Goal: Task Accomplishment & Management: Manage account settings

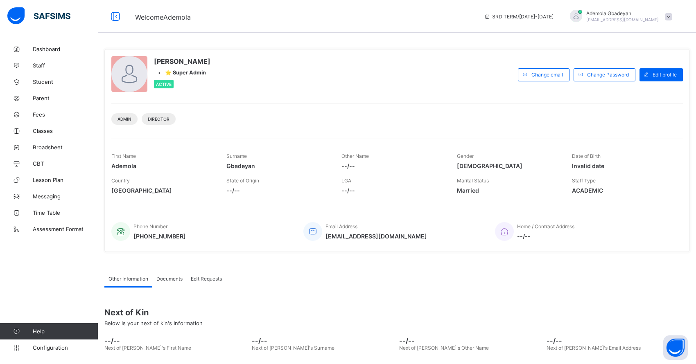
click at [50, 48] on span "Dashboard" at bounding box center [65, 49] width 65 height 7
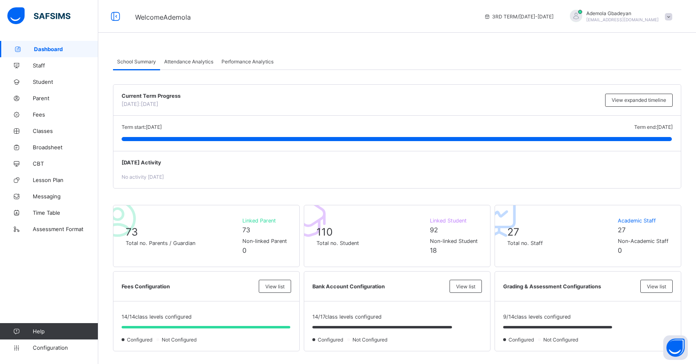
click at [111, 18] on icon at bounding box center [115, 17] width 14 height 12
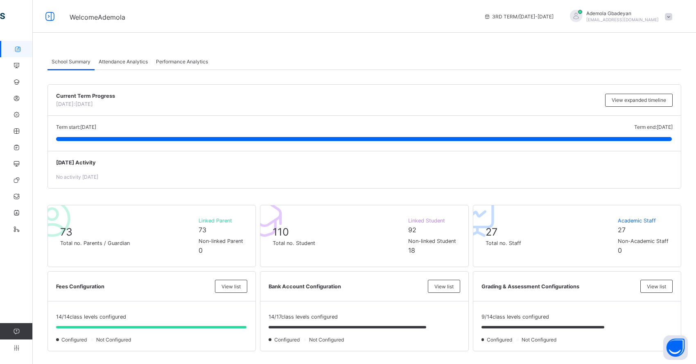
click at [48, 14] on icon at bounding box center [50, 17] width 14 height 12
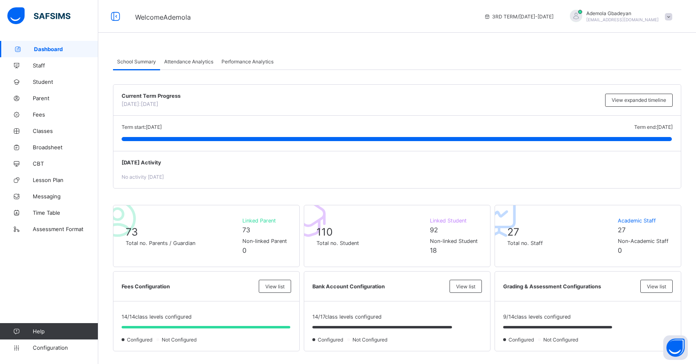
click at [672, 14] on span at bounding box center [668, 16] width 7 height 7
click at [433, 67] on div "School Summary Attendance Analytics Performance Analytics" at bounding box center [397, 61] width 568 height 17
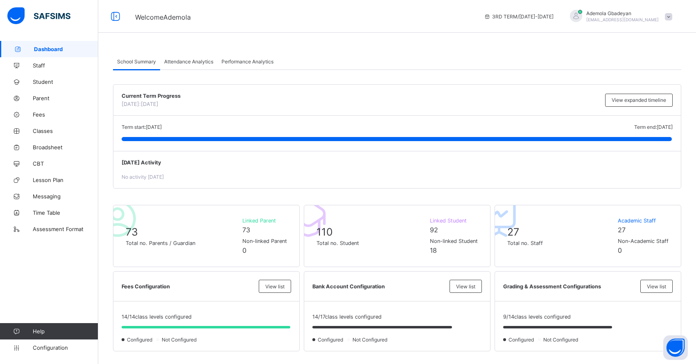
click at [45, 116] on span "Fees" at bounding box center [65, 114] width 65 height 7
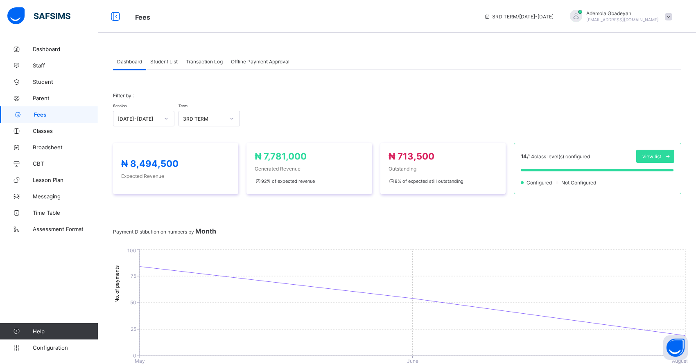
click at [162, 64] on div "Student List" at bounding box center [164, 61] width 36 height 16
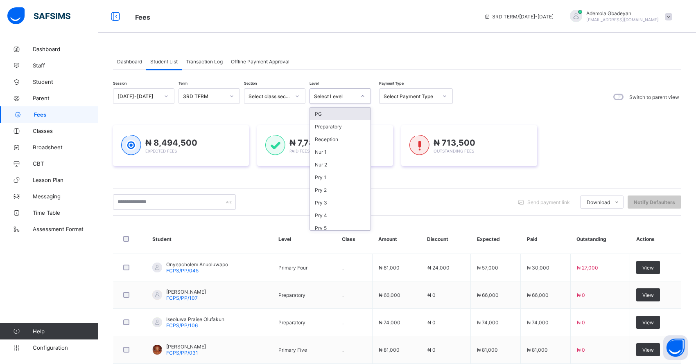
click at [337, 92] on div "Select Level" at bounding box center [332, 95] width 45 height 11
click at [344, 111] on div "PG" at bounding box center [340, 114] width 61 height 13
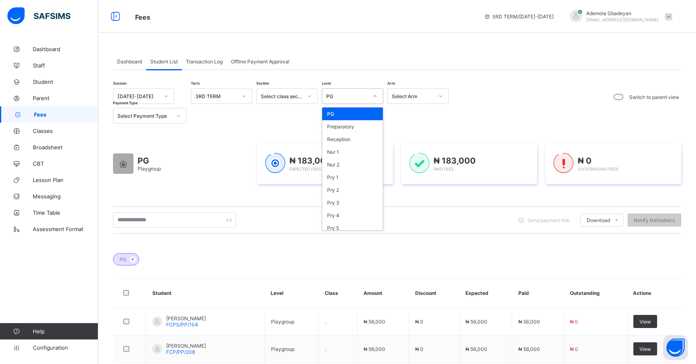
click at [358, 91] on div "PG" at bounding box center [344, 95] width 45 height 11
click at [350, 128] on div "Preparatory" at bounding box center [352, 126] width 61 height 13
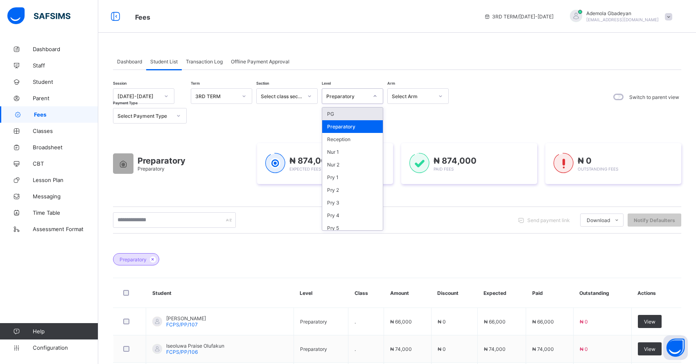
click at [343, 98] on div "Preparatory" at bounding box center [347, 96] width 42 height 6
click at [343, 142] on div "Reception" at bounding box center [352, 139] width 61 height 13
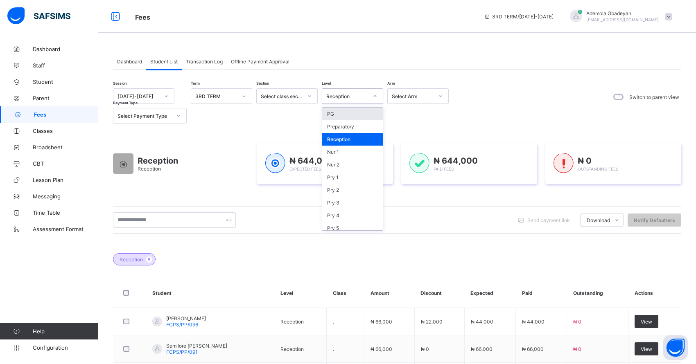
click at [360, 98] on div "Reception" at bounding box center [347, 96] width 42 height 6
click at [356, 156] on div "Nur 1" at bounding box center [352, 152] width 61 height 13
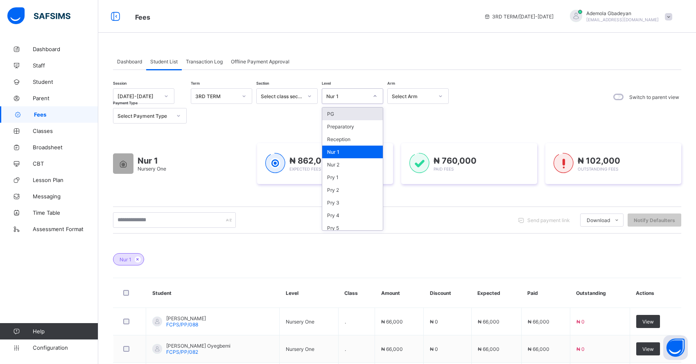
click at [361, 93] on div "Nur 1" at bounding box center [347, 96] width 42 height 6
click at [352, 160] on div "Nur 2" at bounding box center [352, 164] width 61 height 13
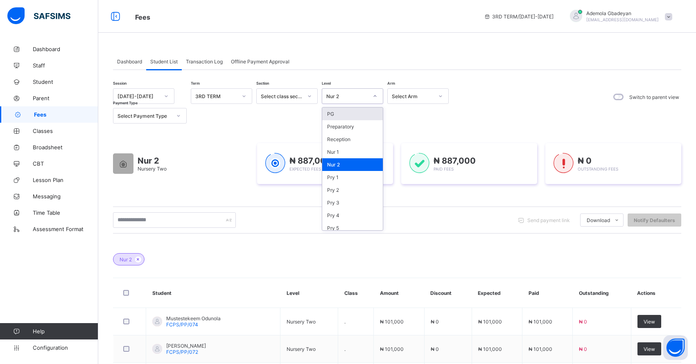
click at [352, 94] on div "Nur 2" at bounding box center [347, 96] width 42 height 6
click at [350, 176] on div "Pry 1" at bounding box center [352, 177] width 61 height 13
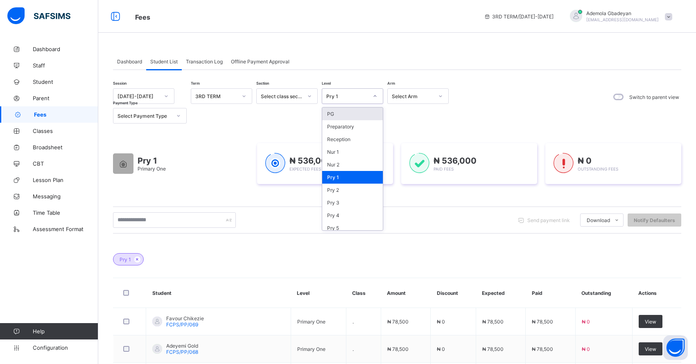
click at [351, 91] on div "Pry 1" at bounding box center [344, 95] width 45 height 11
click at [348, 191] on div "Pry 2" at bounding box center [352, 190] width 61 height 13
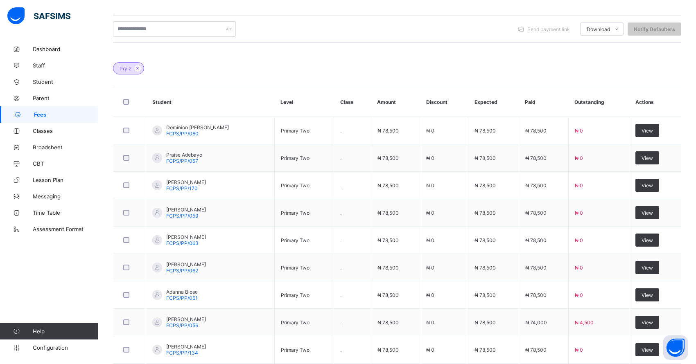
scroll to position [246, 0]
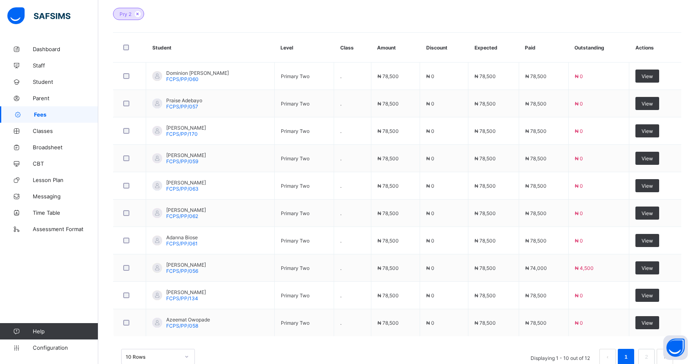
click at [650, 266] on span "View" at bounding box center [646, 268] width 11 height 6
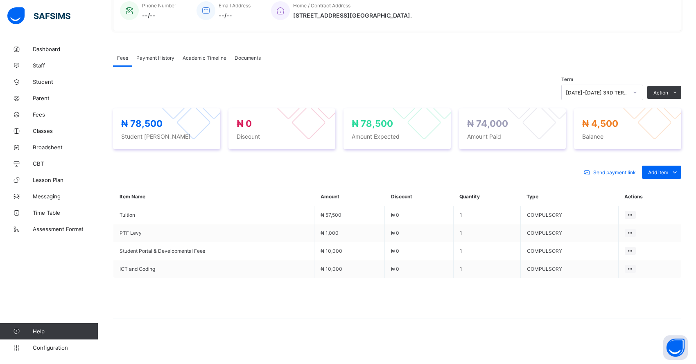
scroll to position [207, 0]
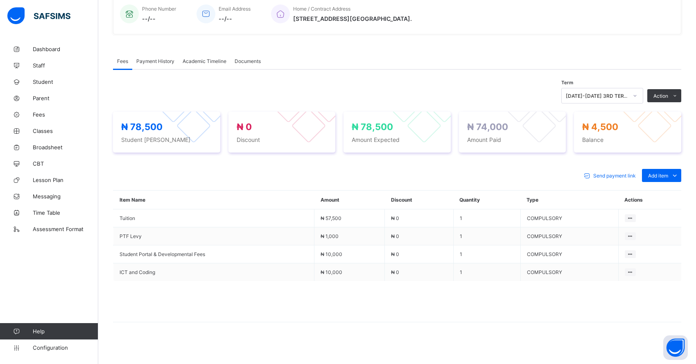
click at [0, 0] on li "Receive Payment" at bounding box center [0, 0] width 0 height 0
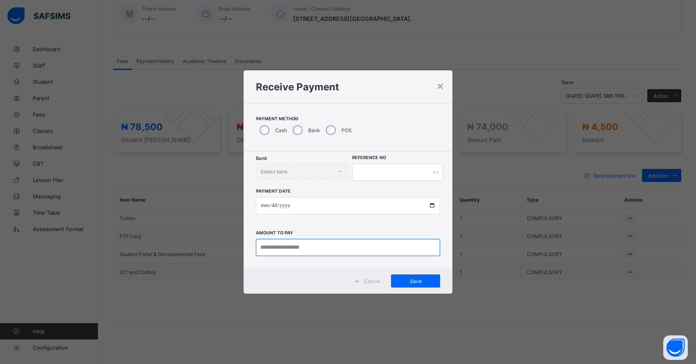
click at [300, 249] on input "currency" at bounding box center [348, 247] width 184 height 17
type input "*******"
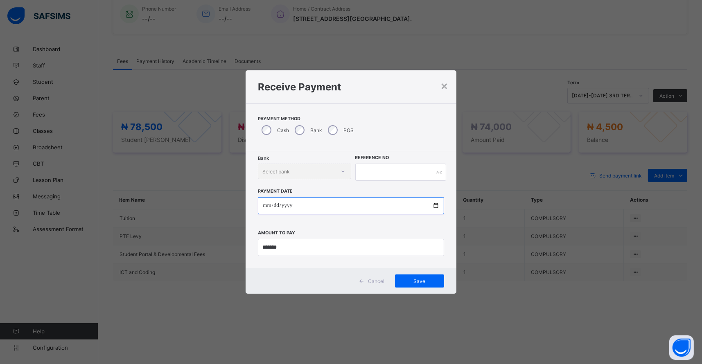
click at [265, 205] on input "date" at bounding box center [351, 205] width 186 height 17
type input "**********"
click at [376, 171] on input "text" at bounding box center [400, 172] width 91 height 17
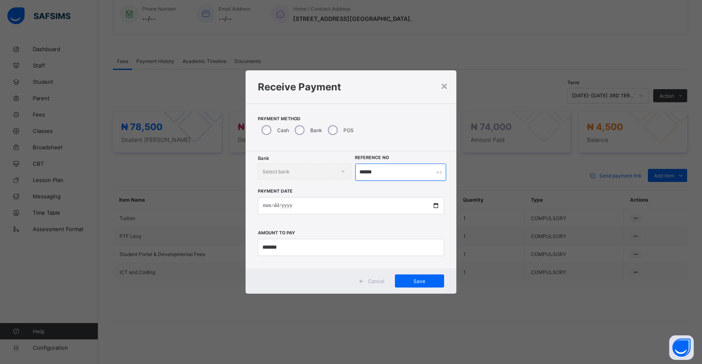
type input "******"
click at [428, 280] on span "Save" at bounding box center [419, 281] width 37 height 6
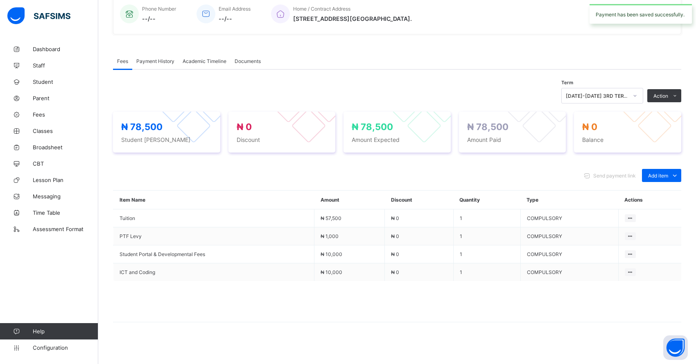
scroll to position [0, 0]
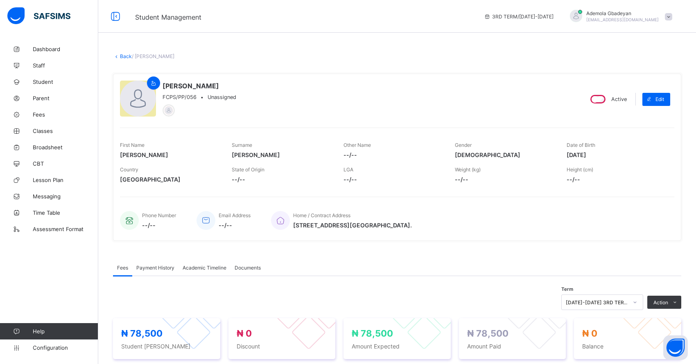
click at [125, 57] on link "Back" at bounding box center [126, 56] width 12 height 6
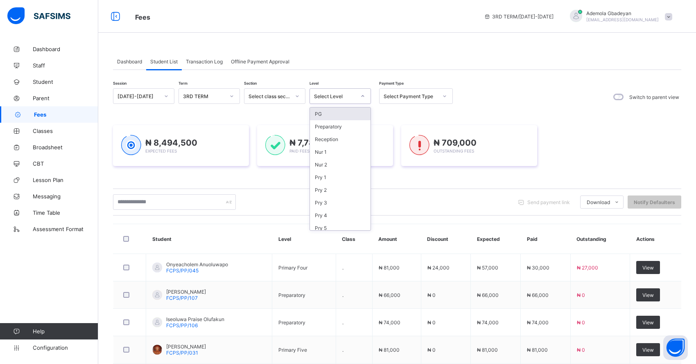
click at [325, 96] on div "Select Level" at bounding box center [335, 96] width 42 height 6
click at [327, 177] on div "Pry 1" at bounding box center [340, 177] width 61 height 13
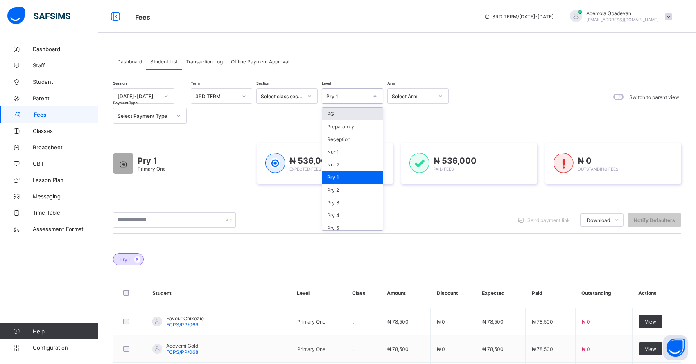
click at [334, 99] on div "Pry 1" at bounding box center [344, 95] width 45 height 11
click at [351, 191] on div "Pry 2" at bounding box center [352, 190] width 61 height 13
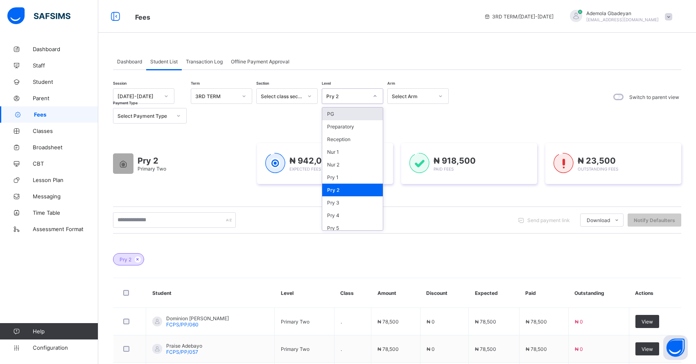
click at [346, 103] on div "Pry 2" at bounding box center [352, 96] width 61 height 16
click at [359, 200] on div "Pry 3" at bounding box center [352, 202] width 61 height 13
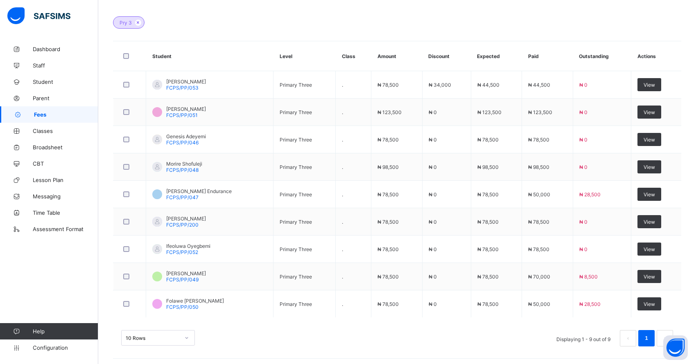
scroll to position [239, 0]
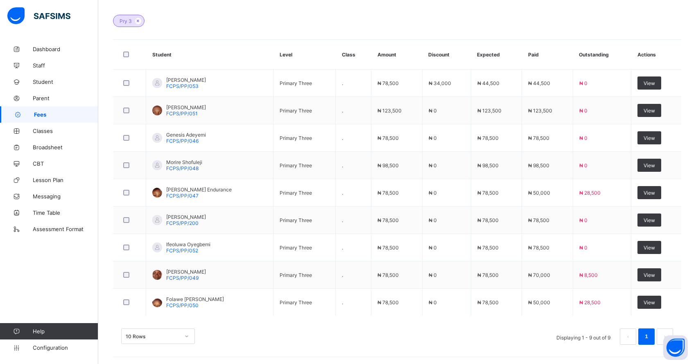
click at [655, 300] on span "View" at bounding box center [648, 303] width 11 height 6
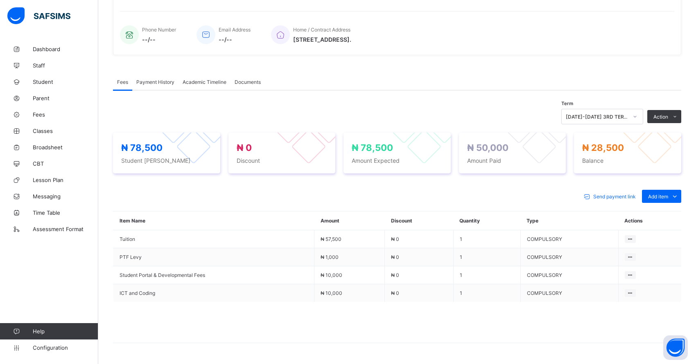
scroll to position [207, 0]
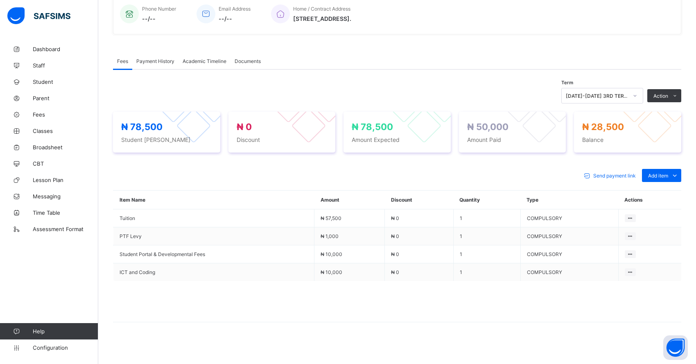
click at [0, 0] on li "Receive Payment" at bounding box center [0, 0] width 0 height 0
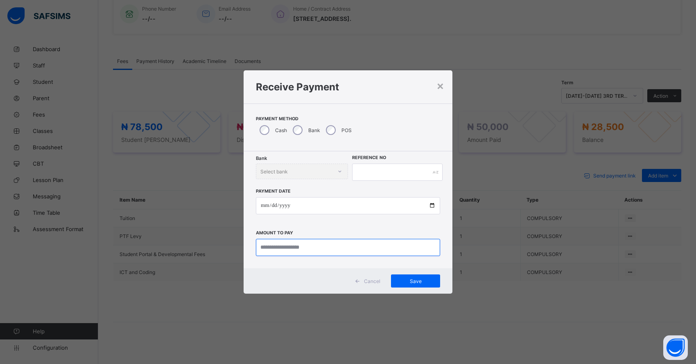
click at [267, 246] on input "currency" at bounding box center [348, 247] width 184 height 17
click at [274, 248] on input "currency" at bounding box center [351, 247] width 186 height 17
type input "********"
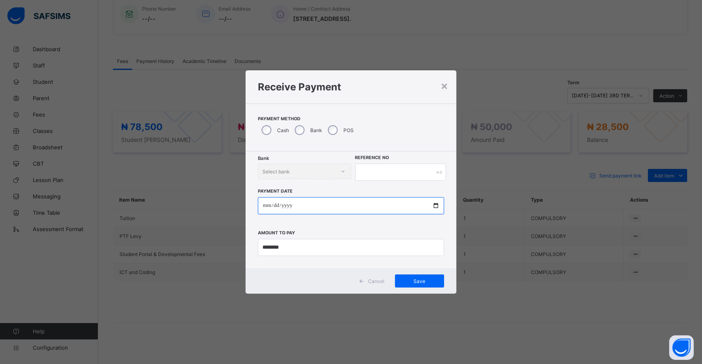
click at [266, 208] on input "date" at bounding box center [351, 205] width 186 height 17
type input "**********"
click at [371, 178] on input "text" at bounding box center [400, 172] width 91 height 17
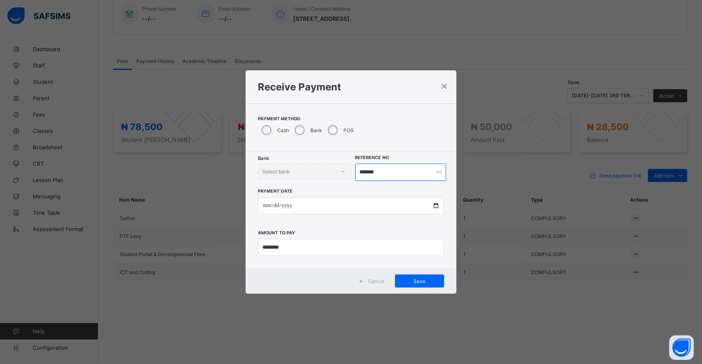
type input "*******"
click at [411, 283] on span "Save" at bounding box center [419, 281] width 37 height 6
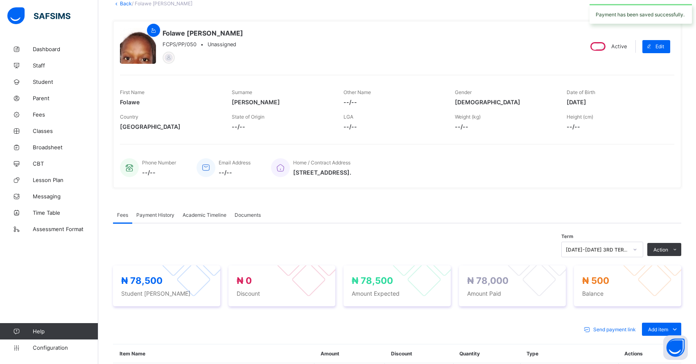
scroll to position [0, 0]
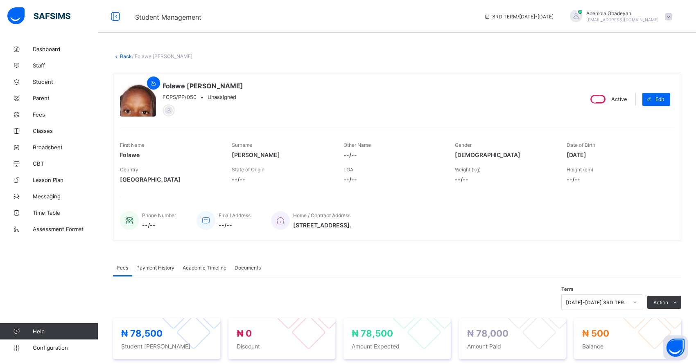
click at [126, 58] on link "Back" at bounding box center [126, 56] width 12 height 6
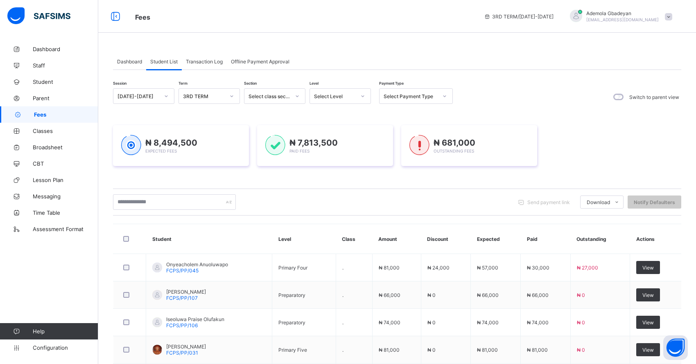
click at [351, 96] on div "Select Level" at bounding box center [335, 96] width 42 height 6
click at [352, 178] on div "Pry 1" at bounding box center [340, 177] width 61 height 13
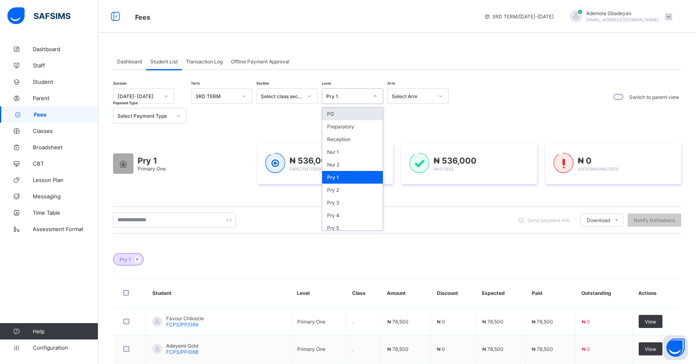
click at [340, 99] on div "Pry 1" at bounding box center [347, 96] width 42 height 6
click at [343, 185] on div "Pry 2" at bounding box center [352, 190] width 61 height 13
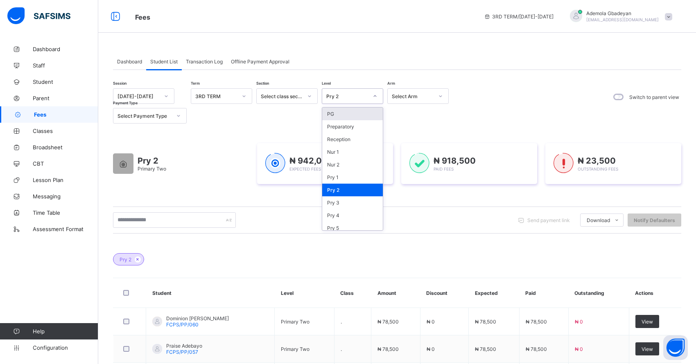
click at [347, 101] on div "Pry 2" at bounding box center [344, 95] width 45 height 11
click at [353, 203] on div "Pry 3" at bounding box center [352, 202] width 61 height 13
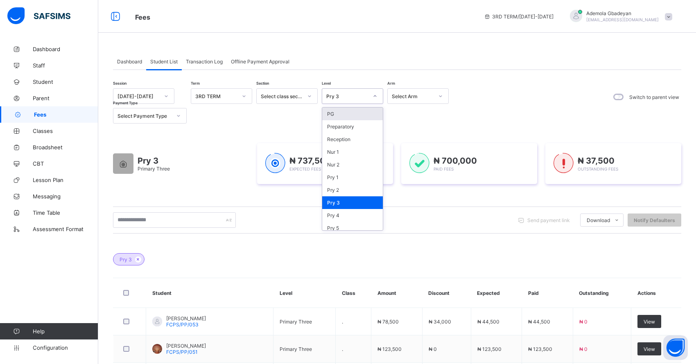
click at [370, 101] on div at bounding box center [375, 96] width 14 height 13
click at [363, 218] on div "Pry 4" at bounding box center [352, 215] width 61 height 13
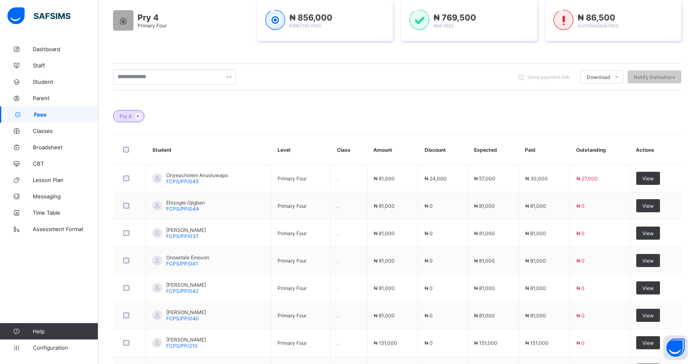
scroll to position [143, 0]
click at [660, 180] on div "View" at bounding box center [648, 178] width 24 height 13
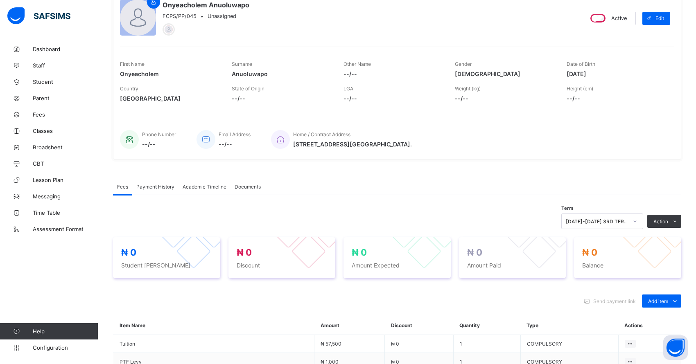
scroll to position [143, 0]
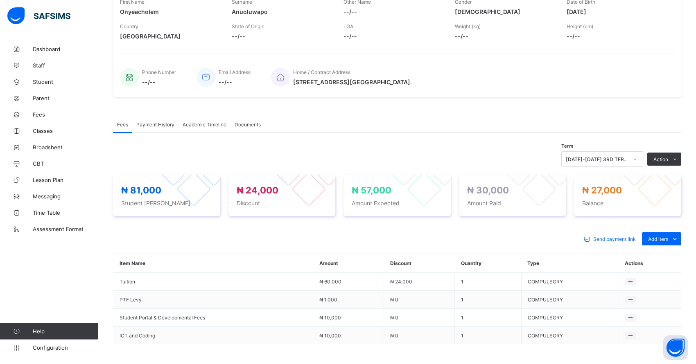
click at [0, 0] on li "Receive Payment" at bounding box center [0, 0] width 0 height 0
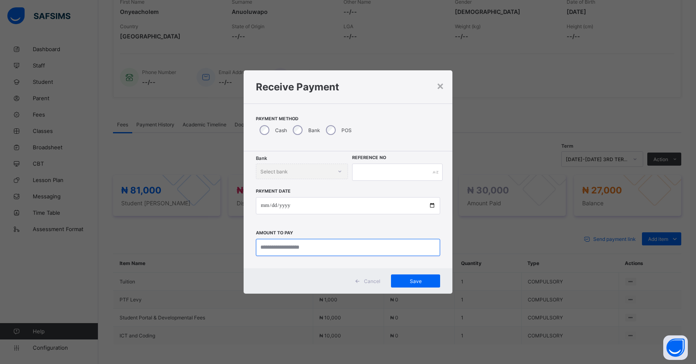
click at [283, 249] on input "currency" at bounding box center [348, 247] width 184 height 17
type input "********"
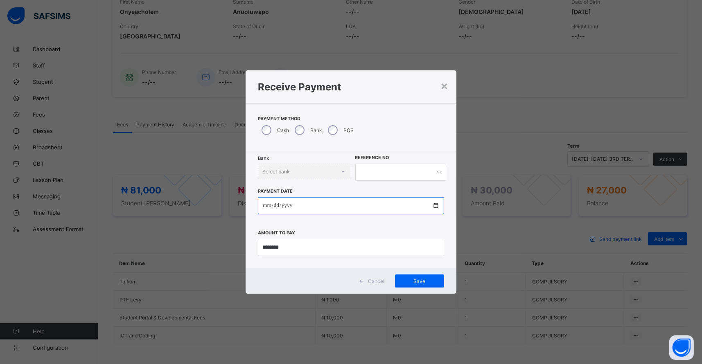
click at [265, 207] on input "date" at bounding box center [351, 205] width 186 height 17
type input "**********"
click at [373, 173] on input "text" at bounding box center [400, 172] width 91 height 17
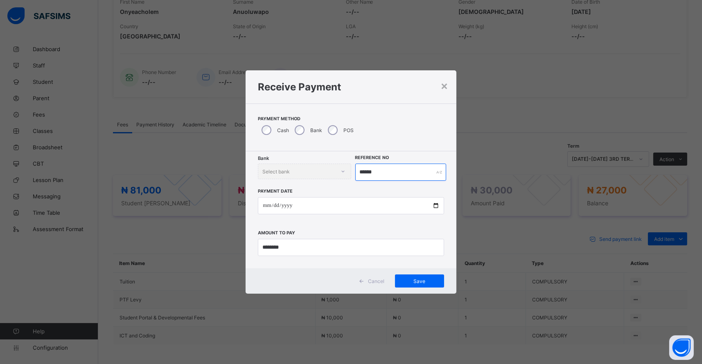
type input "******"
click at [418, 280] on span "Save" at bounding box center [419, 281] width 37 height 6
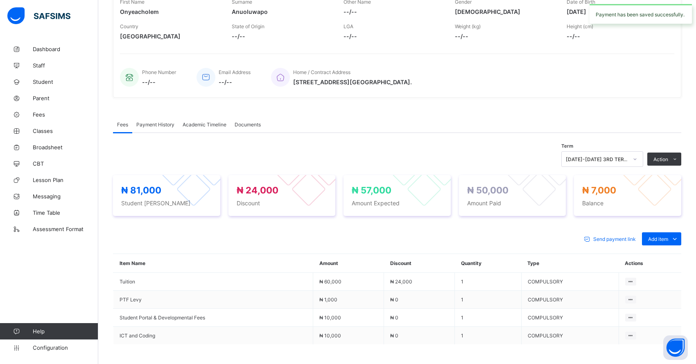
click at [0, 0] on li "Receive Payment" at bounding box center [0, 0] width 0 height 0
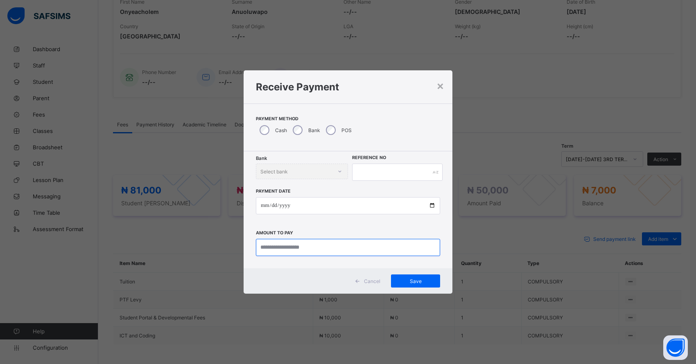
click at [300, 250] on input "currency" at bounding box center [348, 247] width 184 height 17
type input "*******"
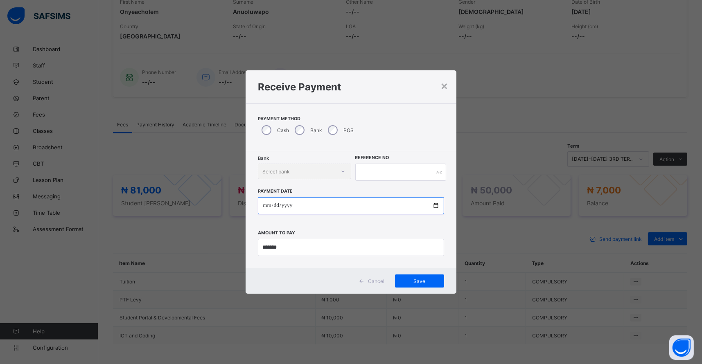
click at [270, 206] on input "date" at bounding box center [351, 205] width 186 height 17
type input "**********"
click at [362, 176] on input "text" at bounding box center [400, 172] width 91 height 17
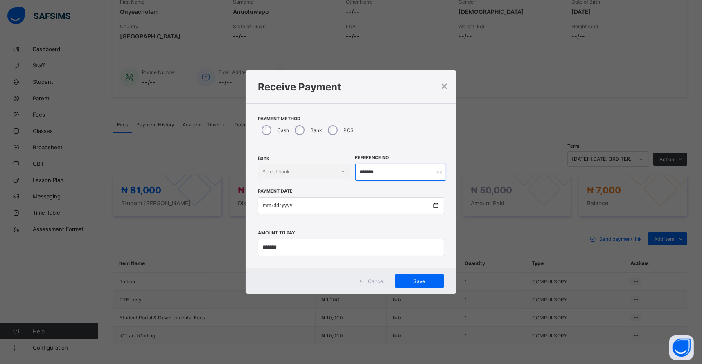
type input "*******"
click at [408, 281] on span "Save" at bounding box center [419, 281] width 37 height 6
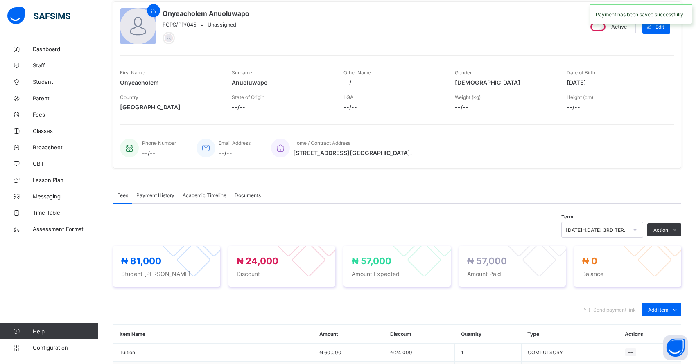
scroll to position [0, 0]
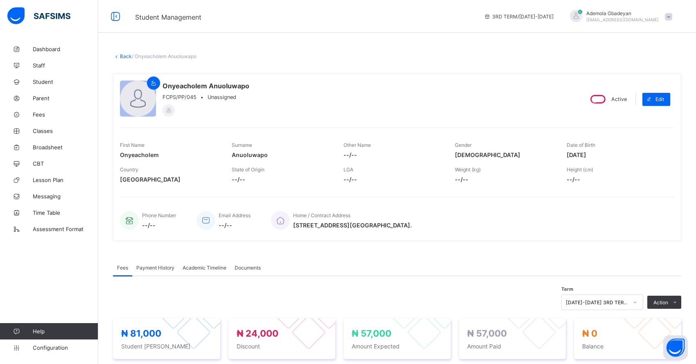
click at [121, 56] on link "Back" at bounding box center [126, 56] width 12 height 6
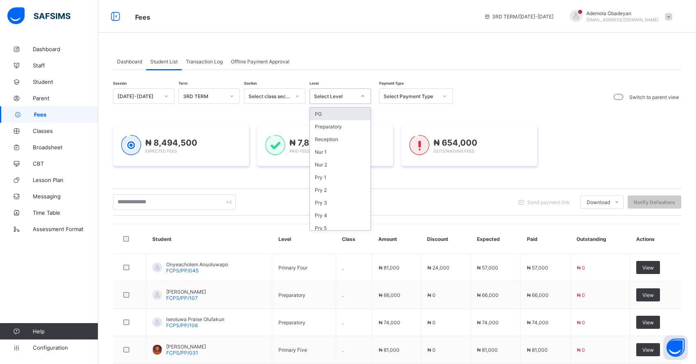
click at [334, 94] on div "Select Level" at bounding box center [335, 96] width 42 height 6
click at [330, 180] on div "Pry 1" at bounding box center [340, 177] width 61 height 13
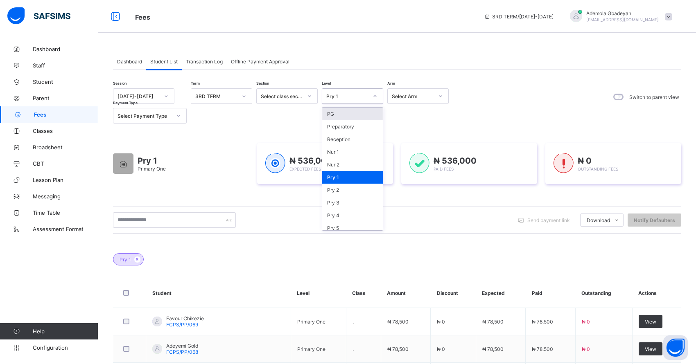
click at [350, 96] on div "Pry 1" at bounding box center [347, 96] width 42 height 6
click at [343, 188] on div "Pry 2" at bounding box center [352, 190] width 61 height 13
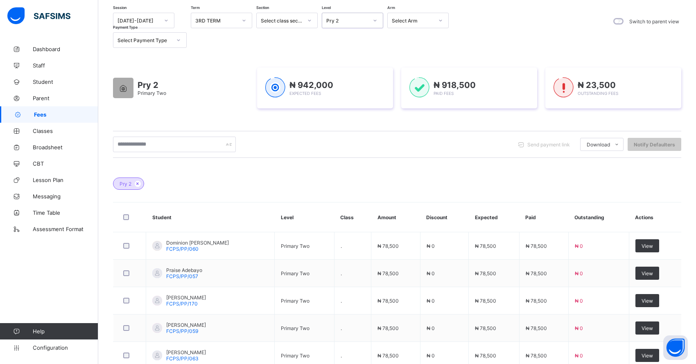
scroll to position [61, 0]
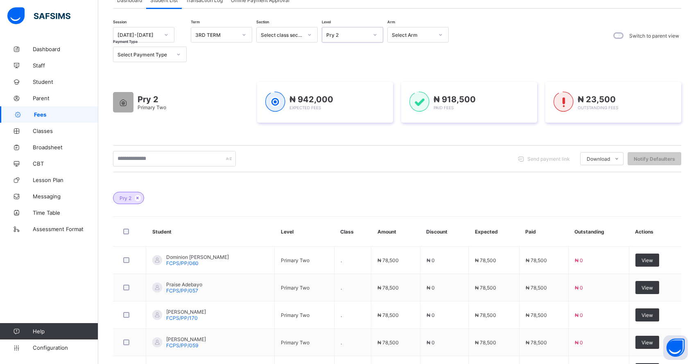
click at [354, 34] on div "Pry 2" at bounding box center [347, 35] width 42 height 6
click at [345, 140] on div "Pry 3" at bounding box center [352, 141] width 61 height 13
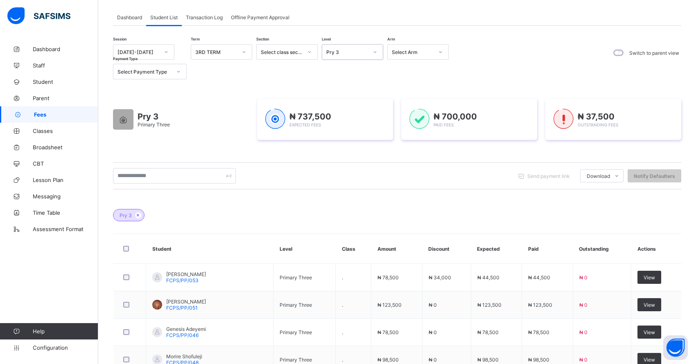
scroll to position [0, 0]
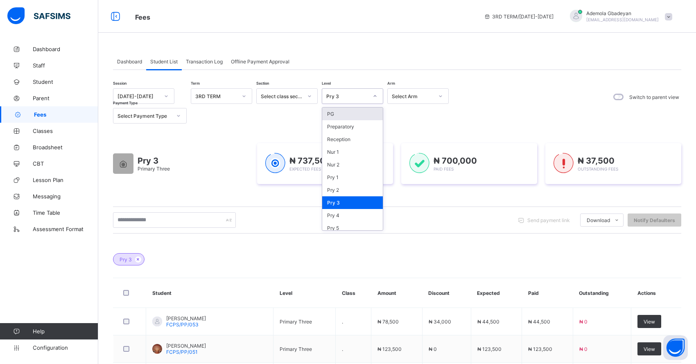
click at [343, 97] on div "Pry 3" at bounding box center [347, 96] width 42 height 6
click at [346, 214] on div "Pry 4" at bounding box center [352, 215] width 61 height 13
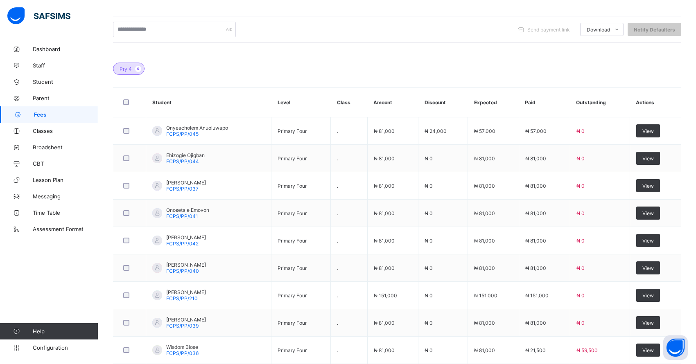
scroll to position [266, 0]
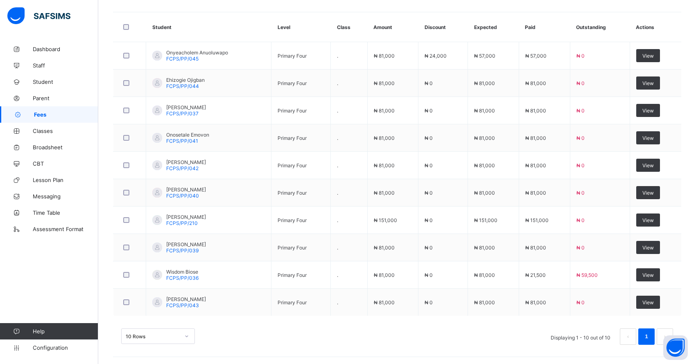
click at [654, 275] on span "View" at bounding box center [647, 275] width 11 height 6
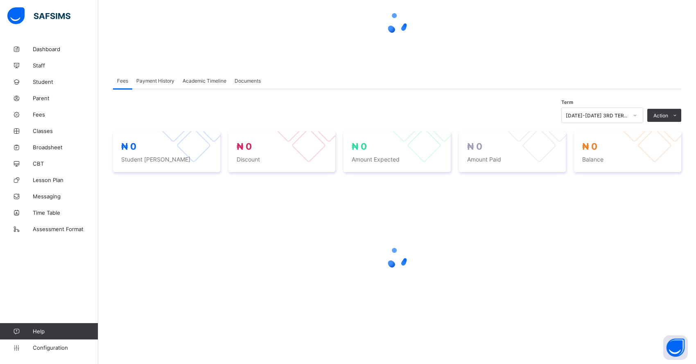
scroll to position [207, 0]
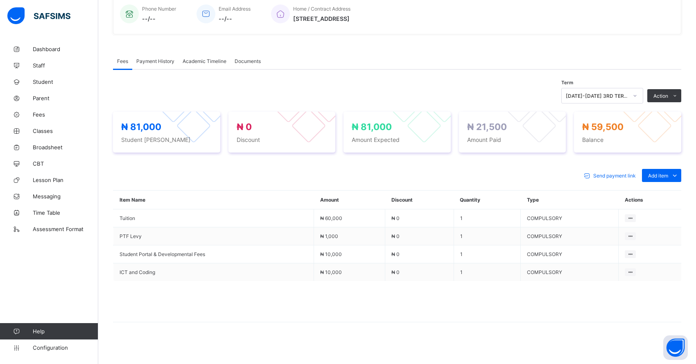
click at [0, 0] on li "Receive Payment" at bounding box center [0, 0] width 0 height 0
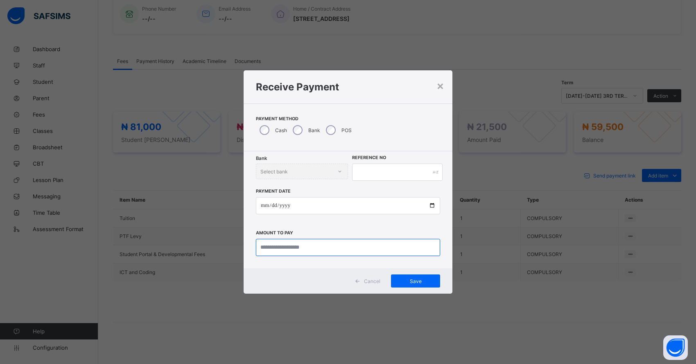
click at [259, 243] on input "currency" at bounding box center [348, 247] width 184 height 17
type input "********"
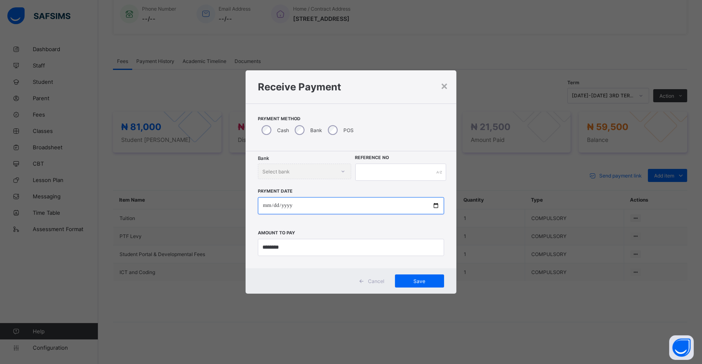
click at [266, 205] on input "date" at bounding box center [351, 205] width 186 height 17
type input "**********"
click at [367, 171] on input "text" at bounding box center [400, 172] width 91 height 17
click at [402, 282] on span "Save" at bounding box center [419, 281] width 37 height 6
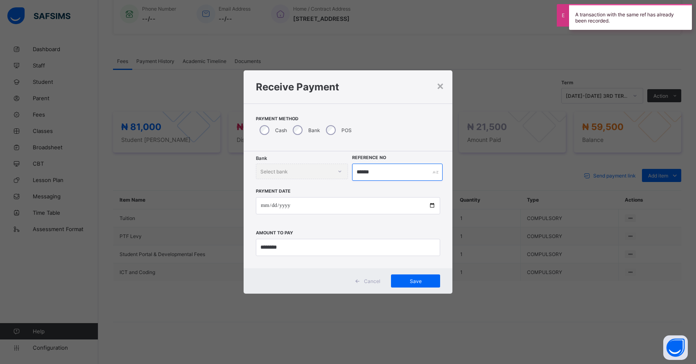
click at [379, 174] on input "******" at bounding box center [397, 172] width 90 height 17
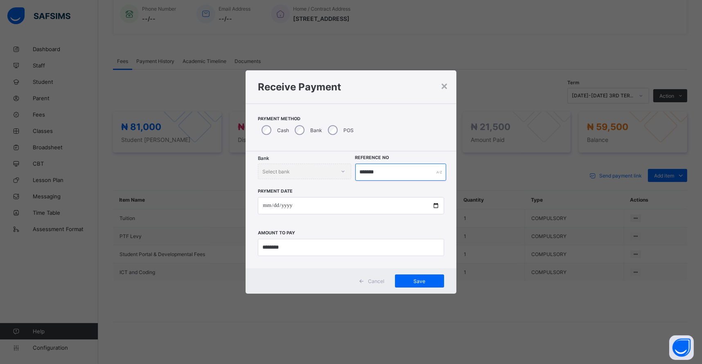
type input "*******"
click at [407, 287] on div "Save" at bounding box center [419, 281] width 49 height 13
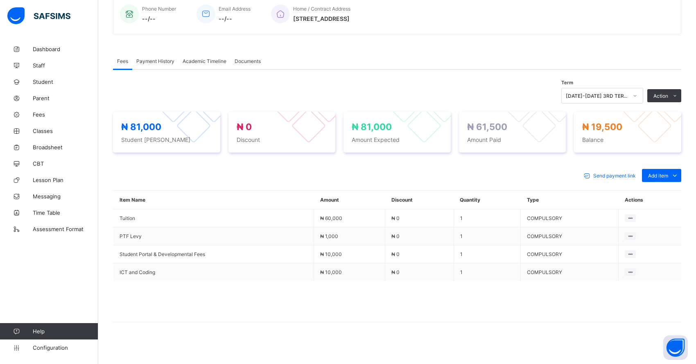
click at [0, 0] on div "Special bill" at bounding box center [0, 0] width 0 height 0
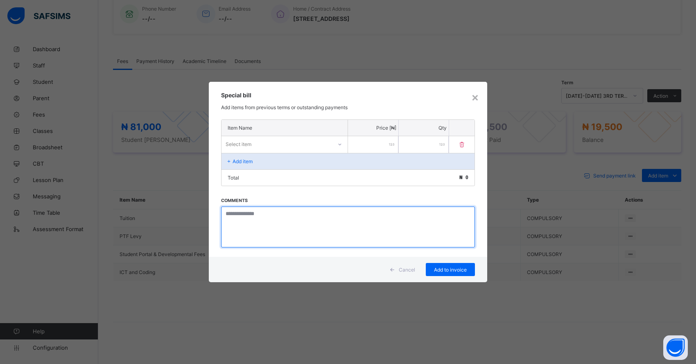
click at [225, 222] on textarea at bounding box center [348, 227] width 254 height 41
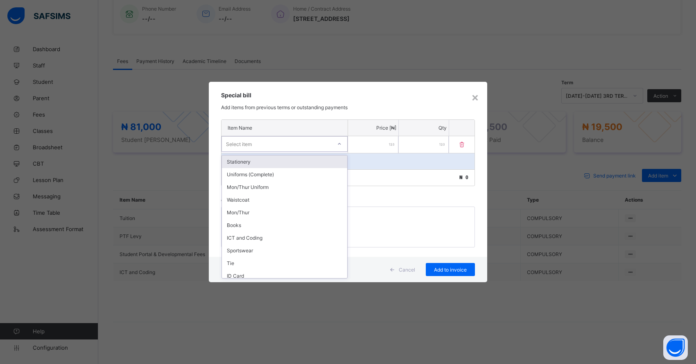
click at [255, 144] on div "Select item" at bounding box center [277, 143] width 110 height 11
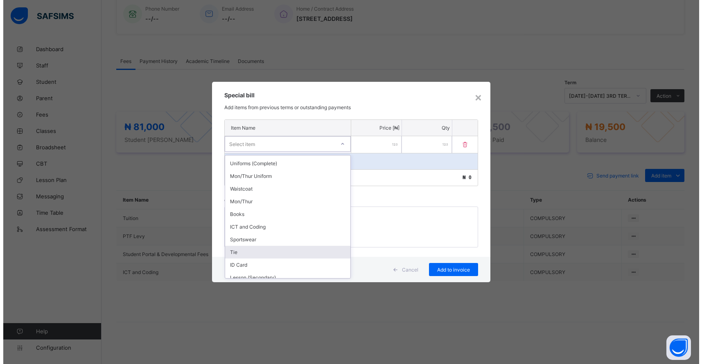
scroll to position [0, 0]
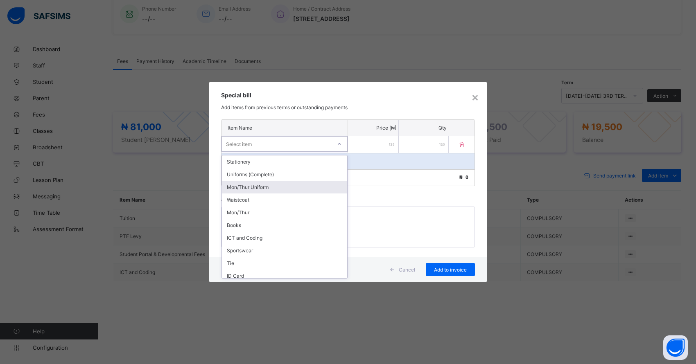
click at [255, 189] on div "Mon/Thur Uniform" at bounding box center [284, 187] width 125 height 13
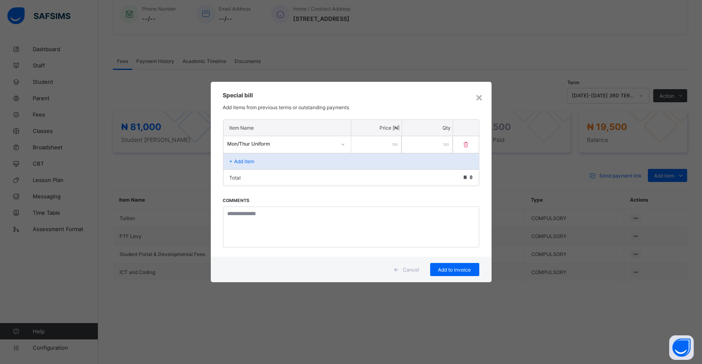
click at [359, 145] on input "number" at bounding box center [376, 144] width 51 height 17
type input "*****"
click at [465, 269] on span "Add to invoice" at bounding box center [454, 270] width 37 height 6
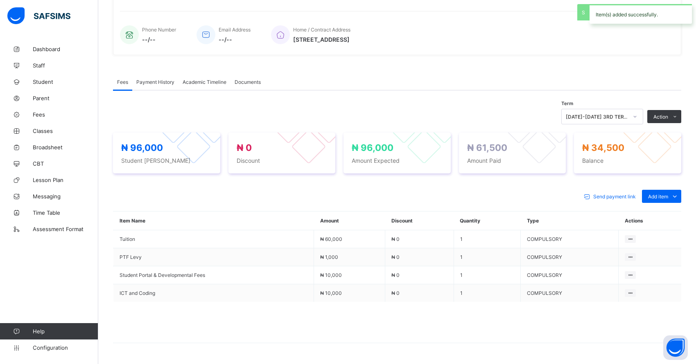
scroll to position [207, 0]
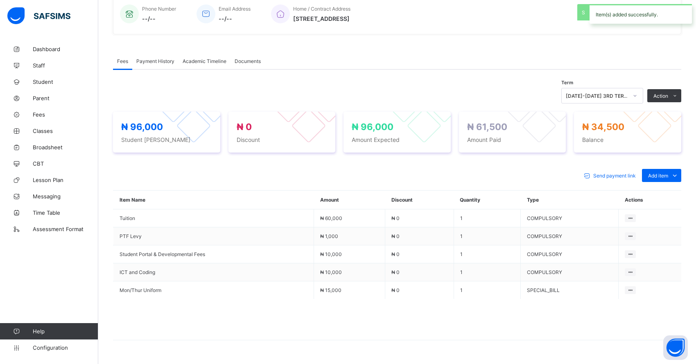
click at [0, 0] on li "Receive Payment" at bounding box center [0, 0] width 0 height 0
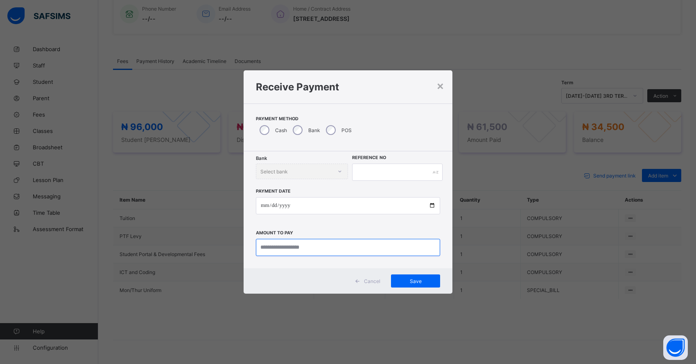
click at [281, 247] on input "currency" at bounding box center [348, 247] width 184 height 17
type input "********"
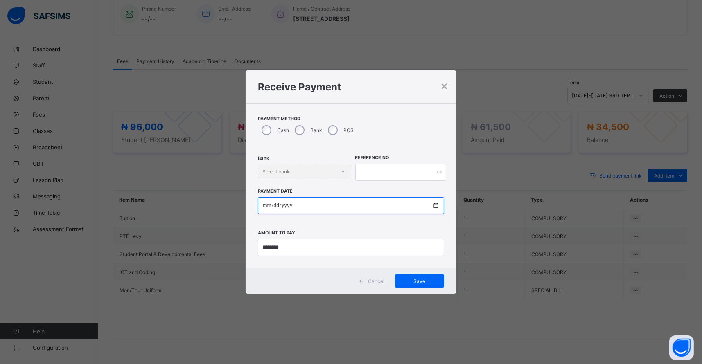
click at [268, 207] on input "date" at bounding box center [351, 205] width 186 height 17
type input "**********"
click at [372, 171] on input "text" at bounding box center [400, 172] width 91 height 17
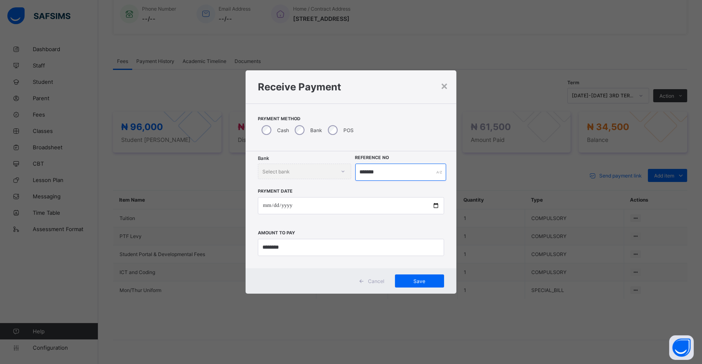
type input "*******"
click at [413, 281] on span "Save" at bounding box center [419, 281] width 37 height 6
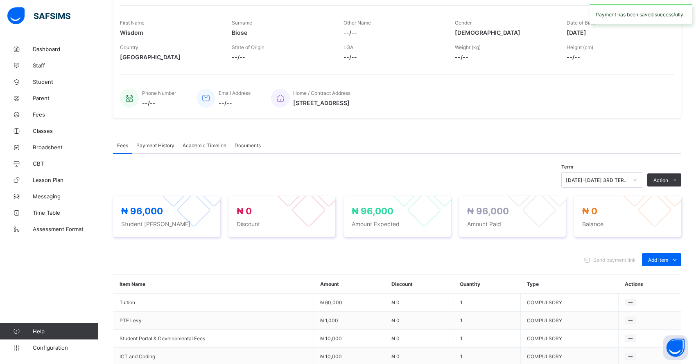
scroll to position [0, 0]
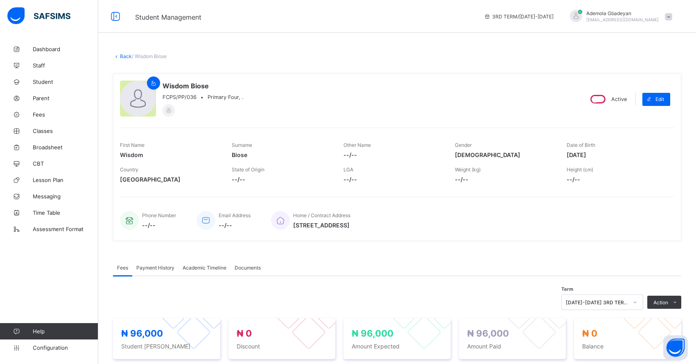
click at [124, 56] on link "Back" at bounding box center [126, 56] width 12 height 6
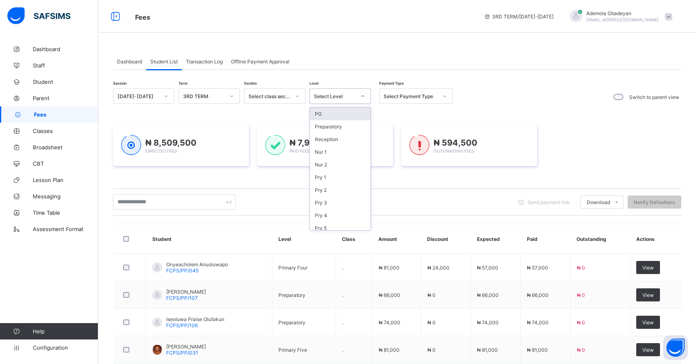
click at [327, 96] on div "Select Level" at bounding box center [335, 96] width 42 height 6
click at [348, 201] on div "Pry 3" at bounding box center [340, 202] width 61 height 13
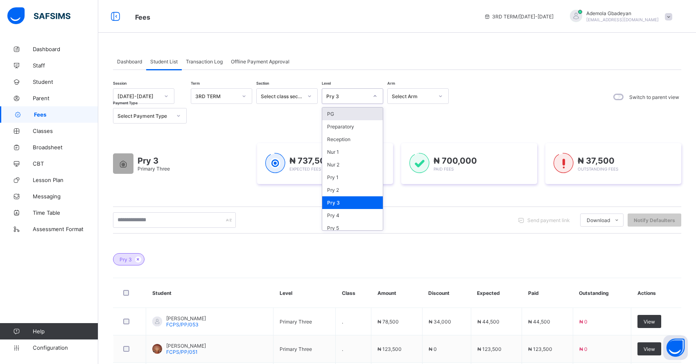
click at [353, 97] on div "Pry 3" at bounding box center [347, 96] width 42 height 6
click at [365, 217] on div "Pry 4" at bounding box center [352, 215] width 61 height 13
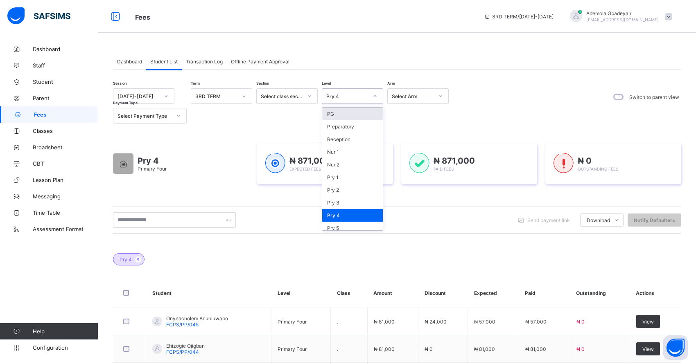
click at [344, 96] on div "Pry 4" at bounding box center [347, 96] width 42 height 6
click at [361, 225] on div "Pry 5" at bounding box center [352, 228] width 61 height 13
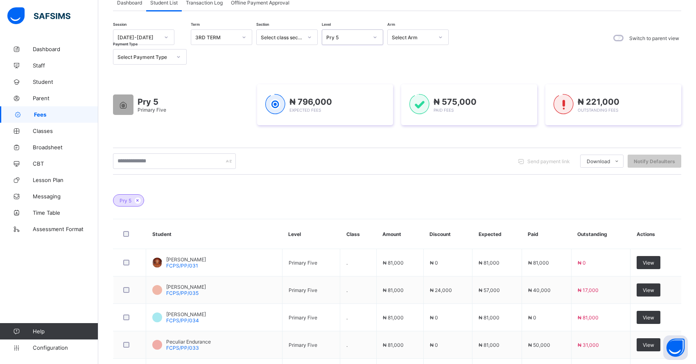
scroll to position [164, 0]
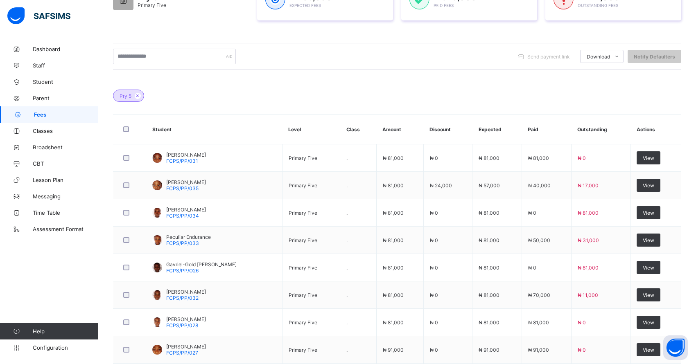
click at [655, 190] on div "View" at bounding box center [648, 185] width 24 height 13
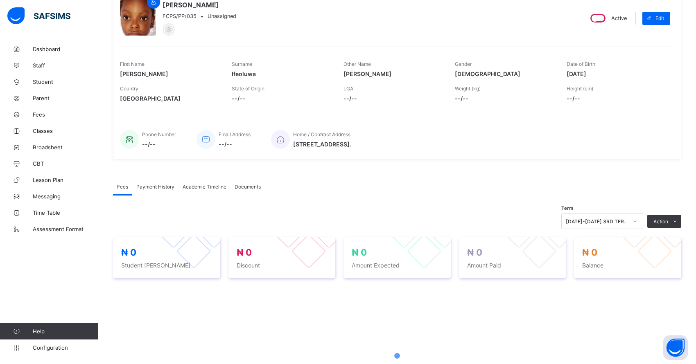
scroll to position [164, 0]
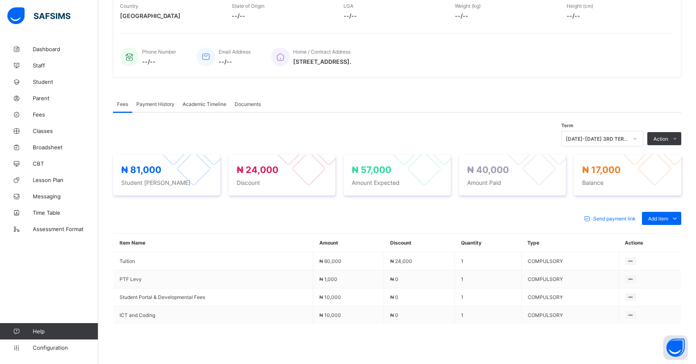
click at [0, 0] on li "Receive Payment" at bounding box center [0, 0] width 0 height 0
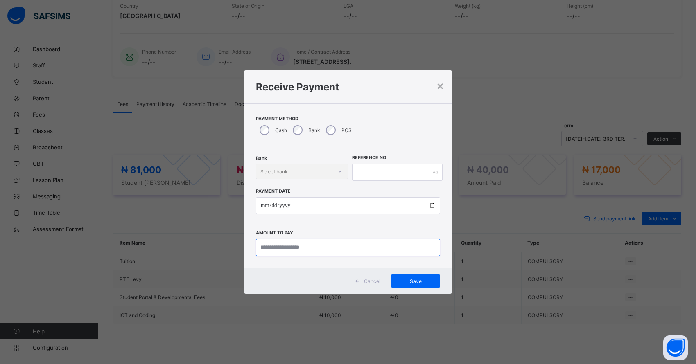
click at [308, 250] on input "currency" at bounding box center [348, 247] width 184 height 17
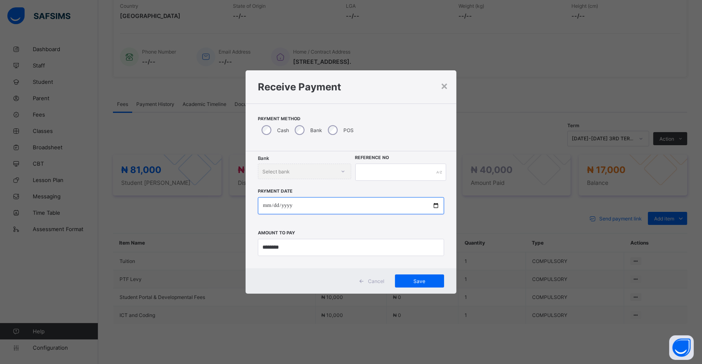
click at [266, 208] on input "date" at bounding box center [351, 205] width 186 height 17
drag, startPoint x: 338, startPoint y: 240, endPoint x: 286, endPoint y: 370, distance: 139.1
click at [266, 335] on div "× Receive Payment Payment Method Cash Bank POS Bank Select bank Reference No Pa…" at bounding box center [351, 182] width 702 height 364
click at [262, 352] on div "× Receive Payment Payment Method Cash Bank POS Bank Select bank Reference No Pa…" at bounding box center [351, 182] width 702 height 364
click at [442, 86] on div "×" at bounding box center [444, 86] width 8 height 14
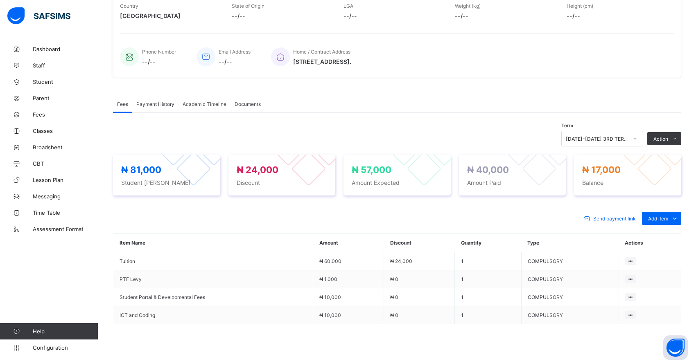
click at [0, 0] on li "Receive Payment" at bounding box center [0, 0] width 0 height 0
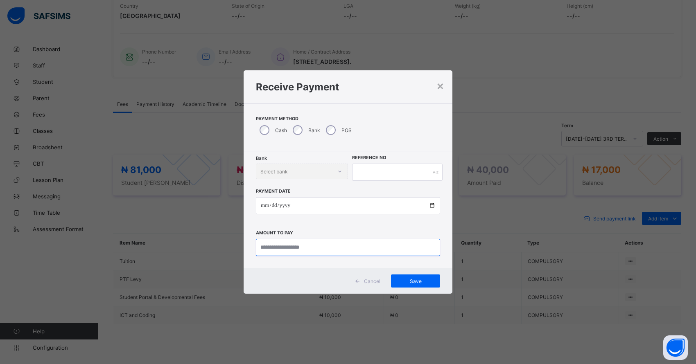
click at [265, 250] on input "currency" at bounding box center [348, 247] width 184 height 17
type input "********"
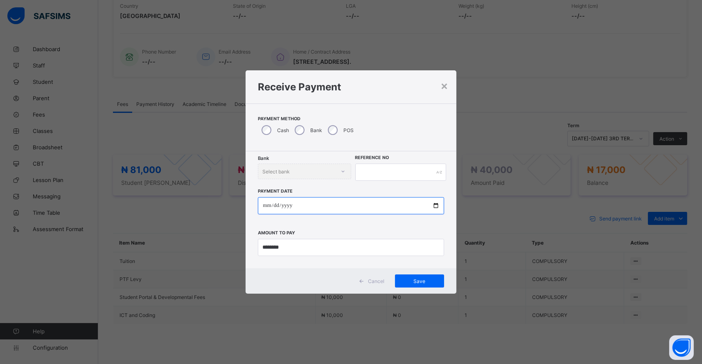
click at [267, 206] on input "date" at bounding box center [351, 205] width 186 height 17
type input "**********"
click at [368, 171] on input "text" at bounding box center [400, 172] width 91 height 17
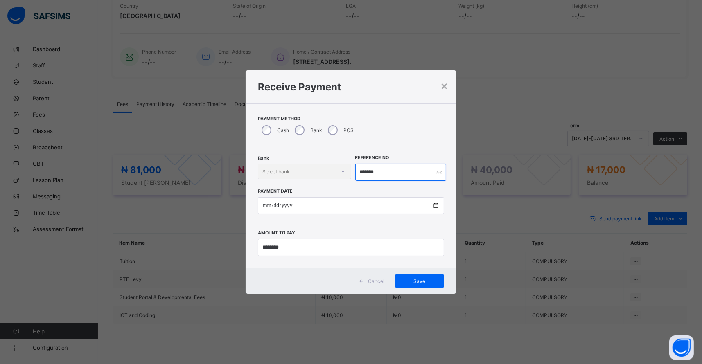
type input "*******"
click at [413, 281] on span "Save" at bounding box center [419, 281] width 37 height 6
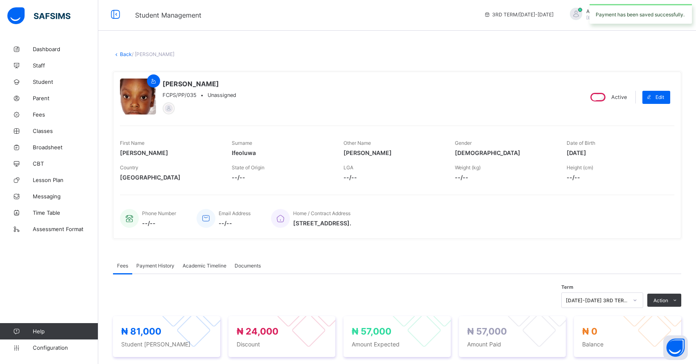
scroll to position [0, 0]
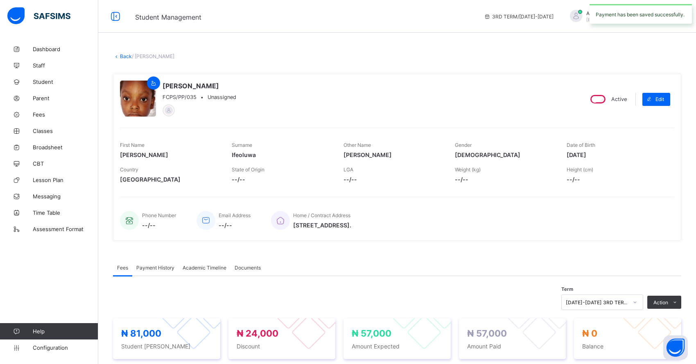
click at [123, 52] on div "× Delete Document This action would delete the document with name: from the sys…" at bounding box center [396, 307] width 597 height 533
click at [128, 58] on link "Back" at bounding box center [126, 56] width 12 height 6
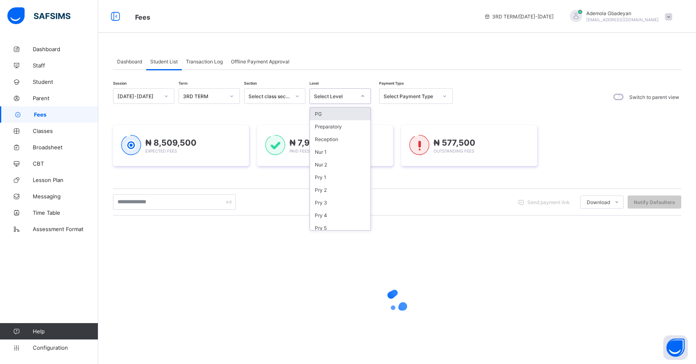
click at [322, 98] on div "Select Level" at bounding box center [335, 96] width 42 height 6
click at [340, 192] on div "Pry 2" at bounding box center [340, 190] width 61 height 13
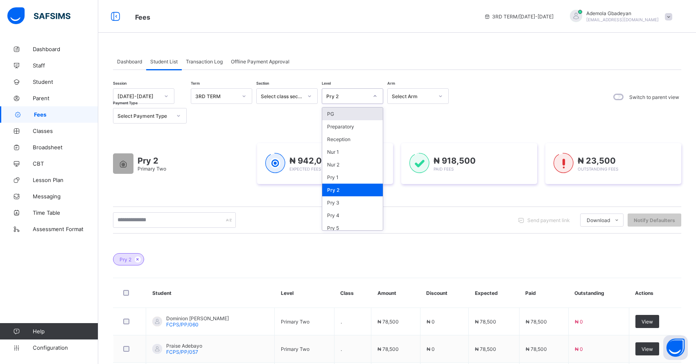
click at [350, 93] on div "Pry 2" at bounding box center [347, 96] width 42 height 6
click at [351, 198] on div "Pry 3" at bounding box center [352, 202] width 61 height 13
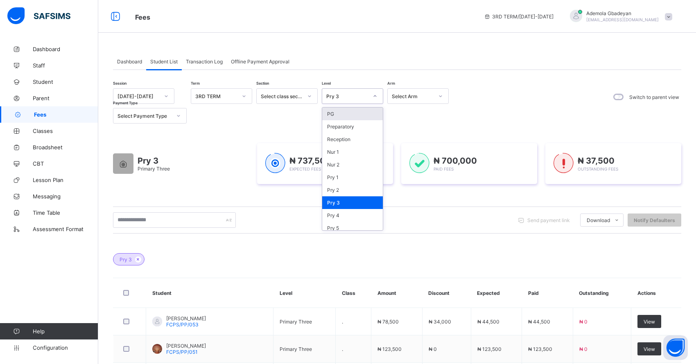
click at [349, 101] on div "Pry 3" at bounding box center [352, 96] width 61 height 16
click at [353, 211] on div "Pry 4" at bounding box center [352, 215] width 61 height 13
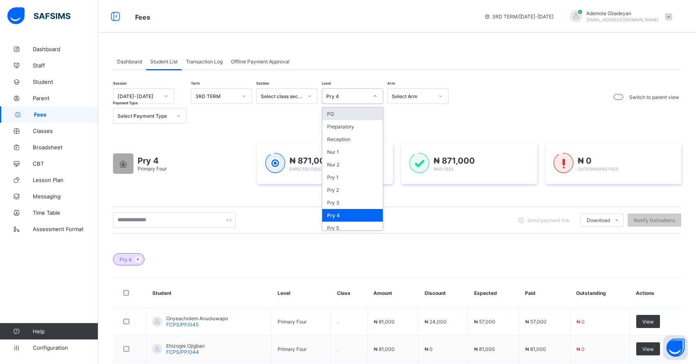
click at [346, 100] on div "Pry 4" at bounding box center [344, 95] width 45 height 11
click at [344, 225] on div "Pry 5" at bounding box center [352, 228] width 61 height 13
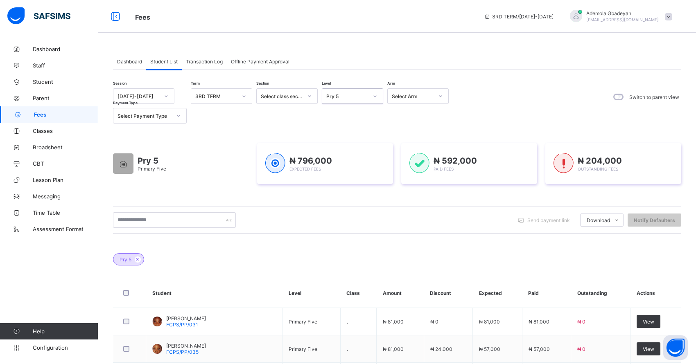
scroll to position [164, 0]
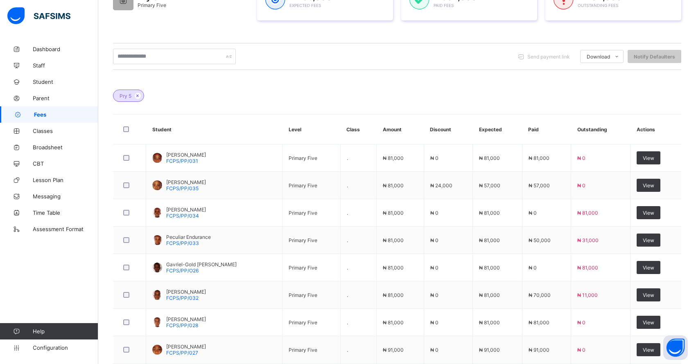
click at [654, 210] on span "View" at bounding box center [647, 213] width 11 height 6
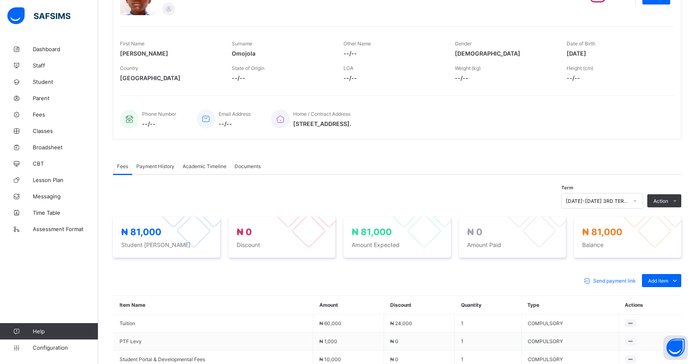
scroll to position [164, 0]
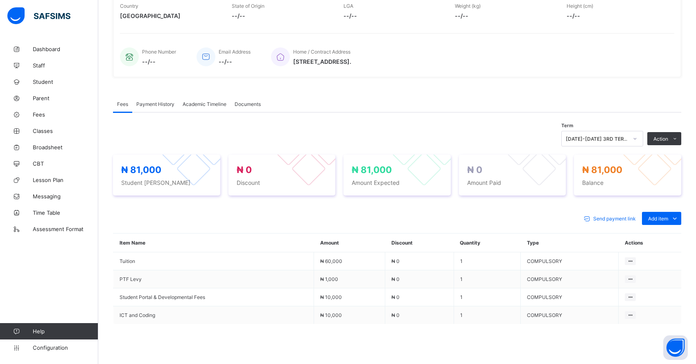
click at [0, 0] on li "Receive Payment" at bounding box center [0, 0] width 0 height 0
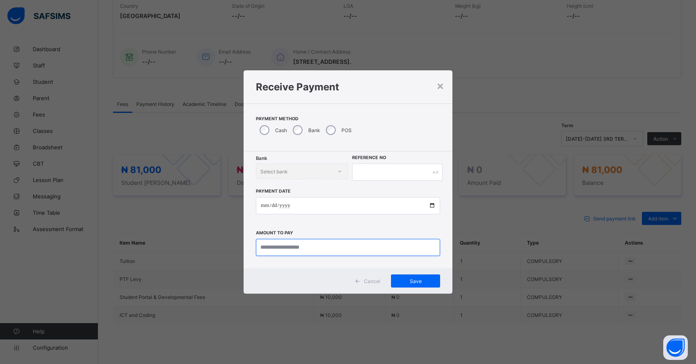
click at [276, 248] on input "currency" at bounding box center [348, 247] width 184 height 17
type input "********"
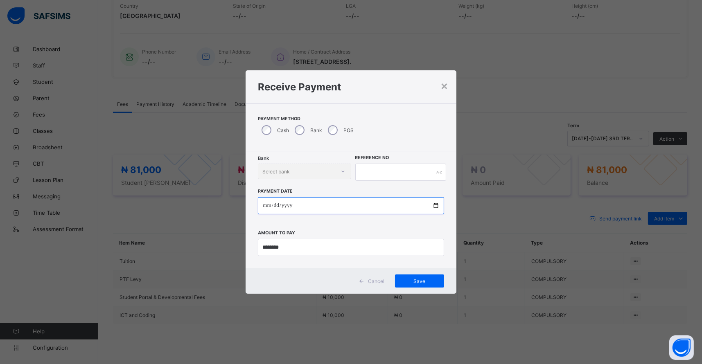
click at [267, 205] on input "date" at bounding box center [351, 205] width 186 height 17
type input "**********"
click at [376, 166] on input "text" at bounding box center [400, 172] width 91 height 17
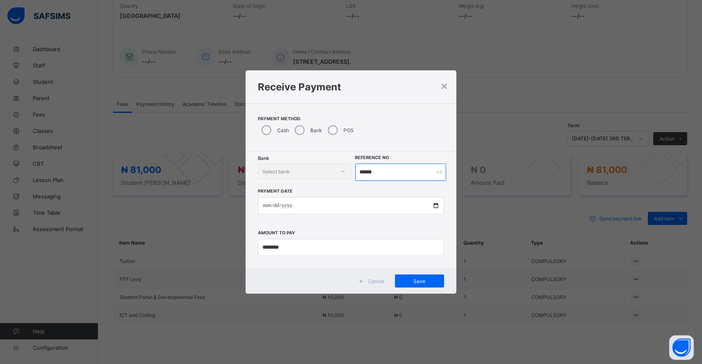
type input "******"
click at [414, 278] on span "Save" at bounding box center [419, 281] width 37 height 6
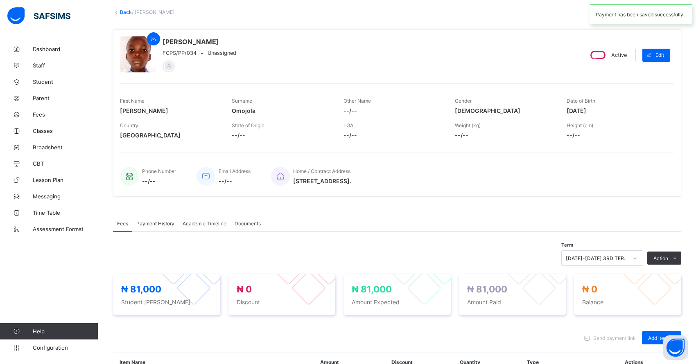
scroll to position [0, 0]
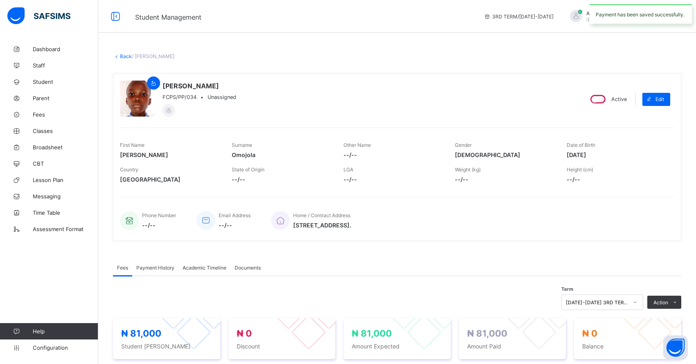
click at [122, 56] on link "Back" at bounding box center [126, 56] width 12 height 6
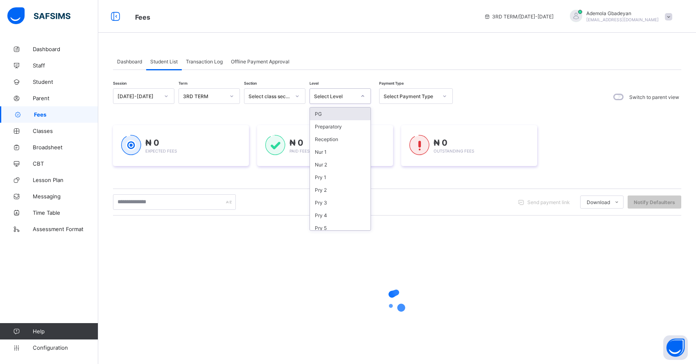
click at [341, 101] on div "Select Level" at bounding box center [332, 95] width 45 height 11
click at [348, 226] on div "Pry 5" at bounding box center [340, 228] width 61 height 13
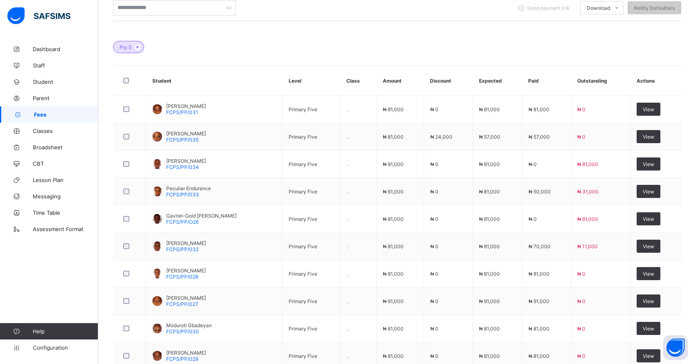
scroll to position [225, 0]
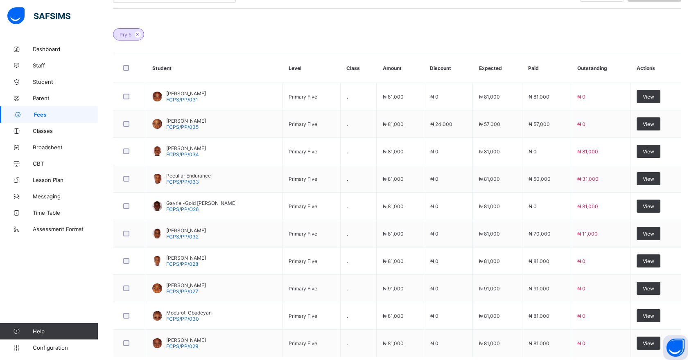
click at [652, 149] on span "View" at bounding box center [647, 152] width 11 height 6
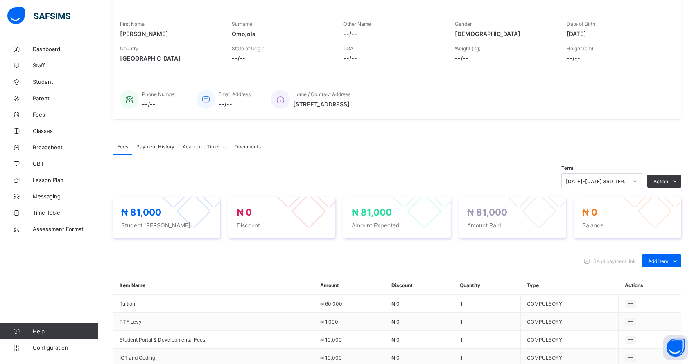
scroll to position [43, 0]
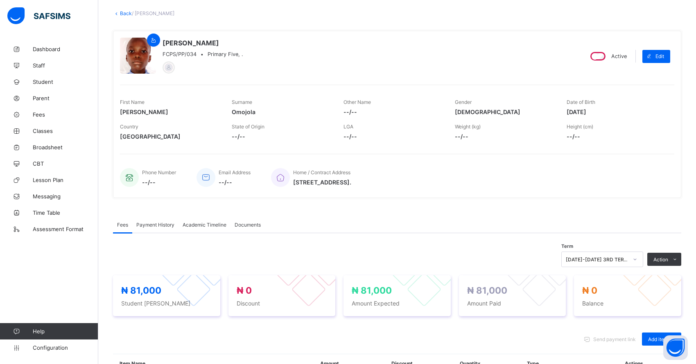
click at [124, 12] on link "Back" at bounding box center [126, 13] width 12 height 6
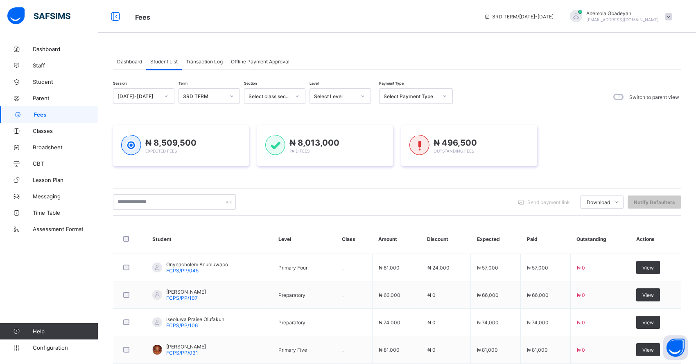
click at [338, 55] on div "Dashboard Student List Transaction Log Offline Payment Approval Student List Mo…" at bounding box center [397, 309] width 568 height 512
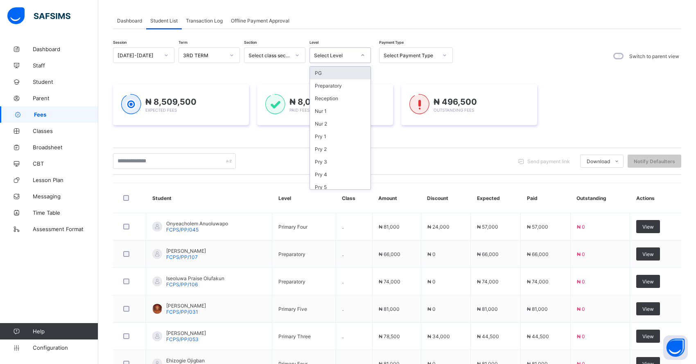
click at [340, 61] on div "Select Level" at bounding box center [339, 55] width 61 height 16
click at [354, 190] on th "Class" at bounding box center [354, 198] width 36 height 30
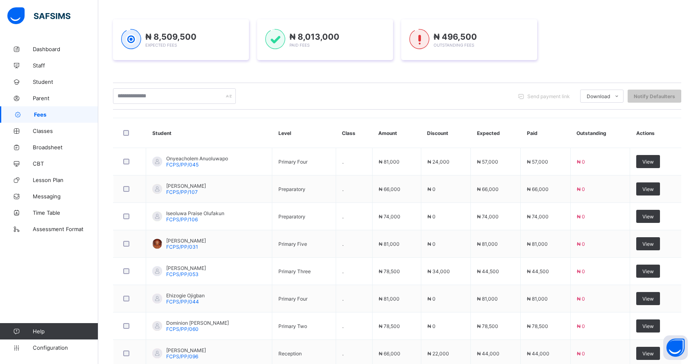
scroll to position [7, 0]
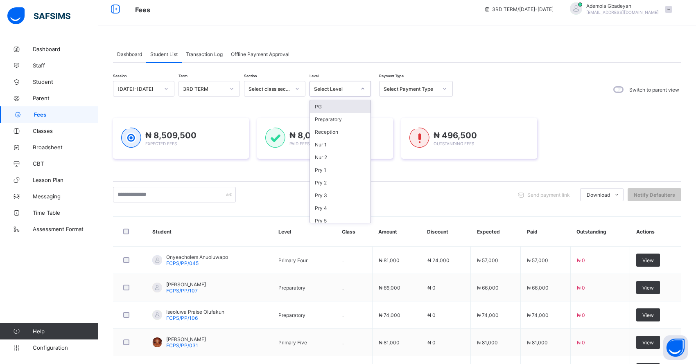
click at [331, 92] on div "Select Level" at bounding box center [332, 88] width 45 height 11
click at [334, 221] on div "Pry 5" at bounding box center [340, 220] width 61 height 13
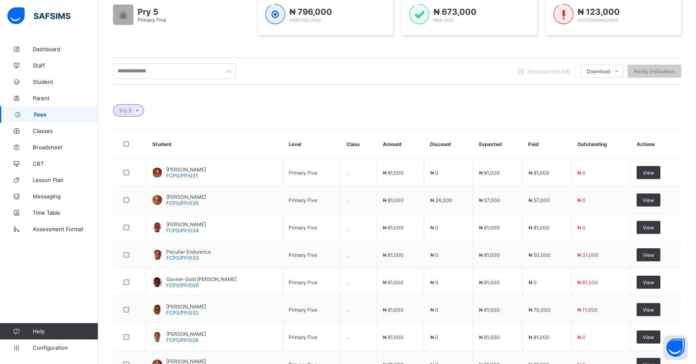
scroll to position [164, 0]
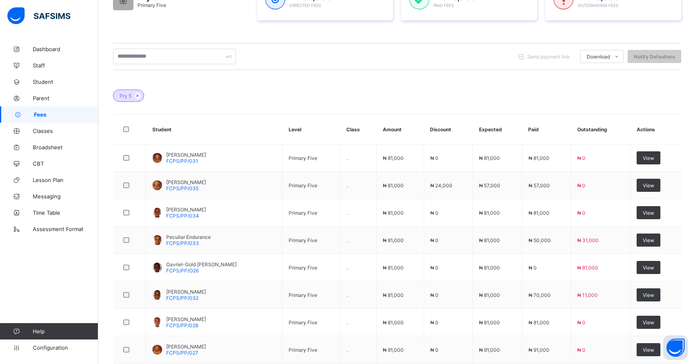
click at [653, 290] on div "View" at bounding box center [648, 295] width 24 height 13
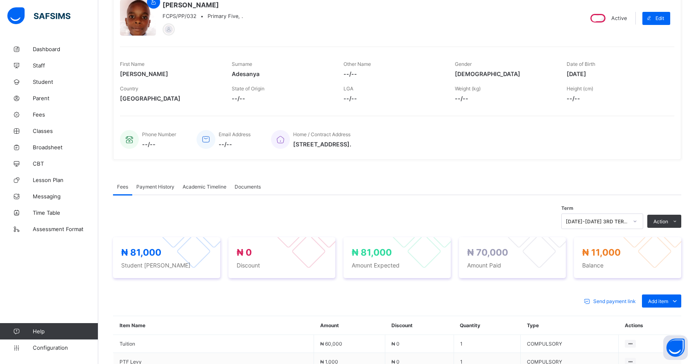
scroll to position [164, 0]
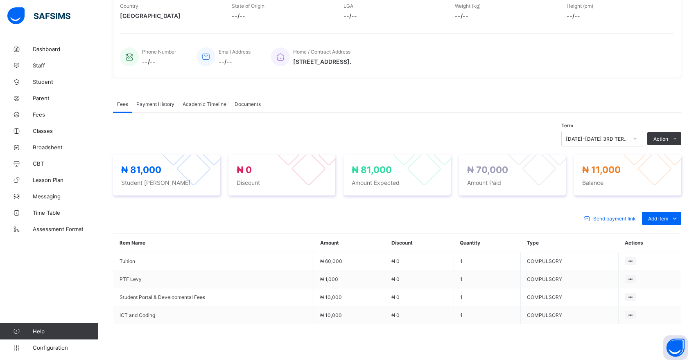
click at [666, 136] on span "Action" at bounding box center [660, 139] width 15 height 6
click at [0, 0] on li "Manage Discount" at bounding box center [0, 0] width 0 height 0
click at [0, 0] on li "Receive Payment" at bounding box center [0, 0] width 0 height 0
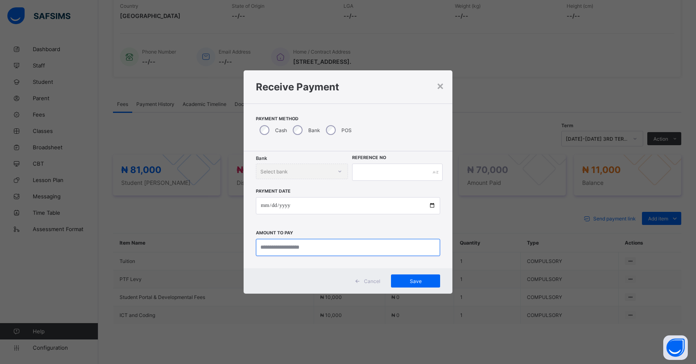
click at [283, 252] on input "currency" at bounding box center [348, 247] width 184 height 17
type input "********"
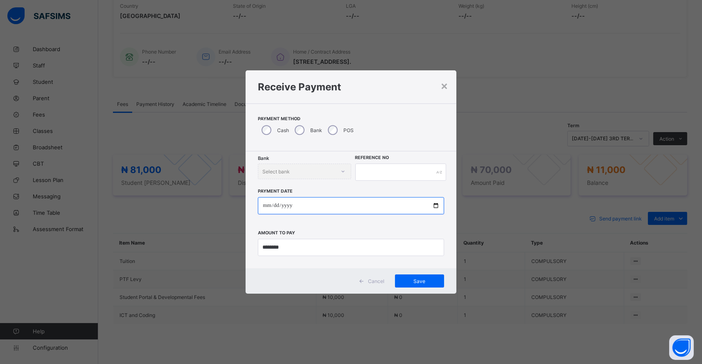
click at [266, 207] on input "date" at bounding box center [351, 205] width 186 height 17
type input "**********"
click at [371, 178] on input "text" at bounding box center [400, 172] width 91 height 17
click at [416, 280] on span "Save" at bounding box center [419, 281] width 37 height 6
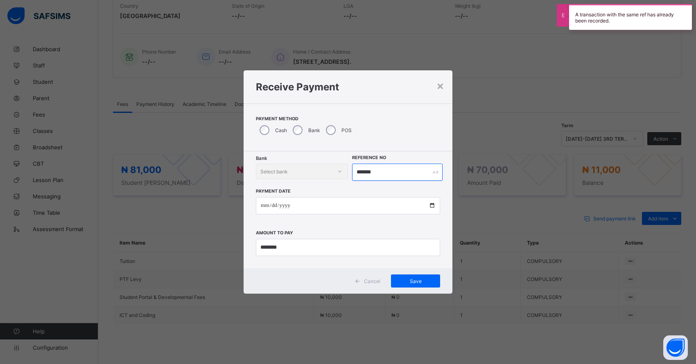
click at [387, 173] on input "*******" at bounding box center [397, 172] width 90 height 17
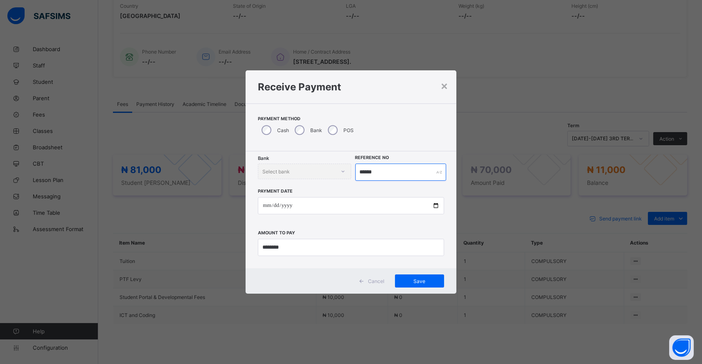
type input "******"
click at [415, 283] on span "Save" at bounding box center [419, 281] width 37 height 6
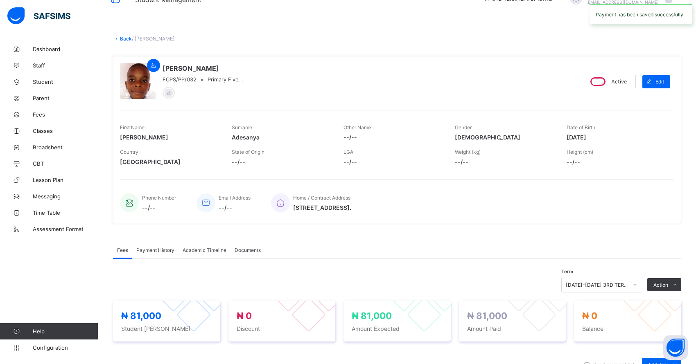
scroll to position [0, 0]
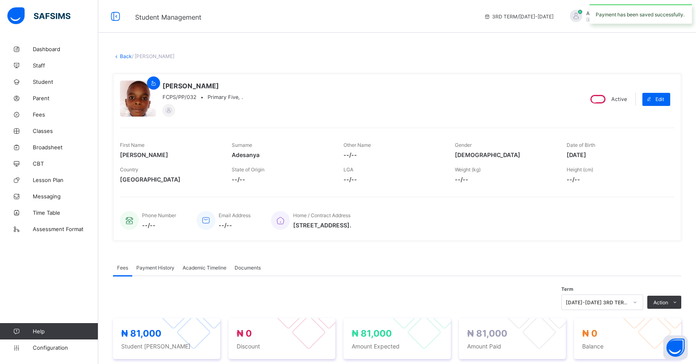
click at [126, 54] on link "Back" at bounding box center [126, 56] width 12 height 6
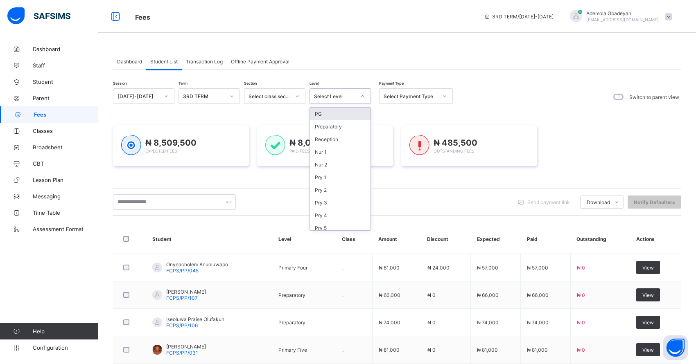
click at [335, 97] on div "Select Level" at bounding box center [335, 96] width 42 height 6
click at [343, 224] on div "Pry 5" at bounding box center [340, 228] width 61 height 13
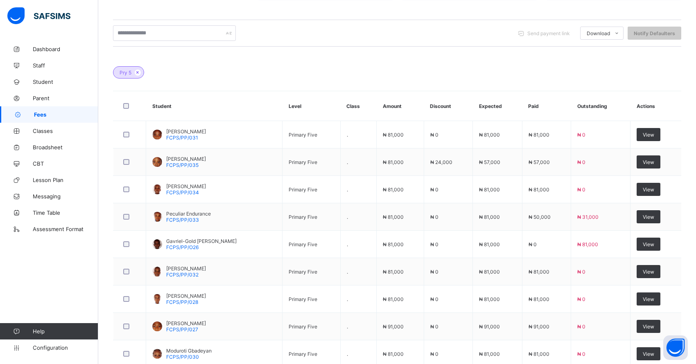
scroll to position [184, 0]
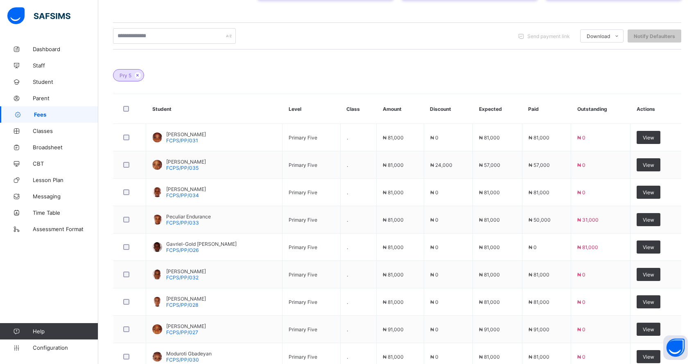
click at [654, 246] on span "View" at bounding box center [647, 247] width 11 height 6
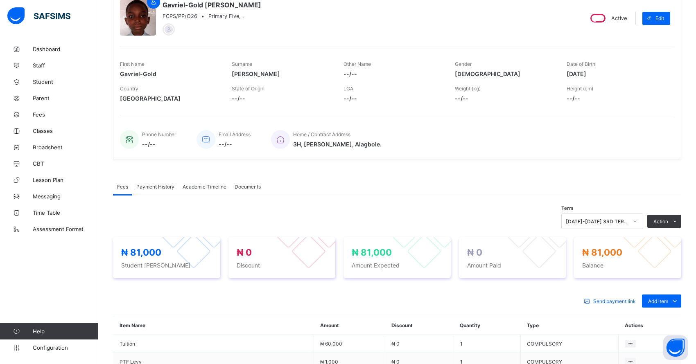
scroll to position [184, 0]
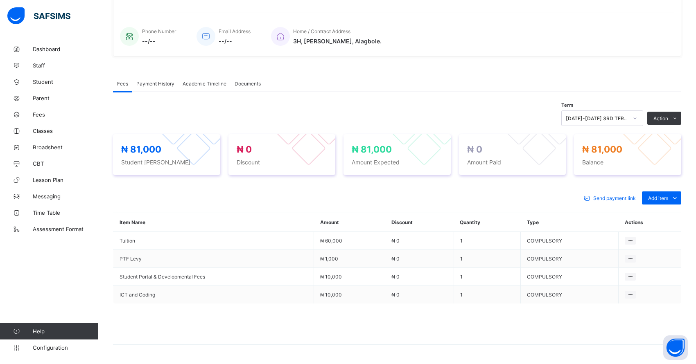
click at [0, 0] on li "Receive Payment" at bounding box center [0, 0] width 0 height 0
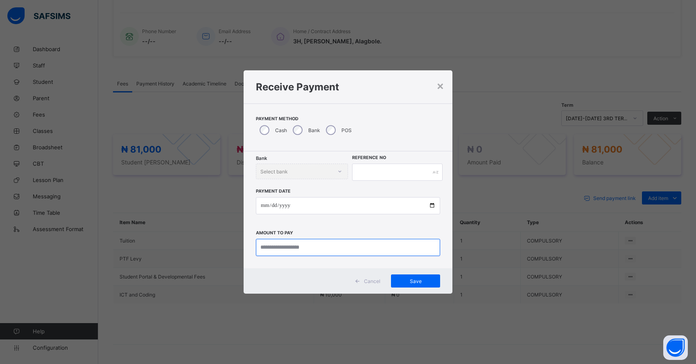
click at [268, 246] on input "currency" at bounding box center [348, 247] width 184 height 17
type input "********"
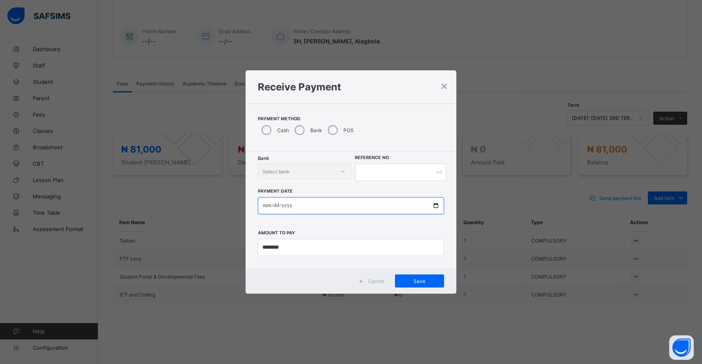
click at [267, 211] on input "date" at bounding box center [351, 205] width 186 height 17
click at [277, 206] on input "date" at bounding box center [351, 205] width 186 height 17
type input "**********"
click at [372, 178] on input "text" at bounding box center [400, 172] width 91 height 17
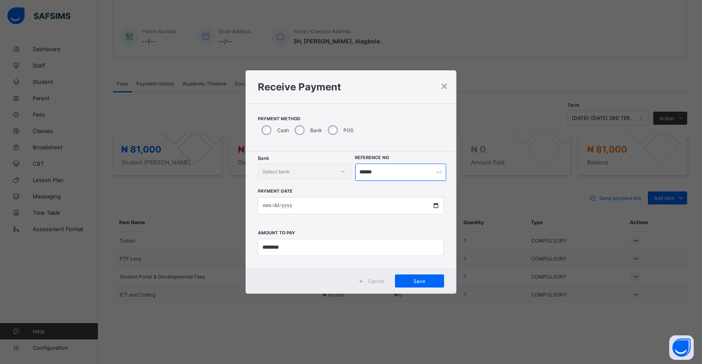
type input "******"
click at [404, 279] on span "Save" at bounding box center [419, 281] width 37 height 6
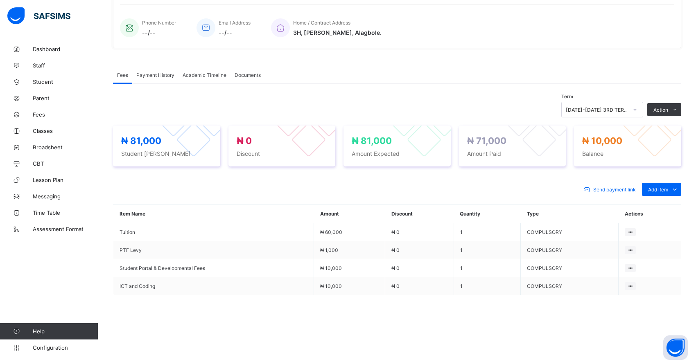
scroll to position [207, 0]
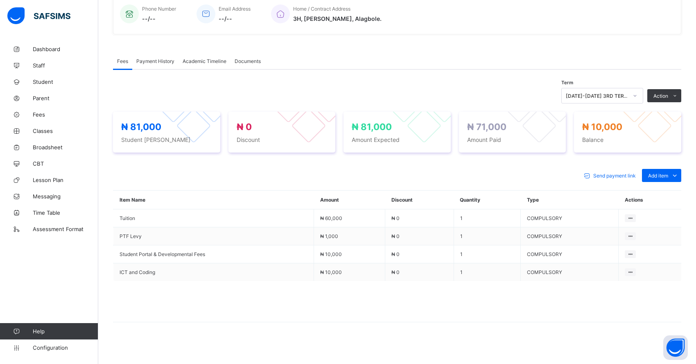
click at [0, 0] on li "Receive Payment" at bounding box center [0, 0] width 0 height 0
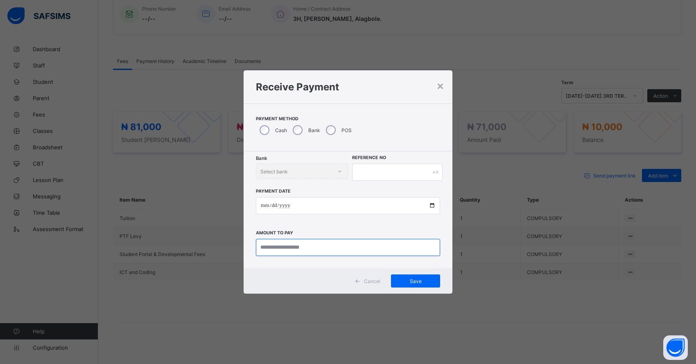
click at [277, 248] on input "currency" at bounding box center [348, 247] width 184 height 17
type input "********"
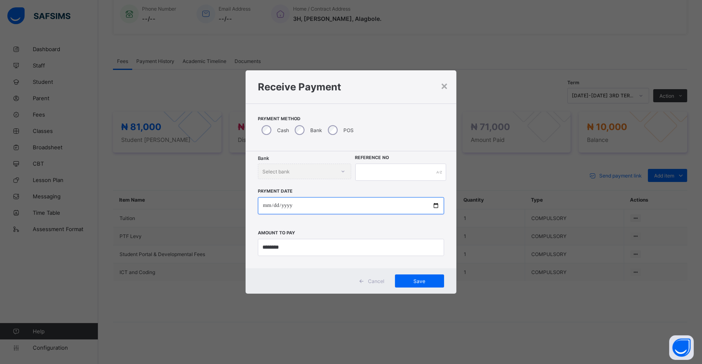
click at [266, 205] on input "date" at bounding box center [351, 205] width 186 height 17
type input "**********"
click at [372, 178] on input "text" at bounding box center [400, 172] width 91 height 17
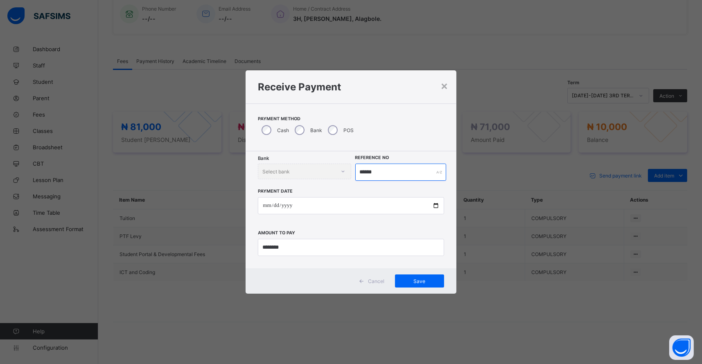
type input "******"
click at [406, 285] on div "Save" at bounding box center [419, 281] width 49 height 13
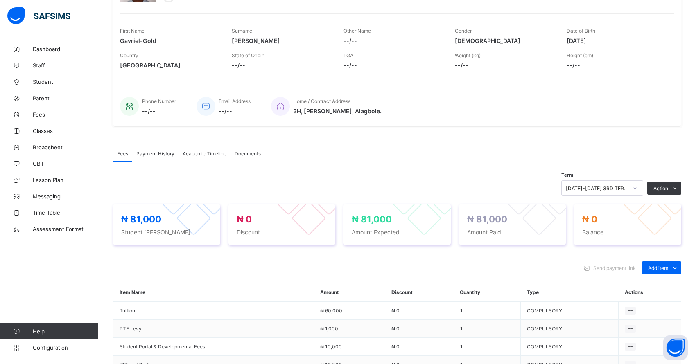
scroll to position [0, 0]
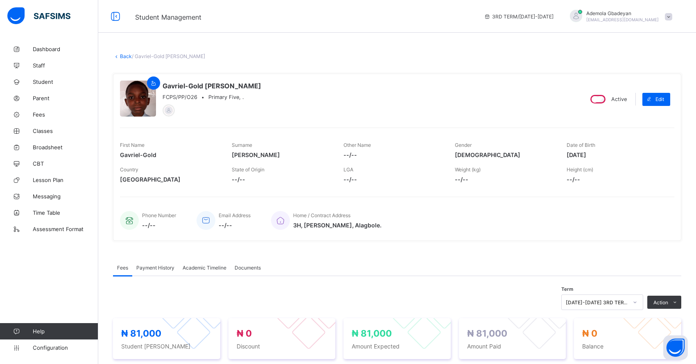
click at [129, 58] on link "Back" at bounding box center [126, 56] width 12 height 6
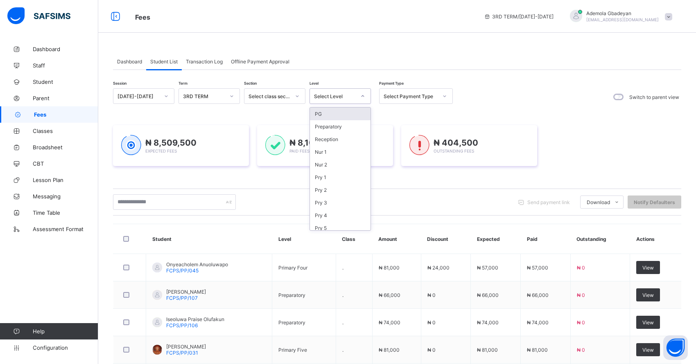
click at [331, 98] on div "Select Level" at bounding box center [335, 96] width 42 height 6
click at [340, 223] on div "Pry 5" at bounding box center [340, 228] width 61 height 13
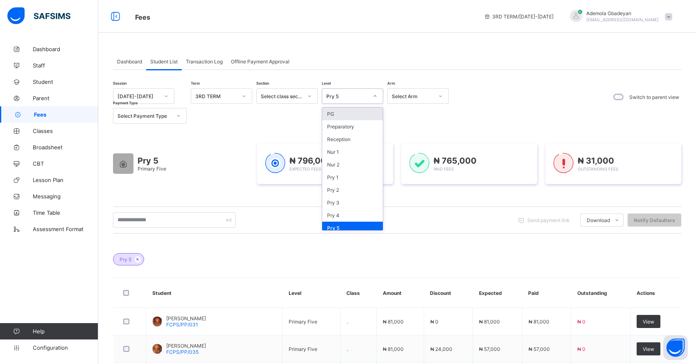
click at [355, 100] on div "Pry 5" at bounding box center [344, 95] width 45 height 11
click at [342, 201] on div "Pry 3" at bounding box center [352, 202] width 61 height 13
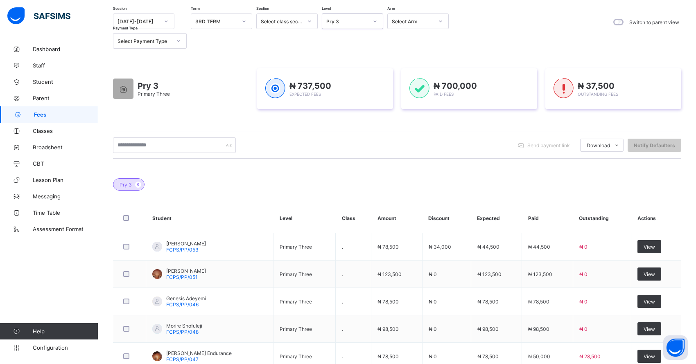
scroll to position [164, 0]
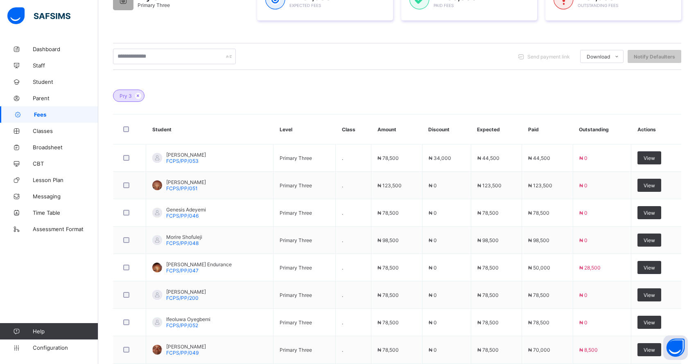
click at [652, 265] on span "View" at bounding box center [648, 268] width 11 height 6
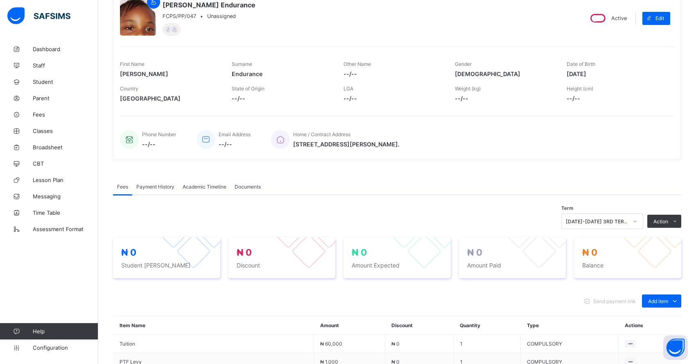
scroll to position [164, 0]
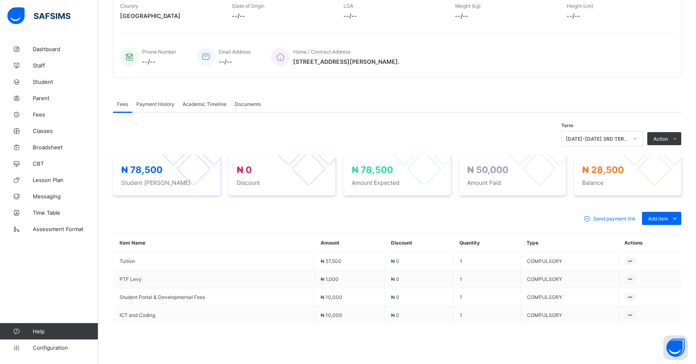
click at [0, 0] on li "Receive Payment" at bounding box center [0, 0] width 0 height 0
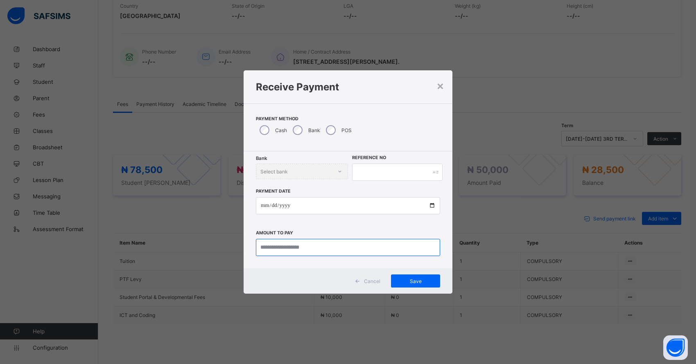
click at [286, 250] on input "currency" at bounding box center [348, 247] width 184 height 17
type input "********"
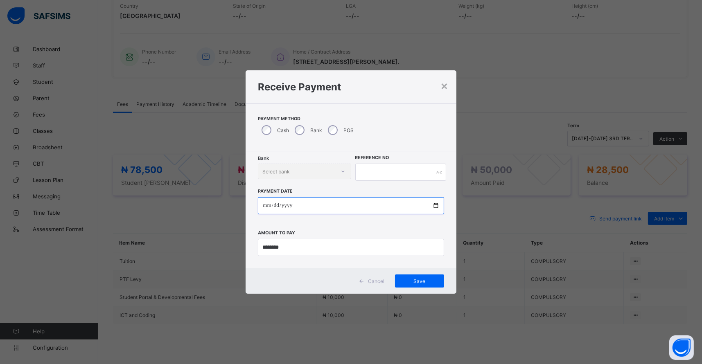
click at [269, 208] on input "date" at bounding box center [351, 205] width 186 height 17
type input "**********"
click at [361, 173] on input "text" at bounding box center [400, 172] width 91 height 17
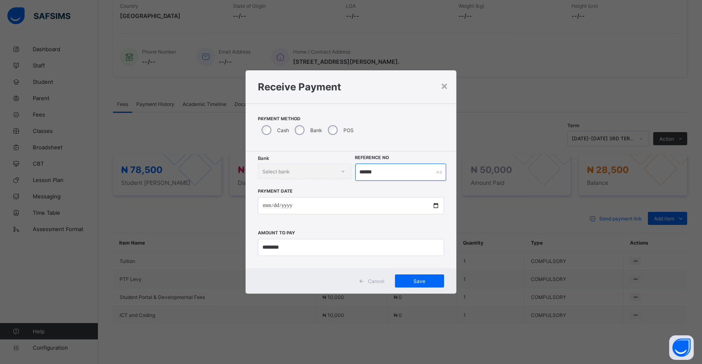
type input "******"
click at [405, 280] on span "Save" at bounding box center [419, 281] width 37 height 6
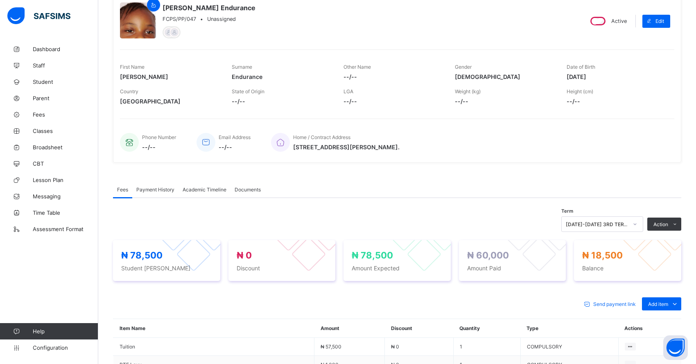
scroll to position [0, 0]
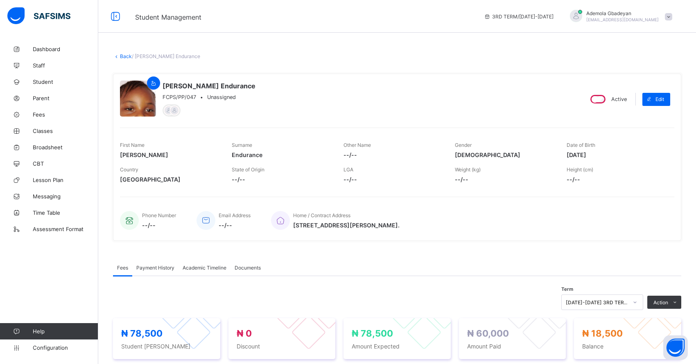
click at [129, 59] on link "Back" at bounding box center [126, 56] width 12 height 6
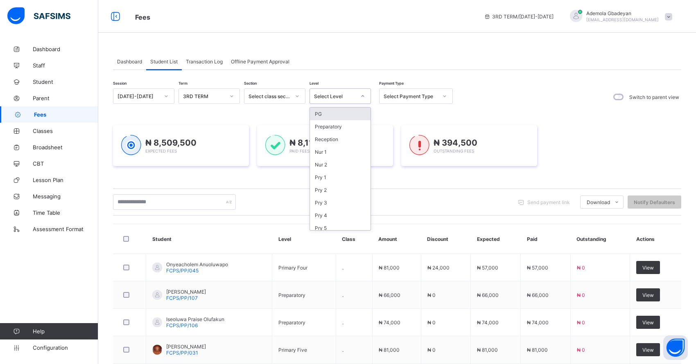
click at [347, 103] on div "Select Level" at bounding box center [339, 96] width 61 height 16
click at [250, 186] on div "Session [DATE]-[DATE] Term 3RD TERM Section Select class section Level Select L…" at bounding box center [397, 326] width 568 height 477
click at [342, 97] on div "Select Level" at bounding box center [335, 96] width 42 height 6
click at [347, 226] on div "Pry 5" at bounding box center [340, 228] width 61 height 13
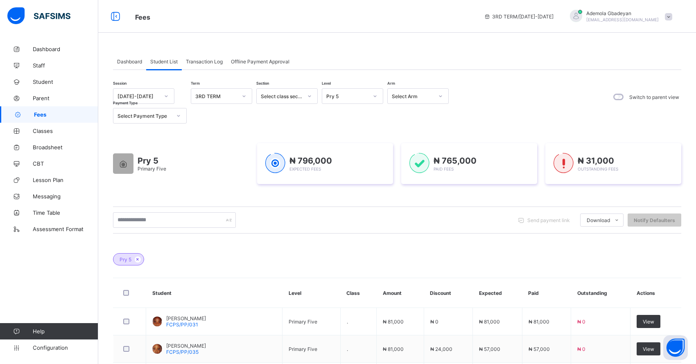
click at [357, 104] on div "Pry 5" at bounding box center [352, 96] width 61 height 16
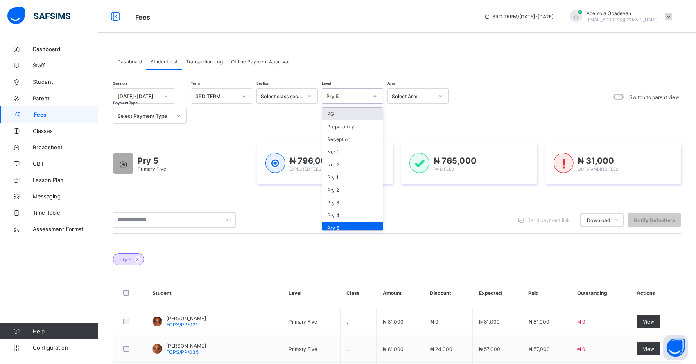
click at [357, 99] on div "Pry 5" at bounding box center [344, 95] width 45 height 11
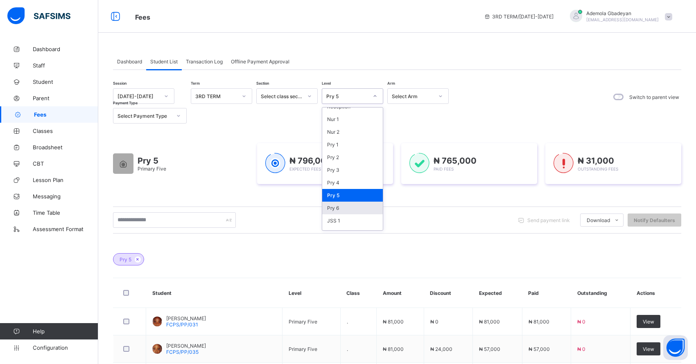
click at [344, 202] on div "Pry 6" at bounding box center [352, 208] width 61 height 13
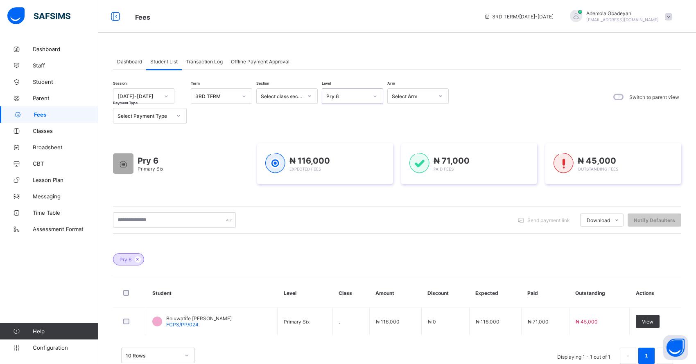
scroll to position [20, 0]
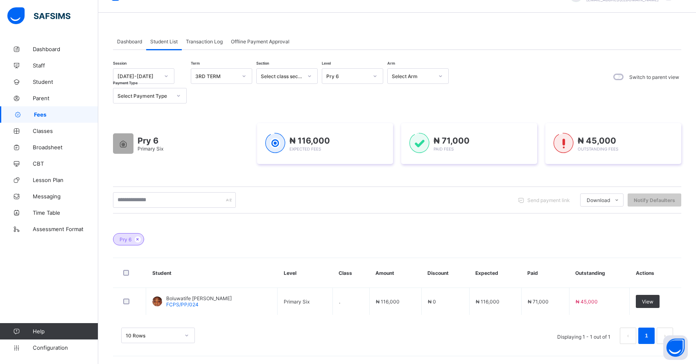
click at [653, 299] on span "View" at bounding box center [647, 302] width 11 height 6
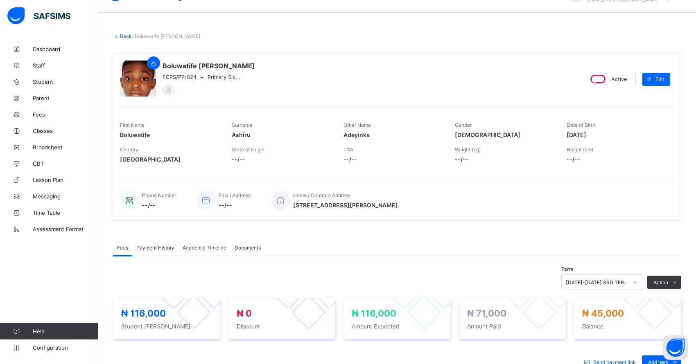
click at [0, 0] on li "Receive Payment" at bounding box center [0, 0] width 0 height 0
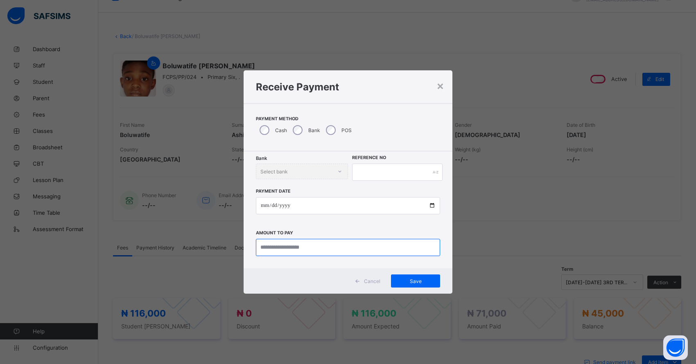
click at [283, 244] on input "currency" at bounding box center [348, 247] width 184 height 17
type input "********"
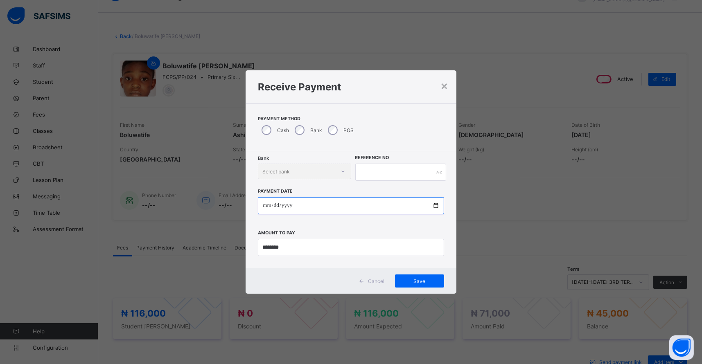
click at [267, 203] on input "date" at bounding box center [351, 205] width 186 height 17
type input "**********"
click at [365, 172] on input "text" at bounding box center [400, 172] width 91 height 17
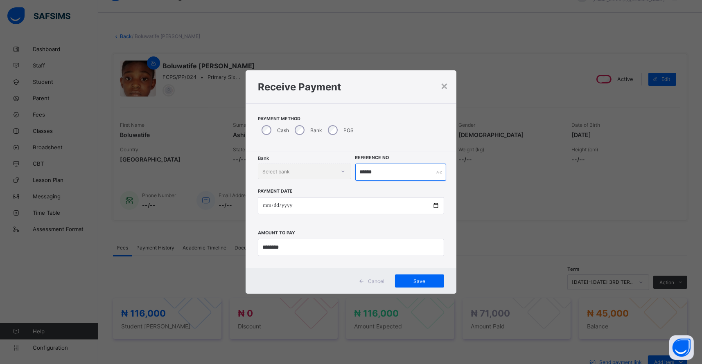
type input "******"
click at [414, 285] on div "Save" at bounding box center [419, 281] width 49 height 13
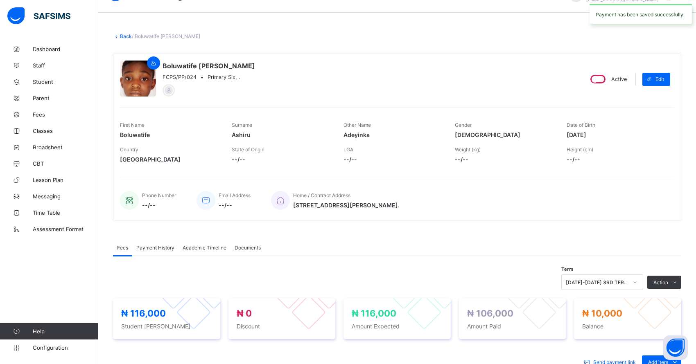
click at [0, 0] on li "Receive Payment" at bounding box center [0, 0] width 0 height 0
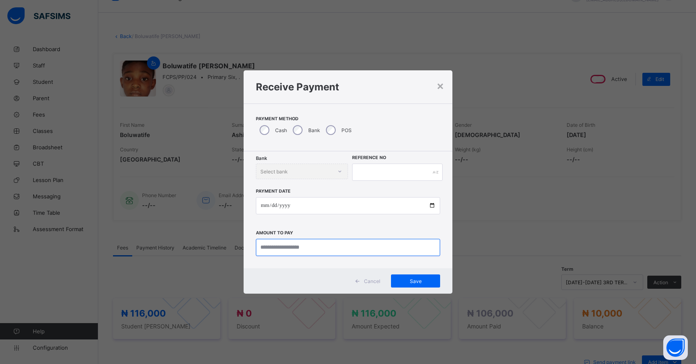
click at [275, 249] on input "currency" at bounding box center [348, 247] width 184 height 17
type input "********"
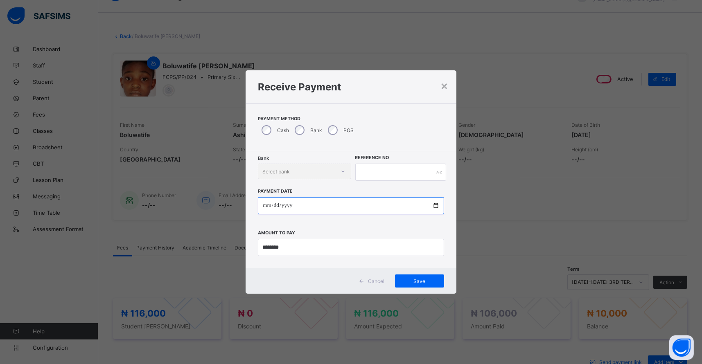
click at [265, 205] on input "date" at bounding box center [351, 205] width 186 height 17
type input "**********"
click at [373, 173] on input "text" at bounding box center [400, 172] width 91 height 17
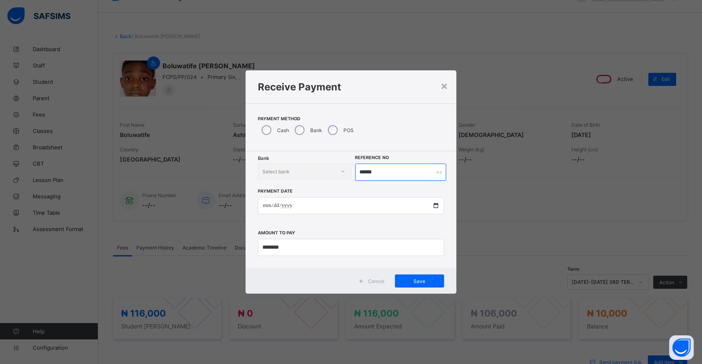
type input "******"
click at [417, 281] on span "Save" at bounding box center [419, 281] width 37 height 6
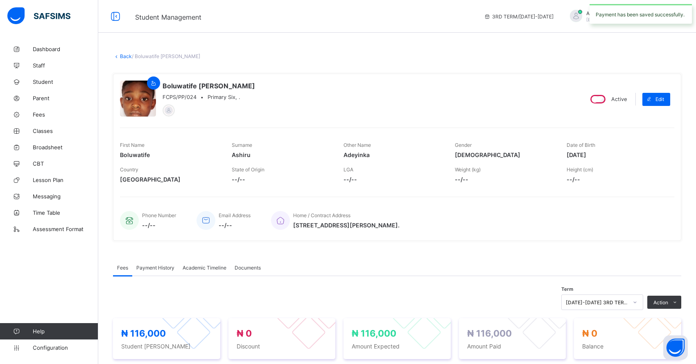
click at [126, 56] on link "Back" at bounding box center [126, 56] width 12 height 6
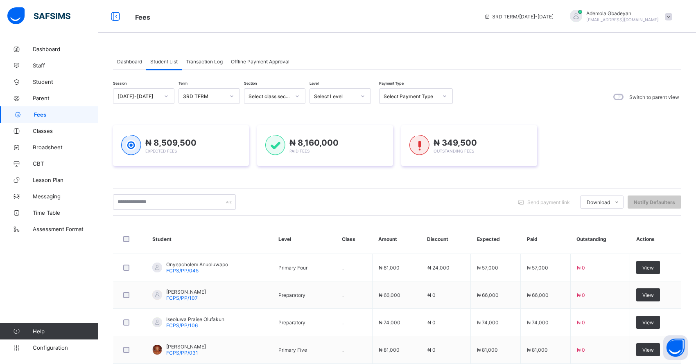
click at [332, 97] on div "Select Level" at bounding box center [335, 96] width 42 height 6
click at [348, 225] on div "Pry 5" at bounding box center [340, 228] width 61 height 13
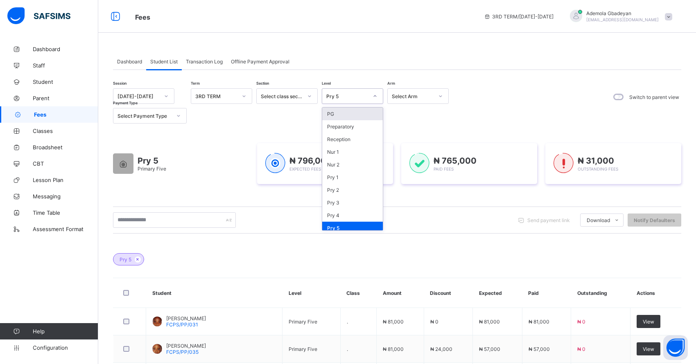
click at [358, 101] on div "Pry 5" at bounding box center [352, 96] width 61 height 16
click at [340, 218] on div "Pry 6" at bounding box center [352, 224] width 61 height 13
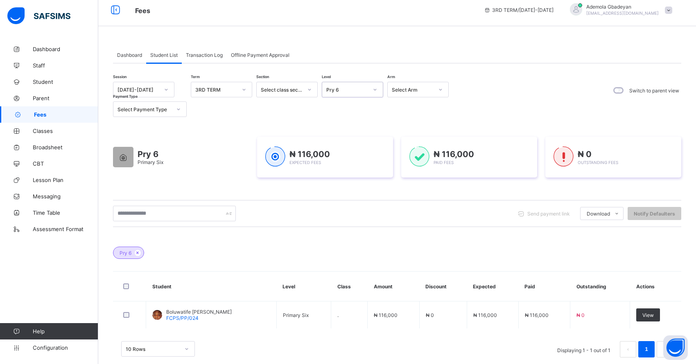
scroll to position [0, 0]
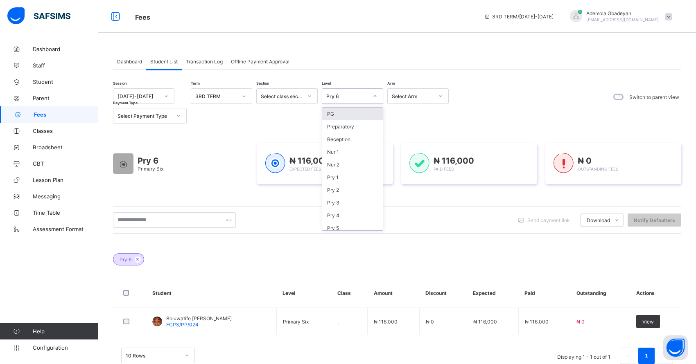
click at [357, 94] on div "Pry 6" at bounding box center [347, 96] width 42 height 6
click at [350, 198] on div "JSS 1" at bounding box center [352, 204] width 61 height 13
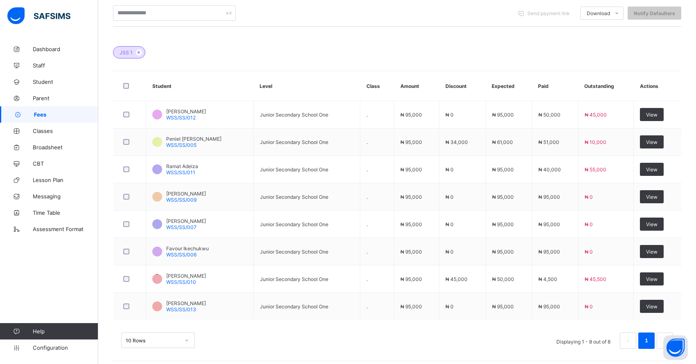
scroll to position [211, 0]
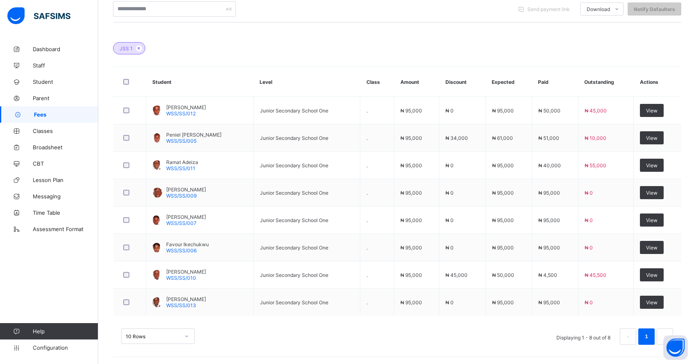
click at [656, 113] on div "View" at bounding box center [652, 110] width 24 height 13
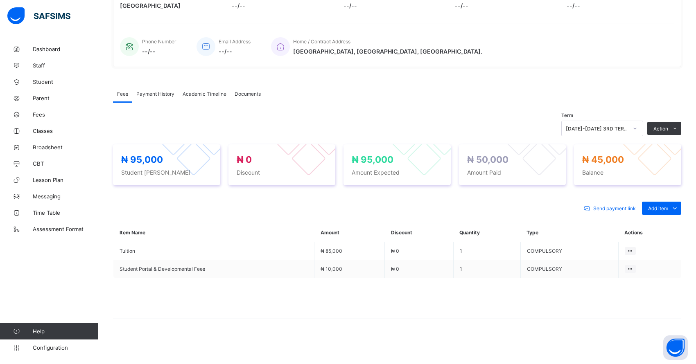
scroll to position [171, 0]
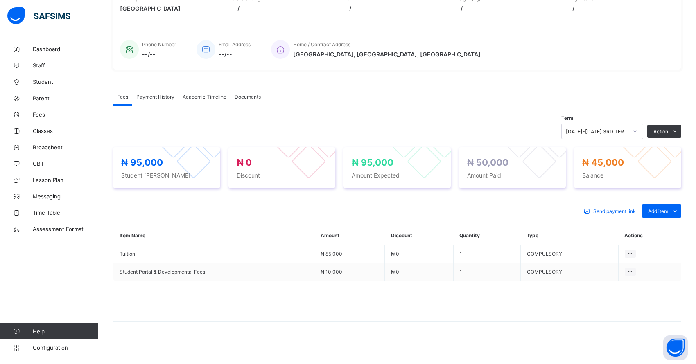
click at [0, 0] on li "Receive Payment" at bounding box center [0, 0] width 0 height 0
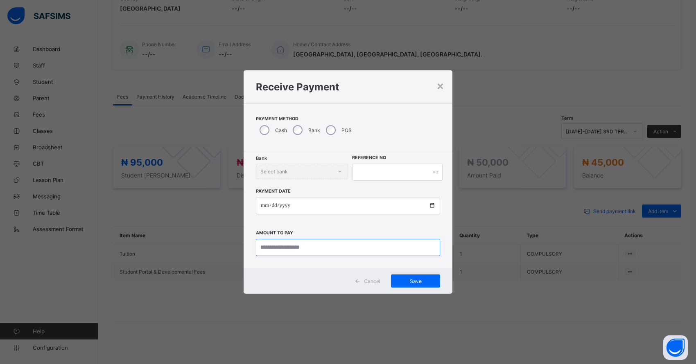
click at [273, 245] on input "currency" at bounding box center [348, 247] width 184 height 17
type input "********"
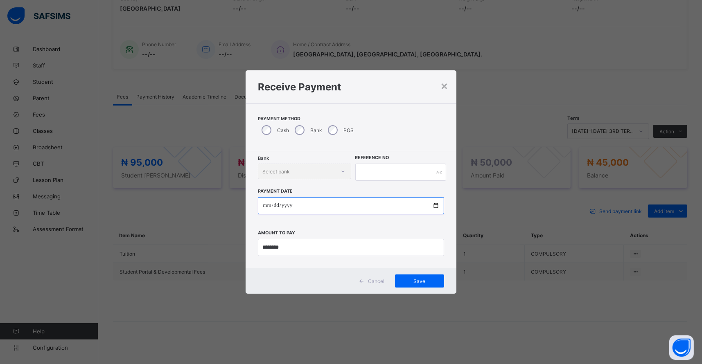
click at [266, 209] on input "date" at bounding box center [351, 205] width 186 height 17
type input "**********"
click at [360, 171] on input "text" at bounding box center [400, 172] width 91 height 17
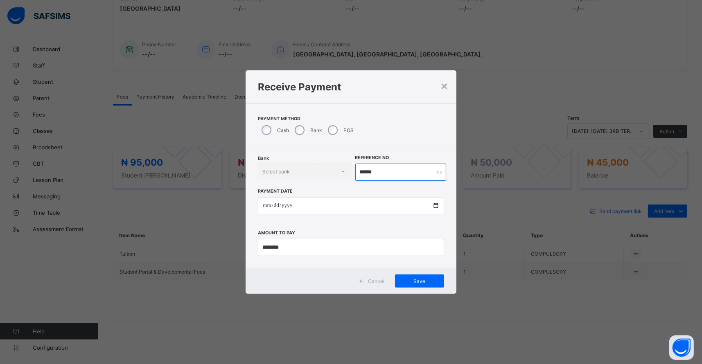
type input "******"
click at [408, 281] on span "Save" at bounding box center [419, 281] width 37 height 6
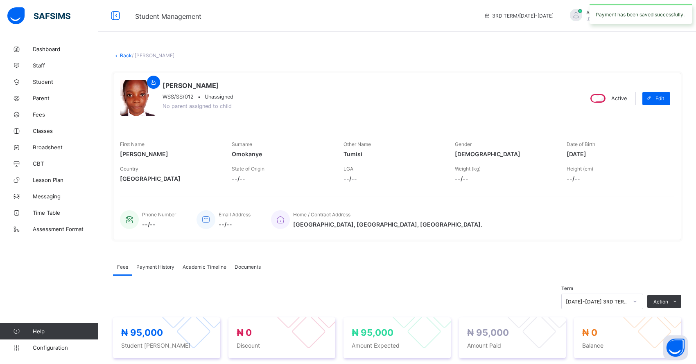
scroll to position [0, 0]
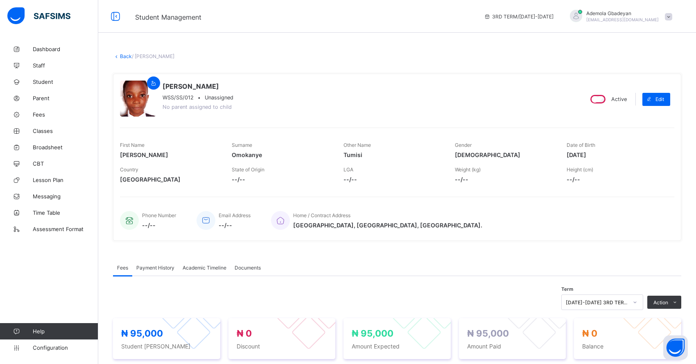
click at [121, 56] on link "Back" at bounding box center [126, 56] width 12 height 6
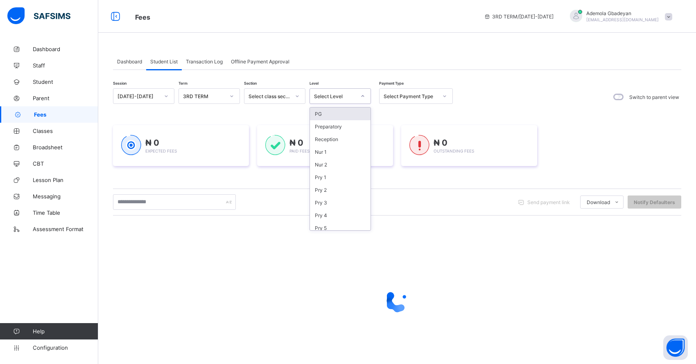
click at [356, 97] on div at bounding box center [363, 96] width 14 height 13
click at [349, 185] on div "JSS 1" at bounding box center [340, 188] width 61 height 13
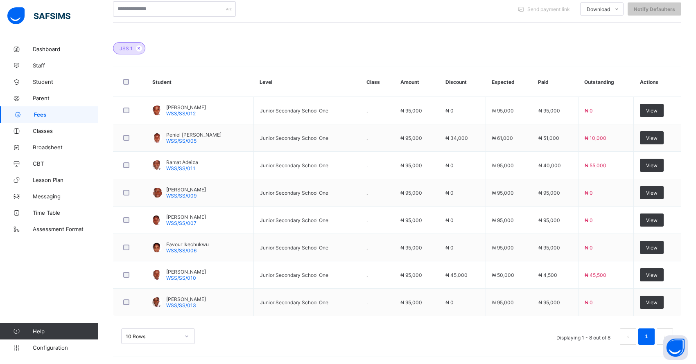
scroll to position [211, 0]
click at [663, 136] on div "View" at bounding box center [652, 137] width 24 height 13
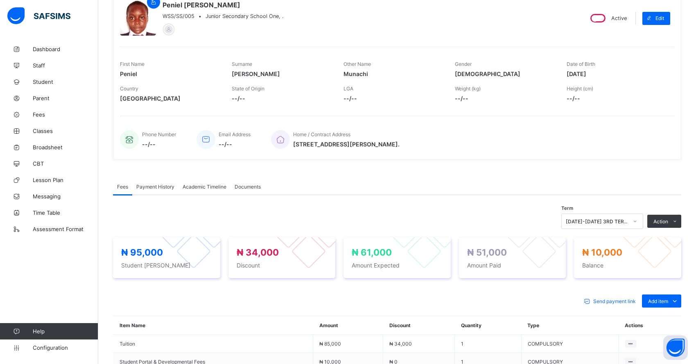
scroll to position [171, 0]
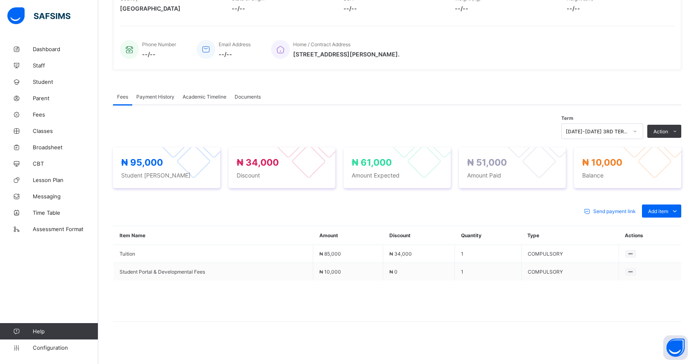
click at [0, 0] on li "Receive Payment" at bounding box center [0, 0] width 0 height 0
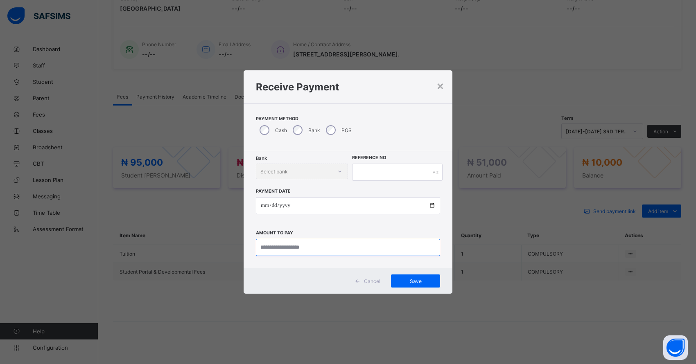
click at [266, 247] on input "currency" at bounding box center [348, 247] width 184 height 17
type input "********"
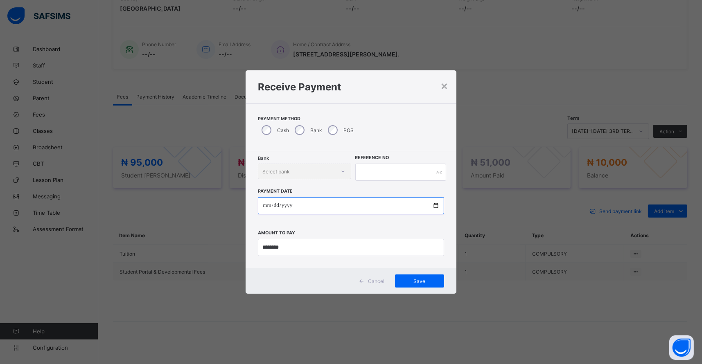
click at [268, 206] on input "date" at bounding box center [351, 205] width 186 height 17
type input "**********"
click at [368, 172] on input "text" at bounding box center [400, 172] width 91 height 17
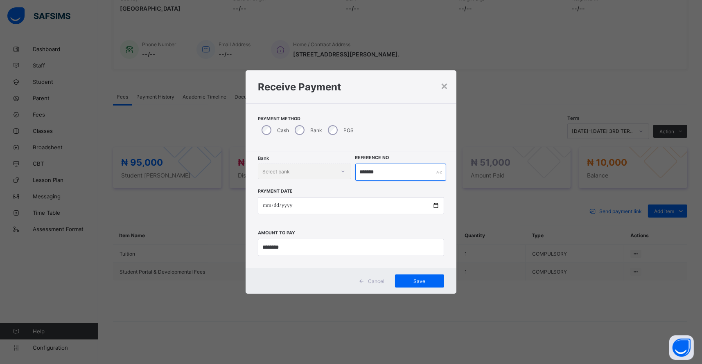
type input "*******"
click at [420, 283] on span "Save" at bounding box center [419, 281] width 37 height 6
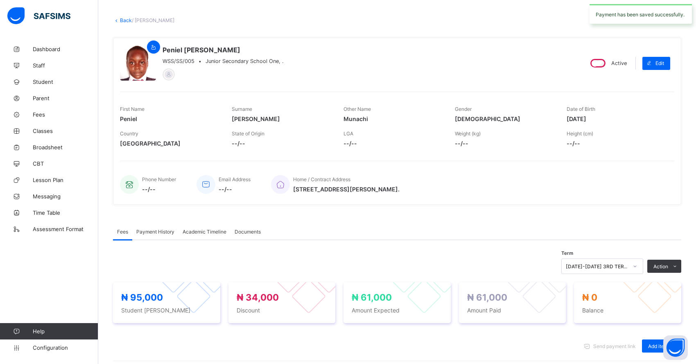
scroll to position [0, 0]
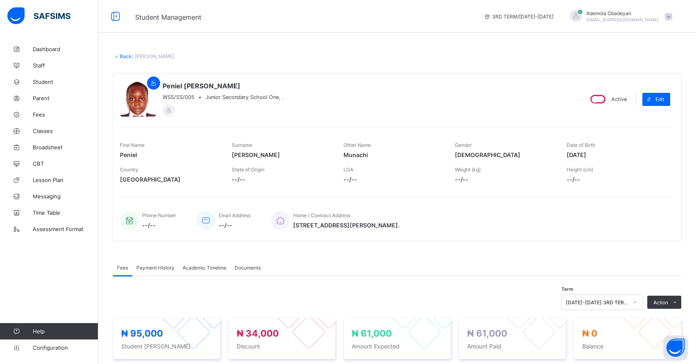
click at [126, 58] on link "Back" at bounding box center [126, 56] width 12 height 6
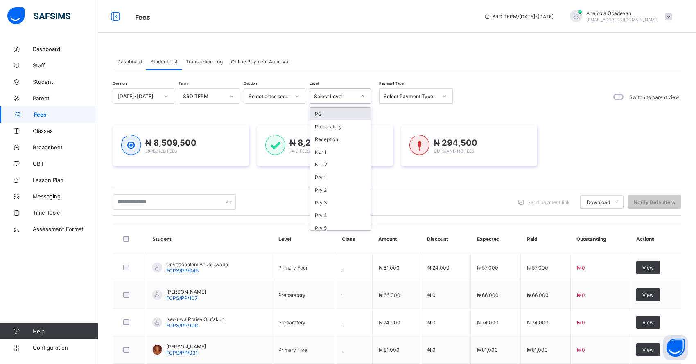
click at [347, 93] on div "Select Level" at bounding box center [335, 96] width 42 height 6
click at [354, 182] on div "JSS 1" at bounding box center [340, 188] width 61 height 13
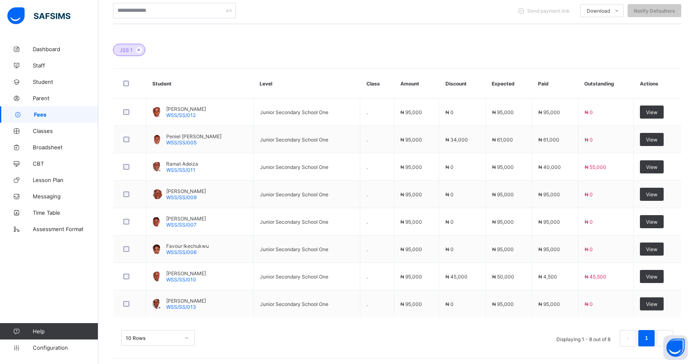
scroll to position [211, 0]
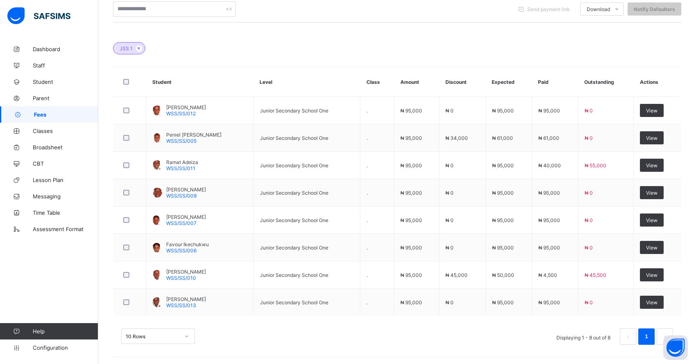
click at [663, 166] on div "View" at bounding box center [652, 165] width 24 height 13
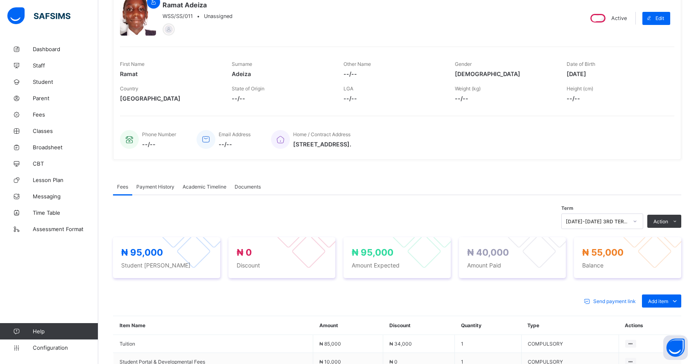
scroll to position [171, 0]
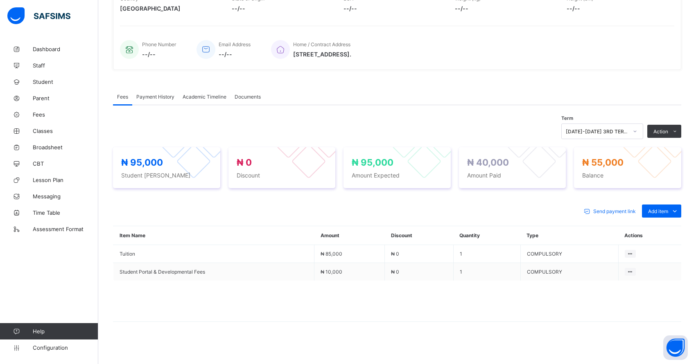
click at [0, 0] on li "Receive Payment" at bounding box center [0, 0] width 0 height 0
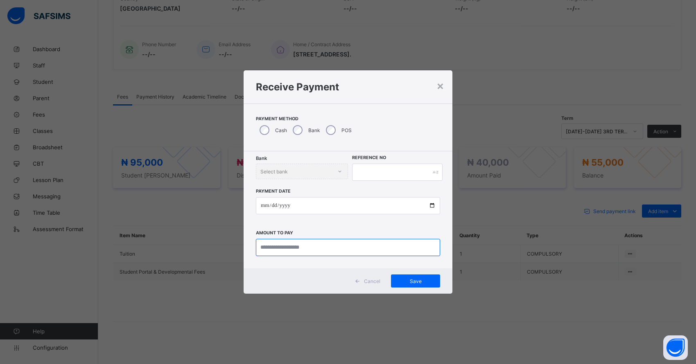
click at [293, 250] on input "currency" at bounding box center [348, 247] width 184 height 17
type input "********"
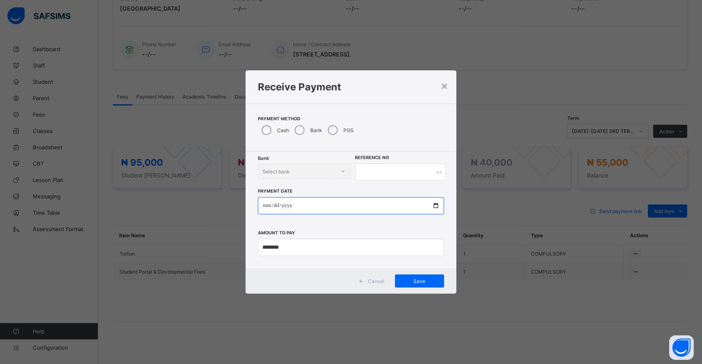
click at [266, 205] on input "date" at bounding box center [351, 205] width 186 height 17
type input "**********"
click at [383, 168] on input "text" at bounding box center [400, 172] width 91 height 17
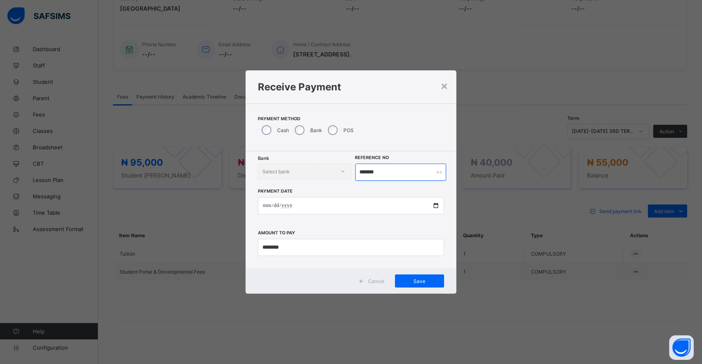
type input "*******"
click at [423, 280] on span "Save" at bounding box center [419, 281] width 37 height 6
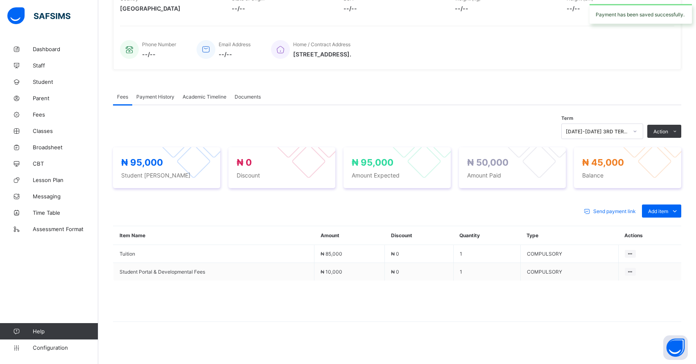
click at [0, 0] on li "Receive Payment" at bounding box center [0, 0] width 0 height 0
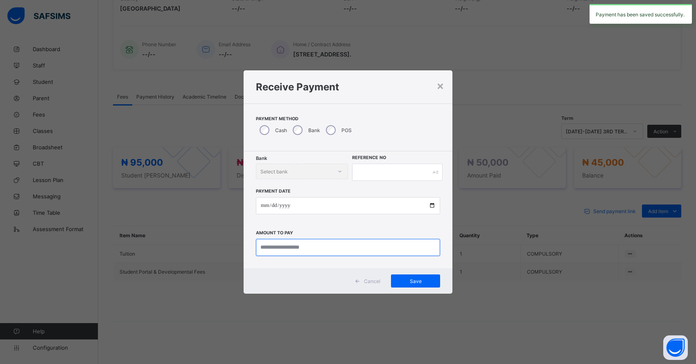
click at [260, 248] on input "currency" at bounding box center [348, 247] width 184 height 17
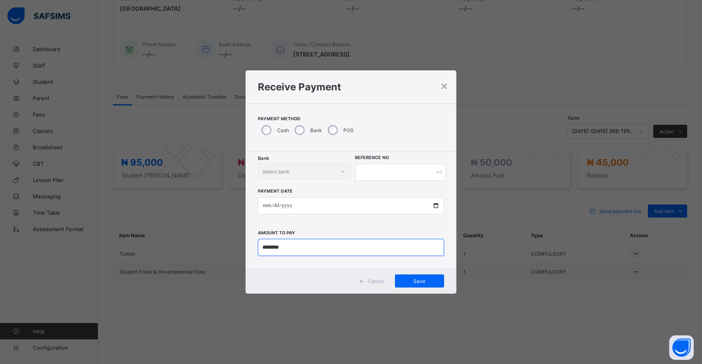
type input "********"
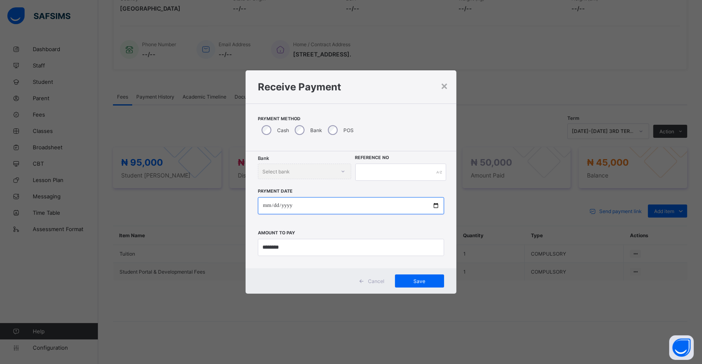
click at [259, 206] on input "date" at bounding box center [351, 205] width 186 height 17
type input "**********"
click at [263, 203] on input "**********" at bounding box center [351, 205] width 186 height 17
type input "**********"
click at [296, 205] on input "**********" at bounding box center [351, 205] width 186 height 17
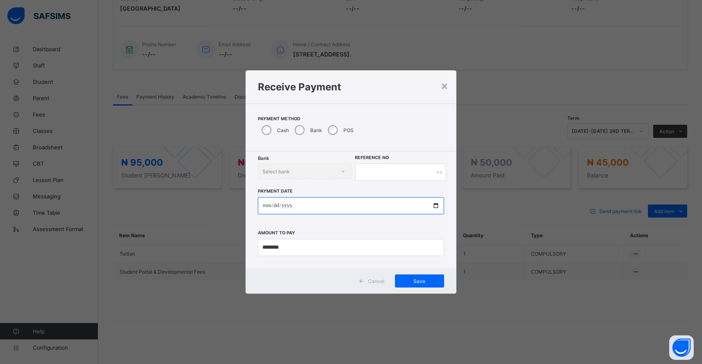
click at [265, 203] on input "date" at bounding box center [351, 205] width 186 height 17
type input "**********"
click at [373, 170] on input "text" at bounding box center [400, 172] width 91 height 17
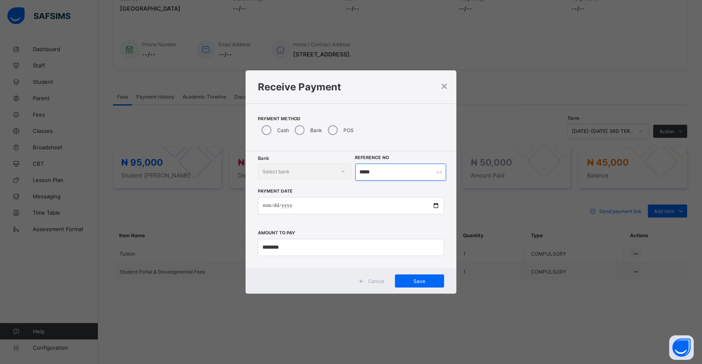
type input "*****"
click at [419, 284] on div "Save" at bounding box center [419, 281] width 49 height 13
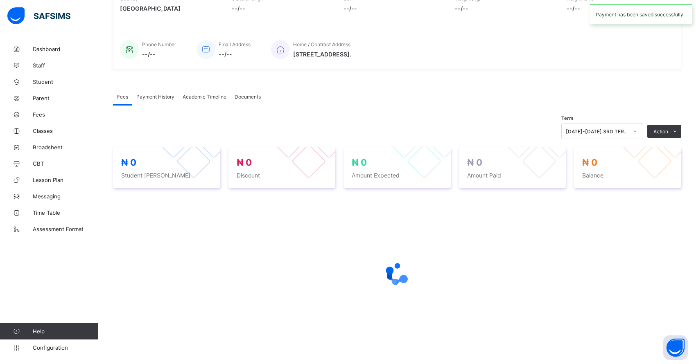
click at [381, 173] on span "Amount Expected" at bounding box center [397, 175] width 91 height 7
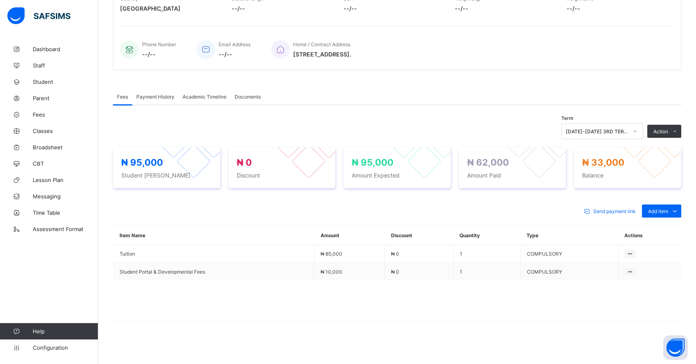
click at [0, 0] on li "Receive Payment" at bounding box center [0, 0] width 0 height 0
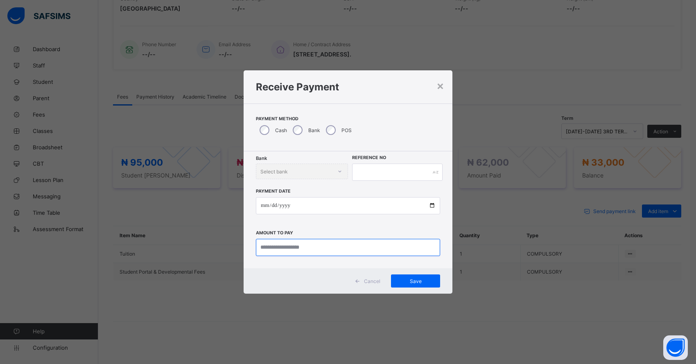
click at [306, 248] on input "currency" at bounding box center [348, 247] width 184 height 17
type input "********"
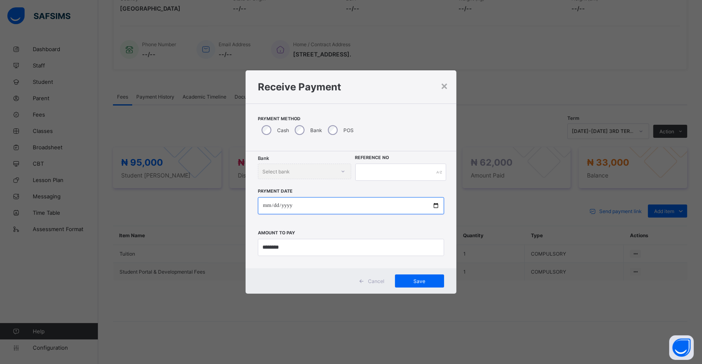
click at [266, 204] on input "date" at bounding box center [351, 205] width 186 height 17
type input "**********"
click at [371, 174] on input "text" at bounding box center [400, 172] width 91 height 17
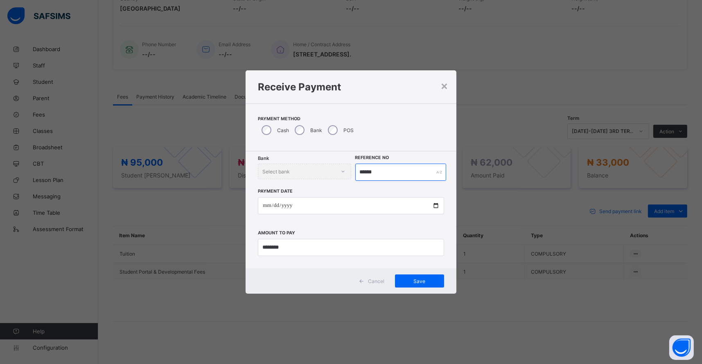
type input "******"
click at [424, 279] on span "Save" at bounding box center [419, 281] width 37 height 6
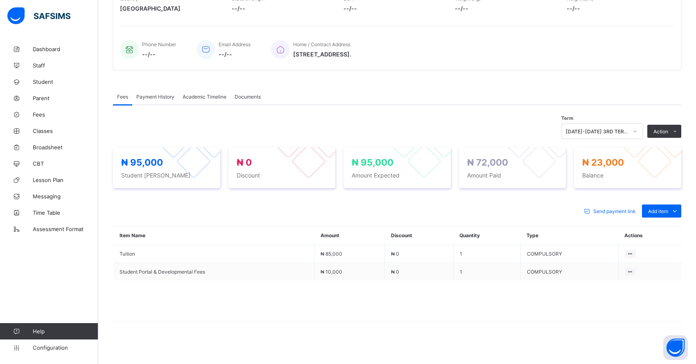
click at [0, 0] on ul "Receive Payment Manage Discount Send Email Reminder" at bounding box center [0, 0] width 0 height 0
click at [0, 0] on li "Receive Payment" at bounding box center [0, 0] width 0 height 0
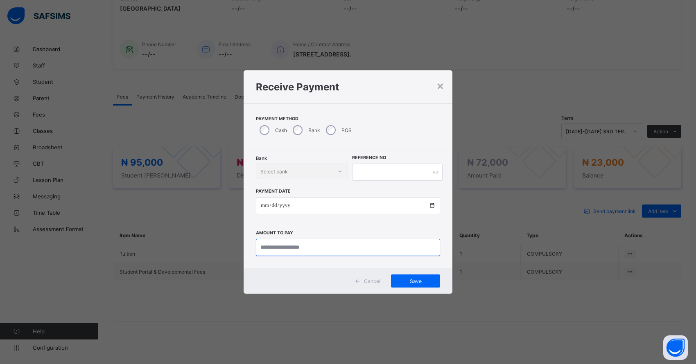
click at [318, 254] on input "currency" at bounding box center [348, 247] width 184 height 17
type input "********"
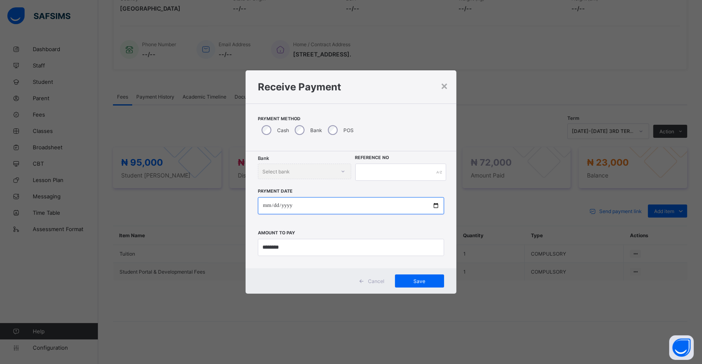
click at [263, 206] on input "date" at bounding box center [351, 205] width 186 height 17
type input "**********"
click at [355, 168] on input "text" at bounding box center [400, 172] width 91 height 17
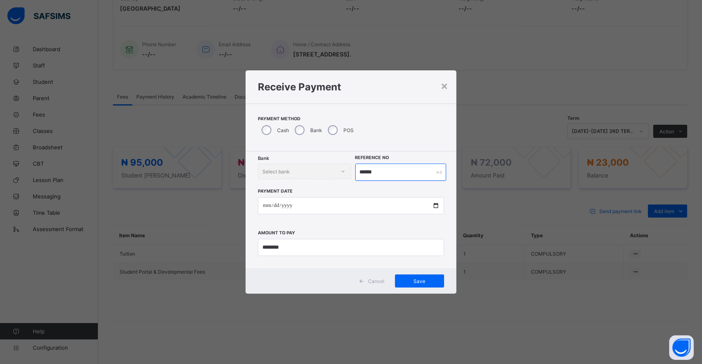
type input "******"
click at [416, 279] on span "Save" at bounding box center [419, 281] width 37 height 6
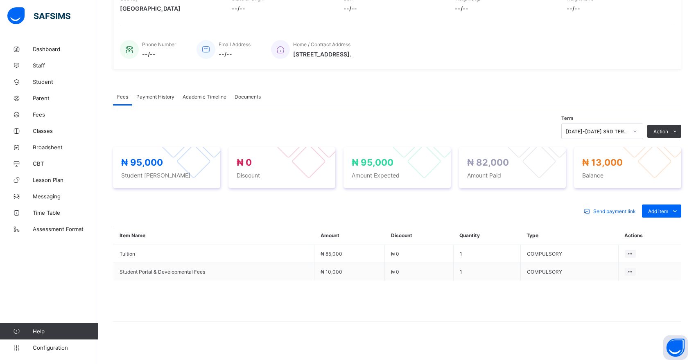
click at [0, 0] on li "Receive Payment" at bounding box center [0, 0] width 0 height 0
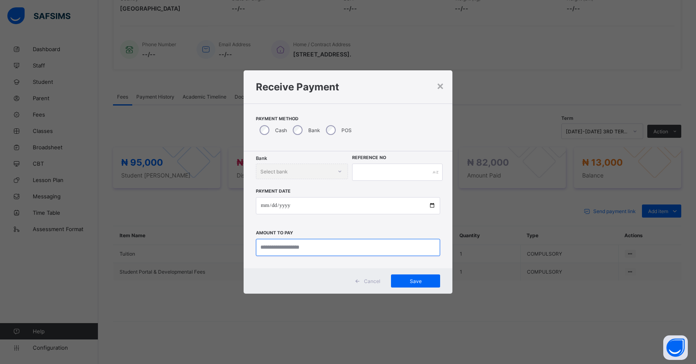
click at [268, 252] on input "currency" at bounding box center [348, 247] width 184 height 17
type input "********"
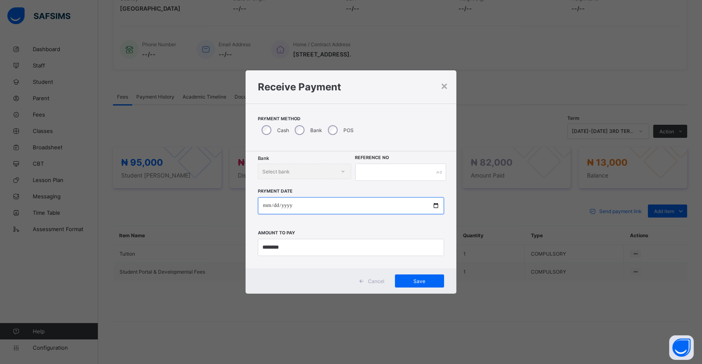
click at [266, 208] on input "date" at bounding box center [351, 205] width 186 height 17
click at [268, 208] on input "date" at bounding box center [351, 205] width 186 height 17
type input "**********"
click at [392, 176] on input "text" at bounding box center [400, 172] width 91 height 17
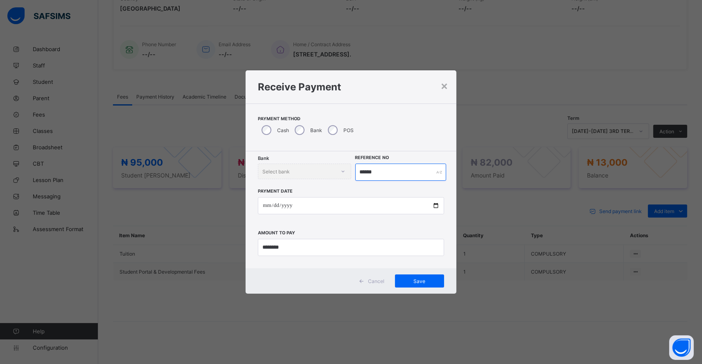
type input "******"
click at [419, 278] on span "Save" at bounding box center [419, 281] width 37 height 6
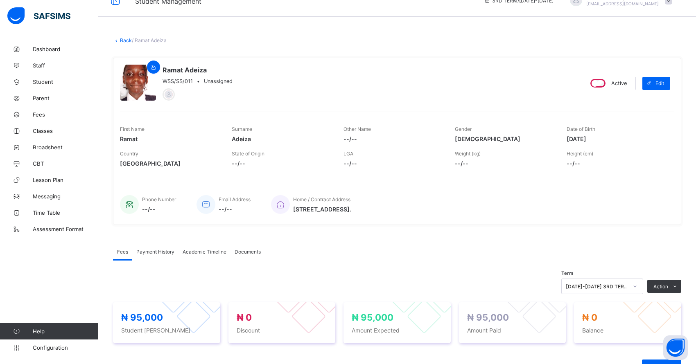
scroll to position [0, 0]
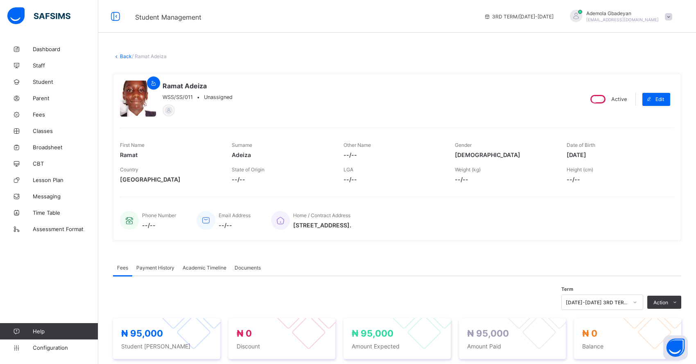
click at [123, 54] on link "Back" at bounding box center [126, 56] width 12 height 6
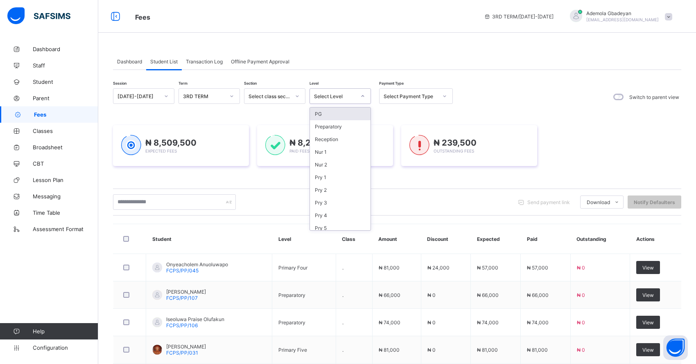
click at [341, 94] on div "Select Level" at bounding box center [335, 96] width 42 height 6
click at [342, 199] on div "JSS 1" at bounding box center [340, 204] width 61 height 13
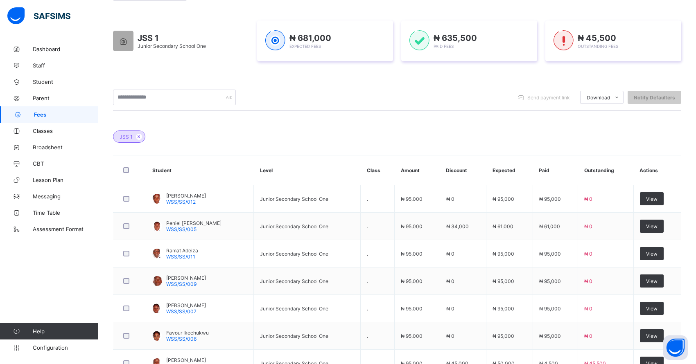
scroll to position [211, 0]
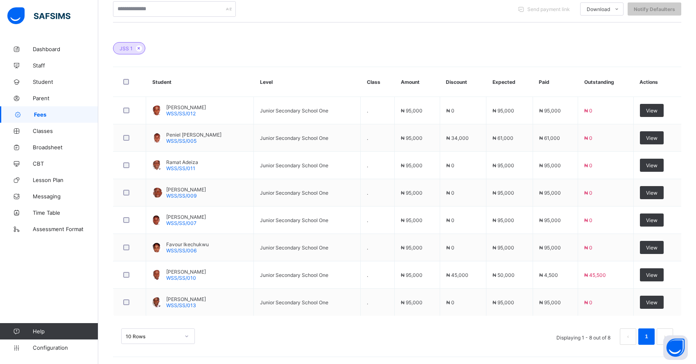
click at [655, 275] on span "View" at bounding box center [651, 275] width 11 height 6
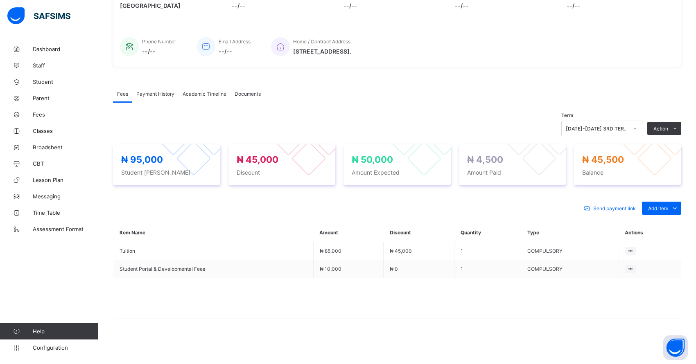
scroll to position [171, 0]
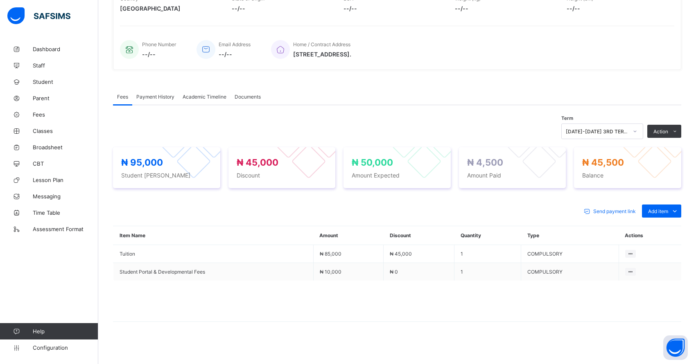
click at [0, 0] on li "Receive Payment" at bounding box center [0, 0] width 0 height 0
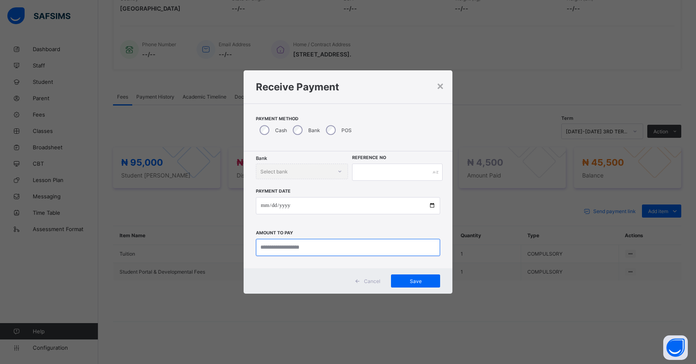
click at [299, 251] on input "currency" at bounding box center [348, 247] width 184 height 17
type input "*****"
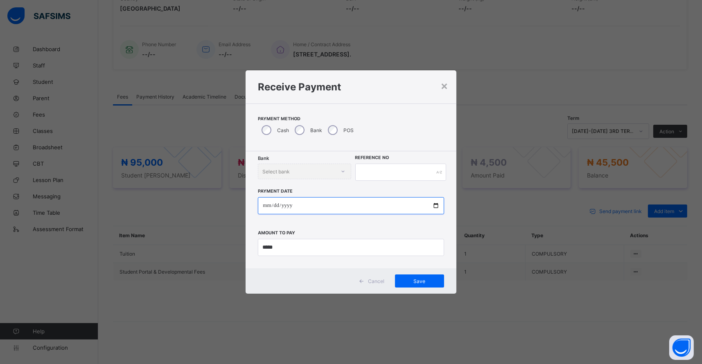
click at [268, 208] on input "date" at bounding box center [351, 205] width 186 height 17
type input "**********"
click at [386, 176] on input "text" at bounding box center [400, 172] width 91 height 17
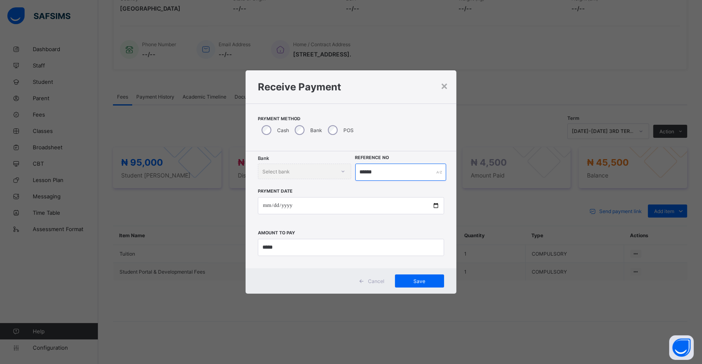
type input "******"
click at [416, 278] on span "Save" at bounding box center [419, 281] width 37 height 6
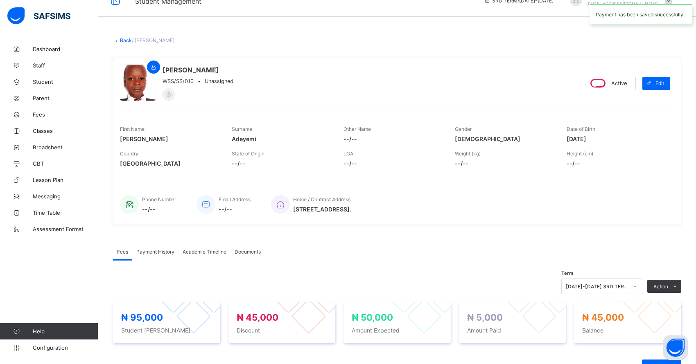
scroll to position [0, 0]
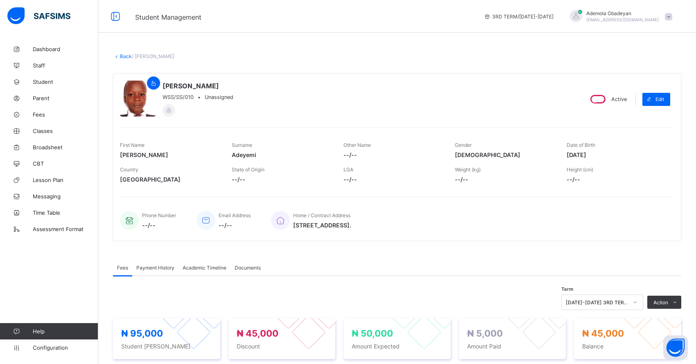
click at [126, 56] on link "Back" at bounding box center [126, 56] width 12 height 6
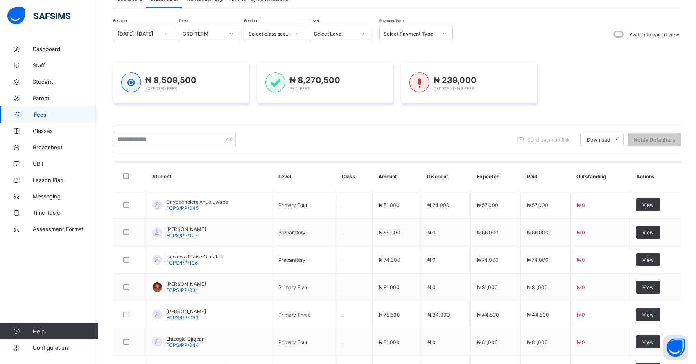
scroll to position [7, 0]
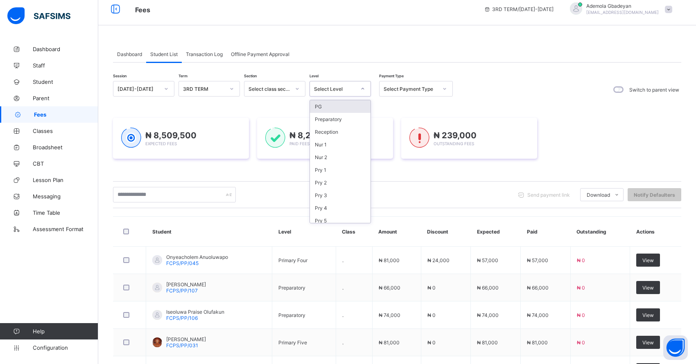
click at [333, 93] on div "Select Level" at bounding box center [332, 88] width 45 height 11
click at [362, 216] on div "Pry 5" at bounding box center [340, 220] width 61 height 13
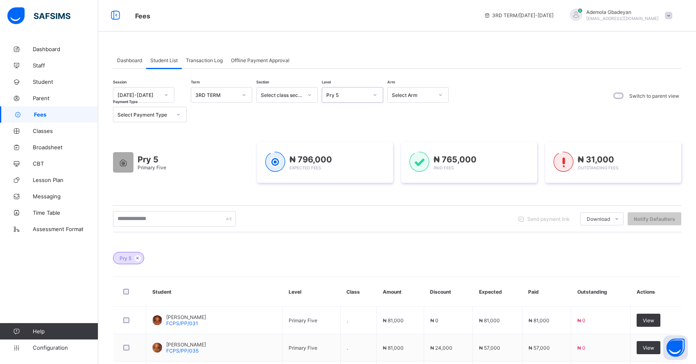
scroll to position [0, 0]
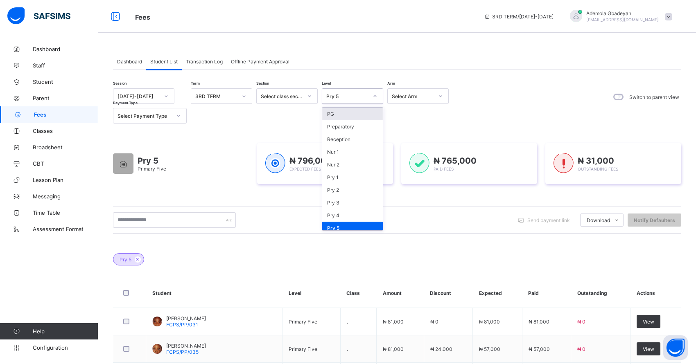
click at [343, 100] on div "Pry 5" at bounding box center [344, 95] width 45 height 11
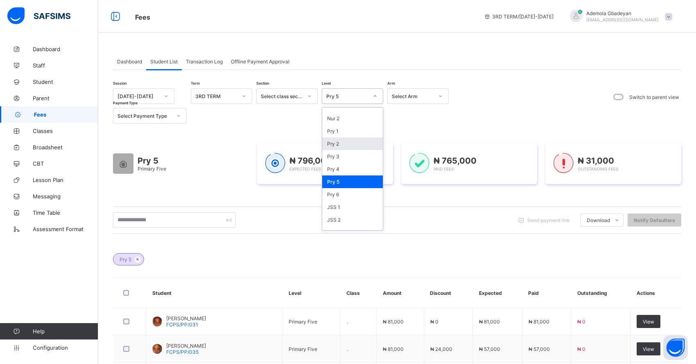
scroll to position [49, 0]
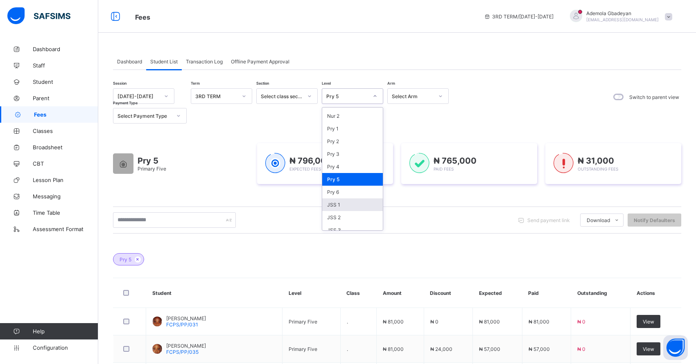
click at [348, 200] on div "JSS 1" at bounding box center [352, 204] width 61 height 13
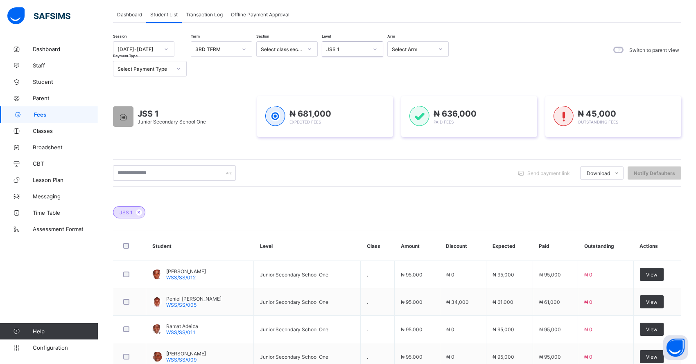
scroll to position [0, 0]
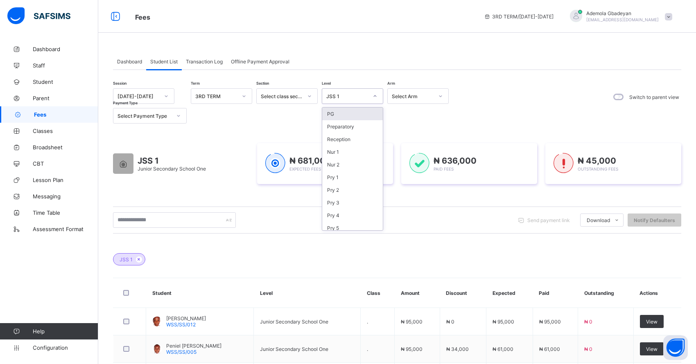
click at [348, 101] on div "JSS 1" at bounding box center [344, 95] width 45 height 11
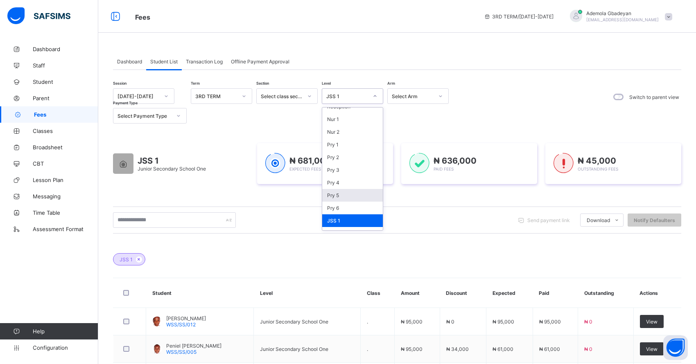
scroll to position [49, 0]
click at [356, 215] on div "JSS 2" at bounding box center [352, 217] width 61 height 13
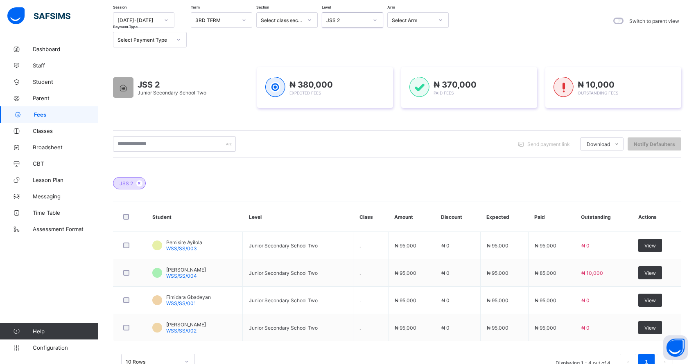
scroll to position [102, 0]
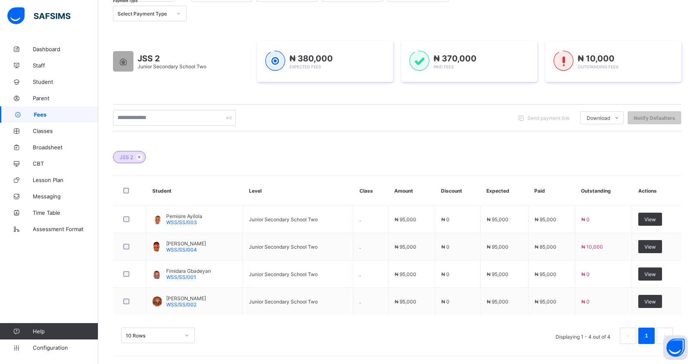
click at [656, 244] on span "View" at bounding box center [649, 247] width 11 height 6
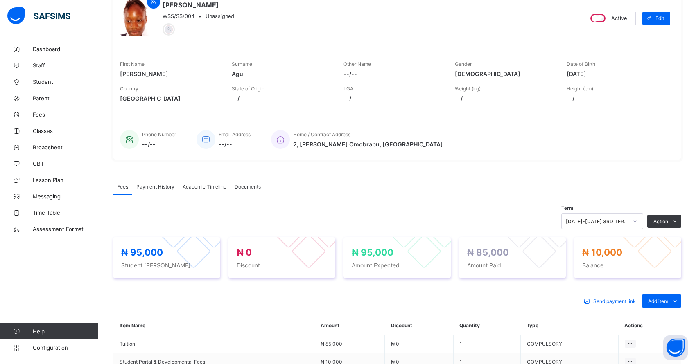
scroll to position [102, 0]
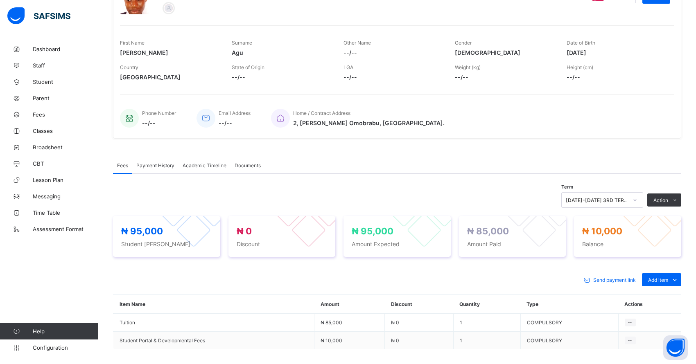
click at [0, 0] on li "Receive Payment" at bounding box center [0, 0] width 0 height 0
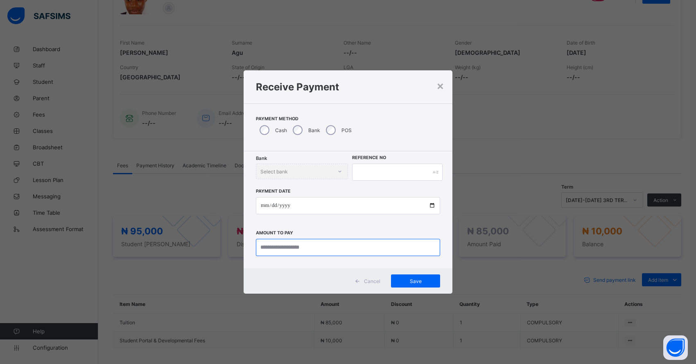
click at [288, 252] on input "currency" at bounding box center [348, 247] width 184 height 17
type input "********"
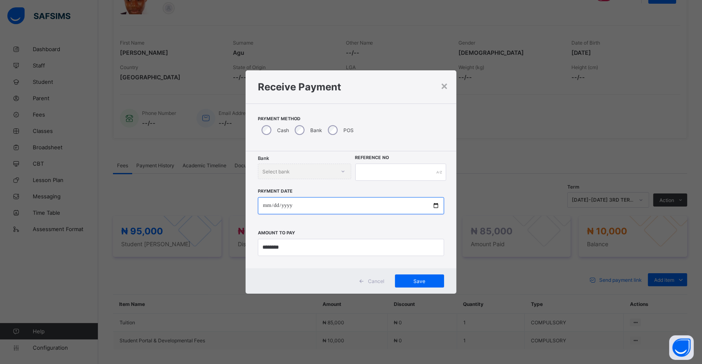
click at [270, 205] on input "date" at bounding box center [351, 205] width 186 height 17
click at [269, 205] on input "date" at bounding box center [351, 205] width 186 height 17
type input "**********"
click at [413, 176] on input "text" at bounding box center [400, 172] width 91 height 17
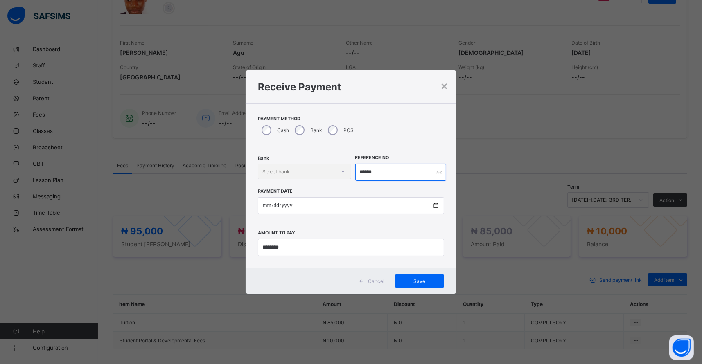
type input "******"
click at [424, 285] on div "Save" at bounding box center [419, 281] width 49 height 13
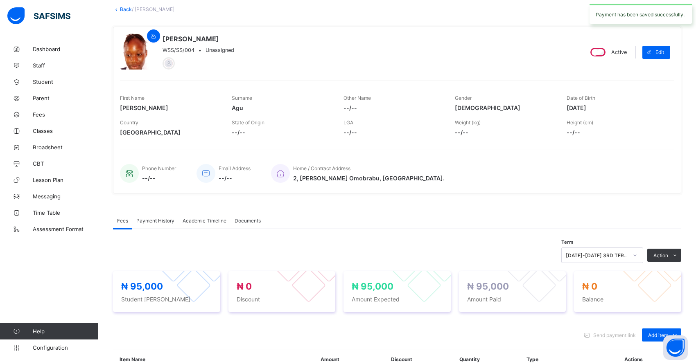
scroll to position [0, 0]
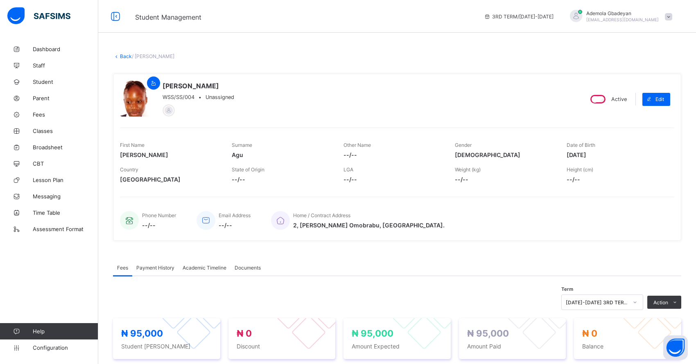
click at [129, 59] on link "Back" at bounding box center [126, 56] width 12 height 6
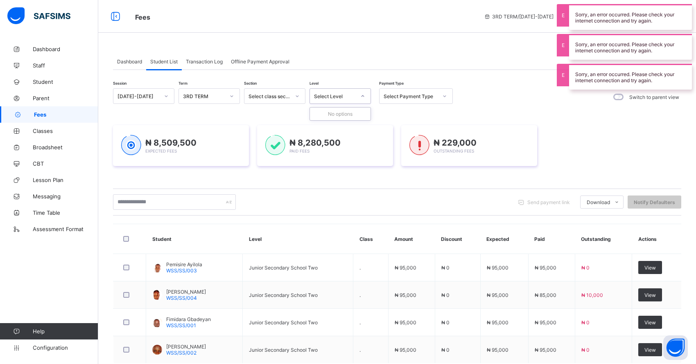
click at [340, 96] on div "Select Level" at bounding box center [335, 96] width 42 height 6
click at [343, 99] on div "Select Level" at bounding box center [332, 95] width 45 height 11
click at [345, 100] on div "Select Level" at bounding box center [332, 95] width 45 height 11
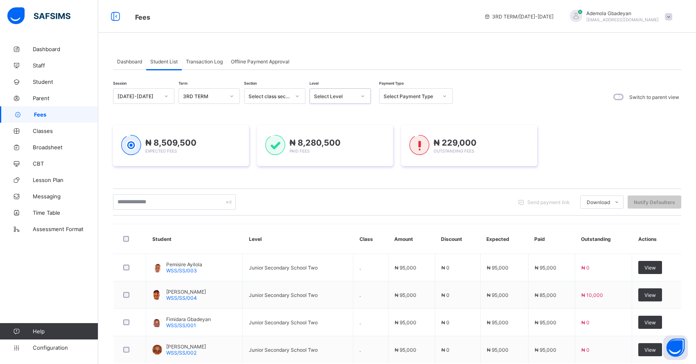
click at [366, 98] on div at bounding box center [363, 96] width 14 height 13
click at [268, 98] on div "Select class section" at bounding box center [269, 96] width 42 height 6
click at [381, 39] on div "Dashboard Student List Transaction Log Offline Payment Approval Student List Mo…" at bounding box center [396, 206] width 597 height 413
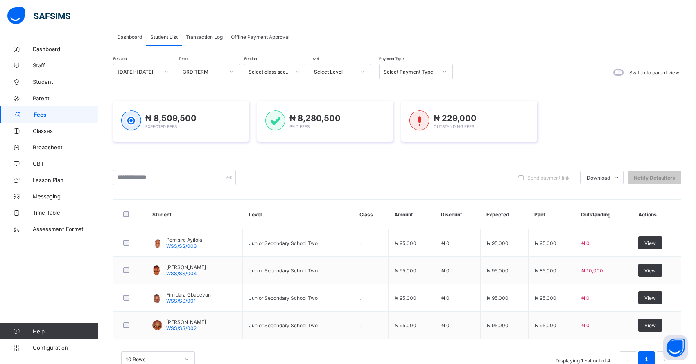
scroll to position [48, 0]
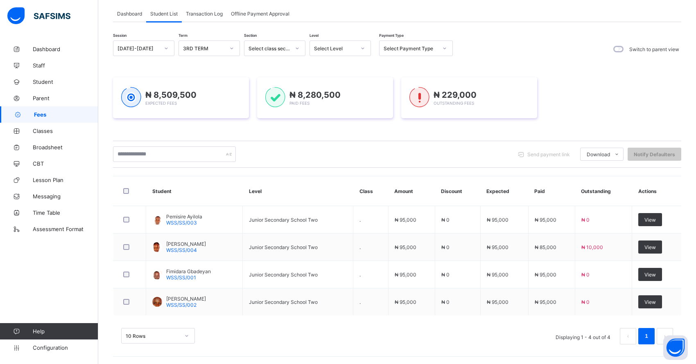
click at [658, 242] on div "View" at bounding box center [650, 247] width 24 height 13
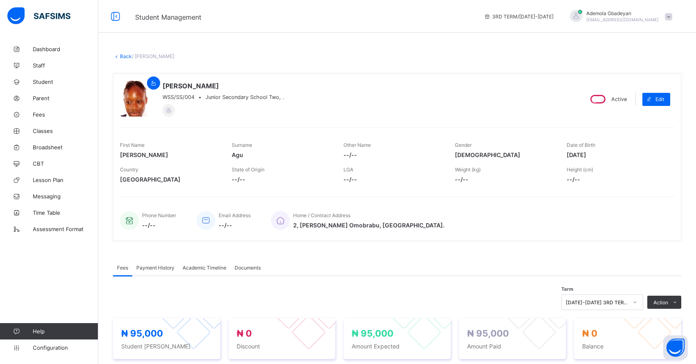
click at [126, 60] on div "× Delete Document This action would delete the document with name: from the sys…" at bounding box center [396, 289] width 597 height 497
click at [126, 58] on link "Back" at bounding box center [126, 56] width 12 height 6
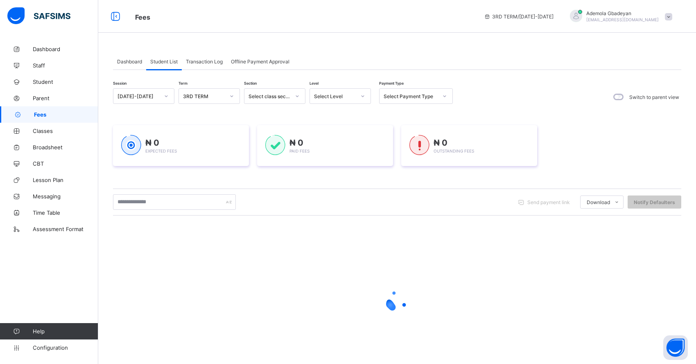
click at [342, 97] on div "Select Level" at bounding box center [335, 96] width 42 height 6
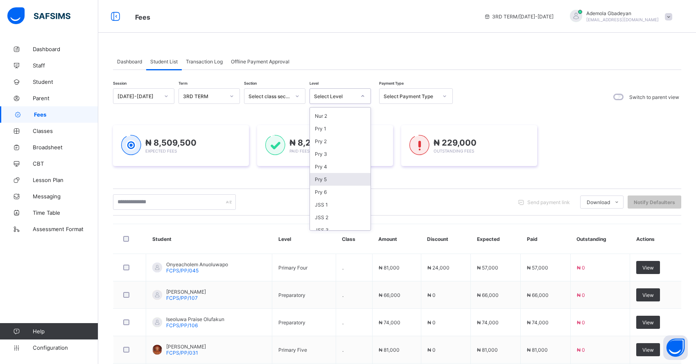
scroll to position [65, 0]
click at [345, 195] on div "JSS 2" at bounding box center [340, 201] width 61 height 13
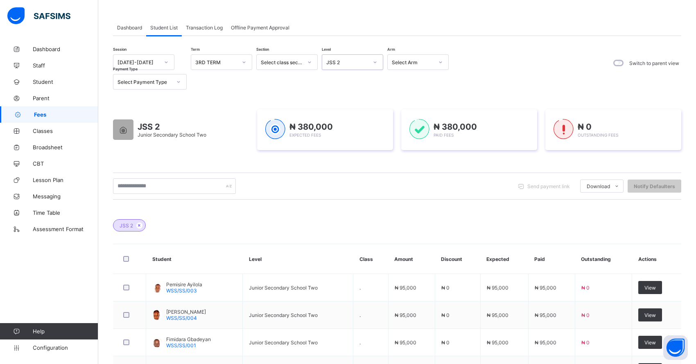
scroll to position [0, 0]
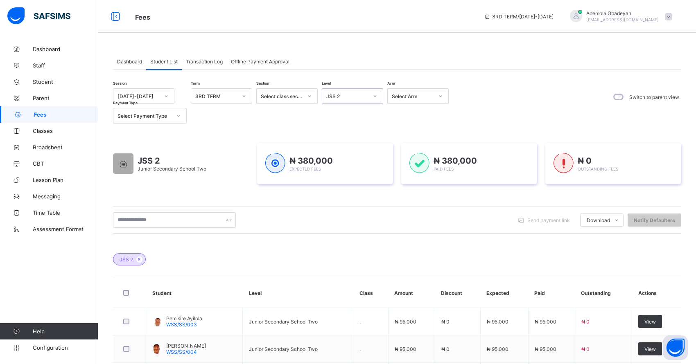
click at [342, 98] on div "JSS 2" at bounding box center [347, 96] width 42 height 6
click at [356, 206] on div "Pry 6" at bounding box center [352, 208] width 61 height 13
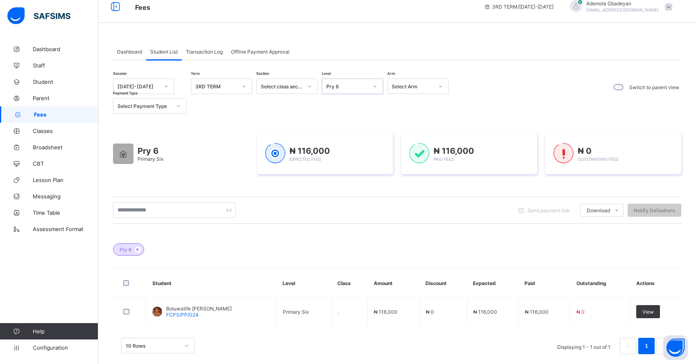
scroll to position [0, 0]
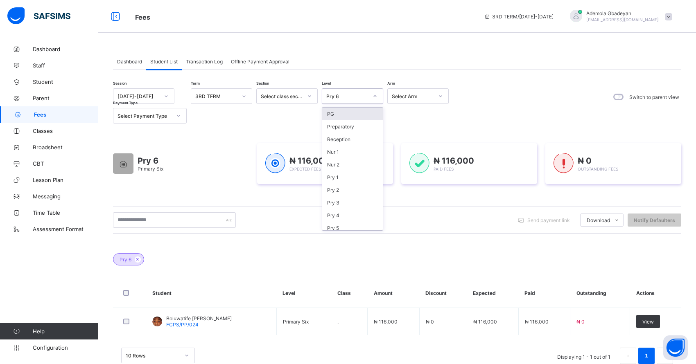
click at [358, 98] on div "Pry 6" at bounding box center [347, 96] width 42 height 6
click at [352, 115] on div "PG" at bounding box center [352, 114] width 61 height 13
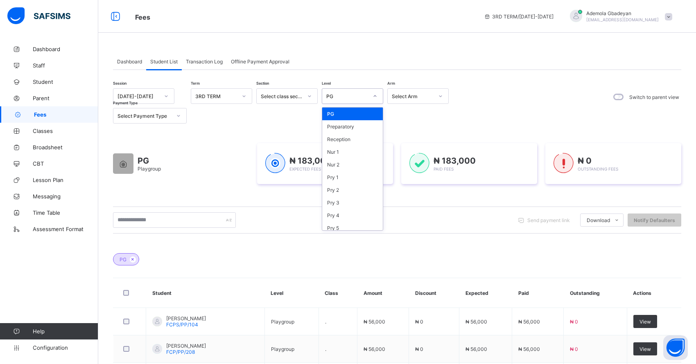
click at [350, 99] on div "PG" at bounding box center [344, 95] width 45 height 11
click at [354, 123] on div "Preparatory" at bounding box center [352, 126] width 61 height 13
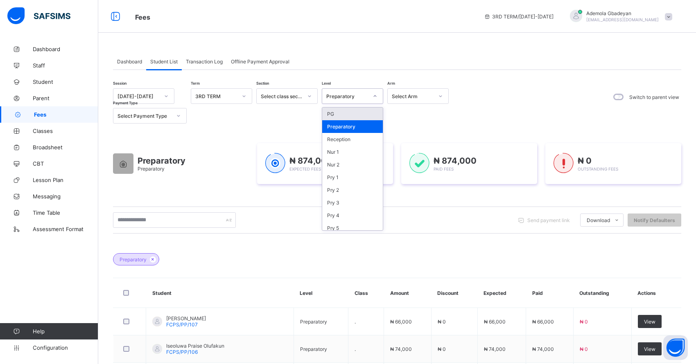
click at [348, 98] on div "Preparatory" at bounding box center [347, 96] width 42 height 6
click at [506, 99] on div "Session [DATE]-[DATE] Term 3RD TERM Section Select class section Level Preparat…" at bounding box center [397, 105] width 568 height 35
click at [365, 97] on div "Preparatory" at bounding box center [347, 96] width 42 height 6
click at [70, 45] on link "Dashboard" at bounding box center [49, 49] width 98 height 16
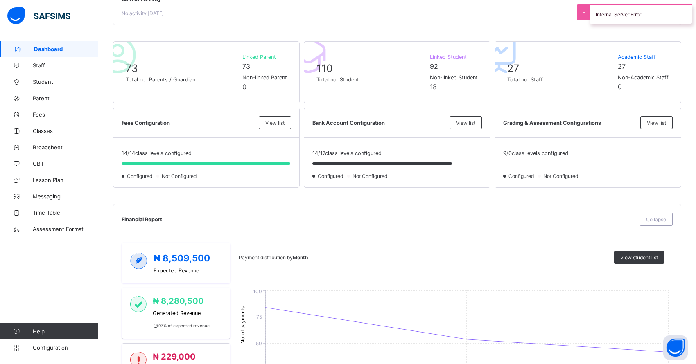
scroll to position [286, 0]
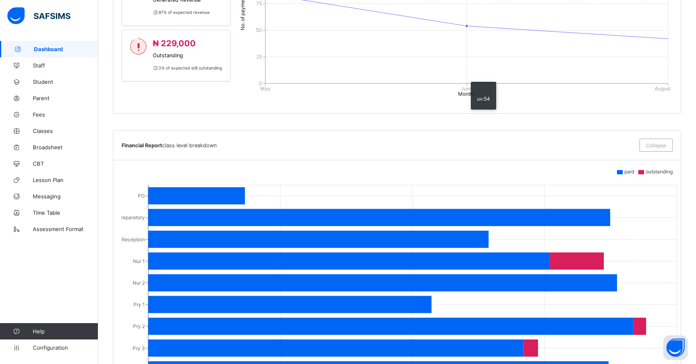
scroll to position [614, 0]
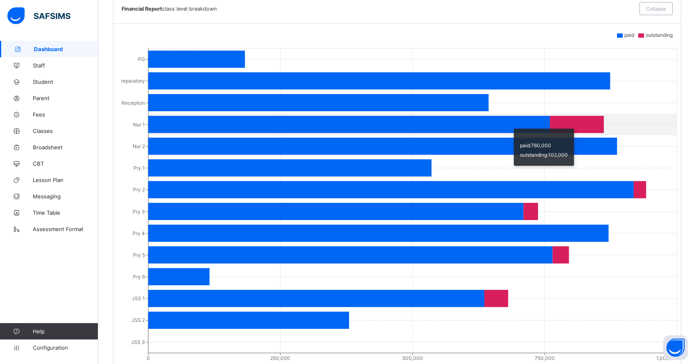
click at [509, 126] on icon at bounding box center [348, 124] width 401 height 17
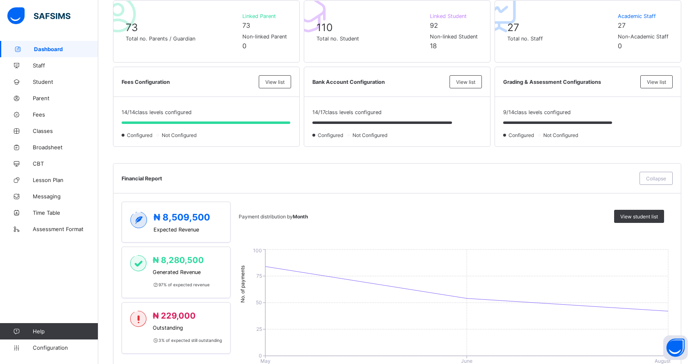
scroll to position [0, 0]
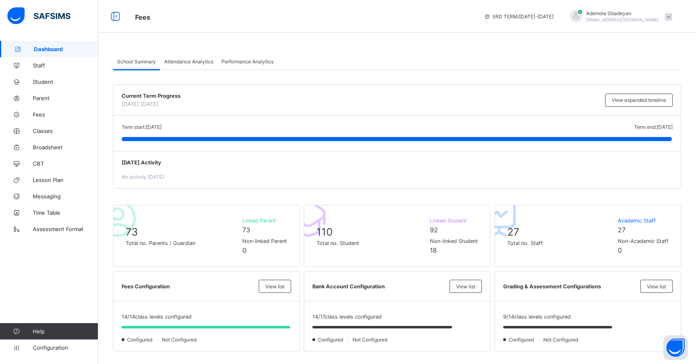
click at [43, 113] on span "Fees" at bounding box center [65, 114] width 65 height 7
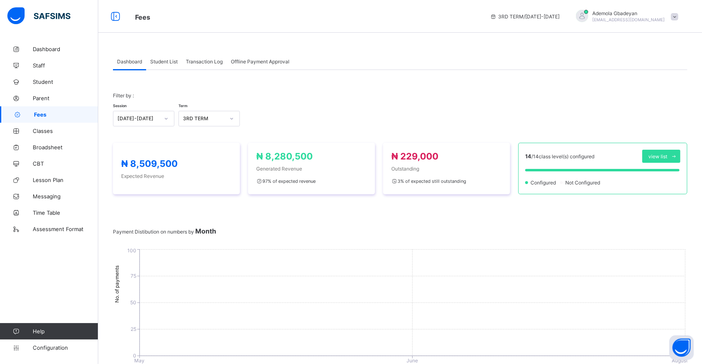
click at [165, 65] on div "Student List" at bounding box center [164, 61] width 36 height 16
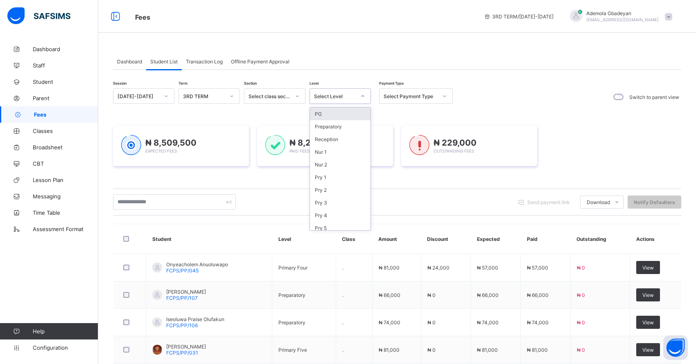
click at [347, 102] on div "Select Level" at bounding box center [339, 96] width 61 height 16
click at [347, 152] on div "Nur 1" at bounding box center [340, 152] width 61 height 13
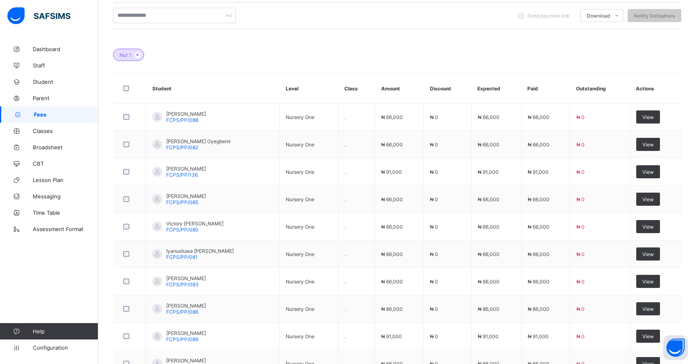
scroll to position [266, 0]
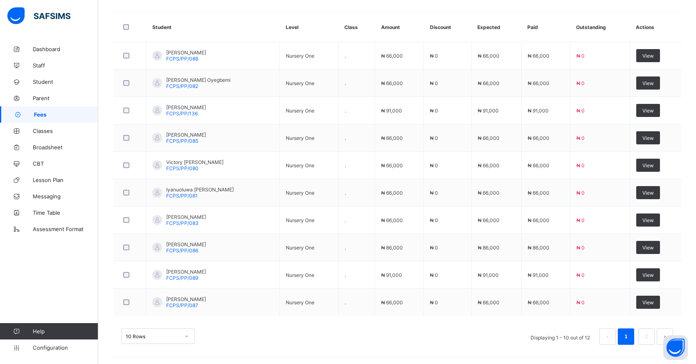
click at [650, 331] on link "2" at bounding box center [646, 336] width 8 height 11
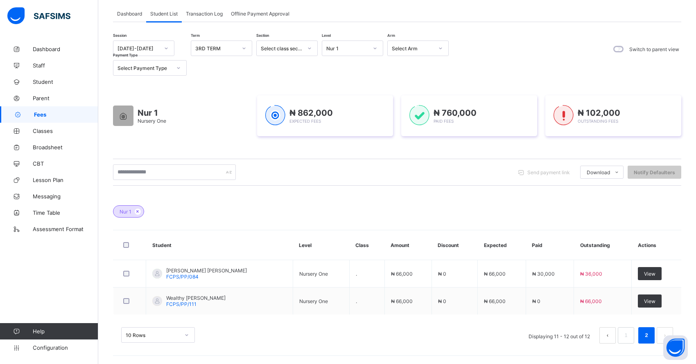
scroll to position [47, 0]
click at [646, 274] on div "View" at bounding box center [650, 274] width 24 height 13
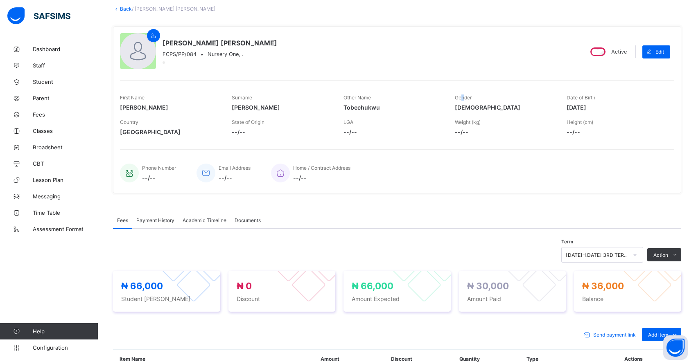
click at [465, 84] on div "First Name Alvin Surname Okolie Other Name Tobechukwu Gender MALE Date of Birth…" at bounding box center [397, 109] width 554 height 59
click at [441, 205] on div "Fees Payment History Academic Timeline Documents Fees More Options Term 2024-20…" at bounding box center [397, 348] width 568 height 297
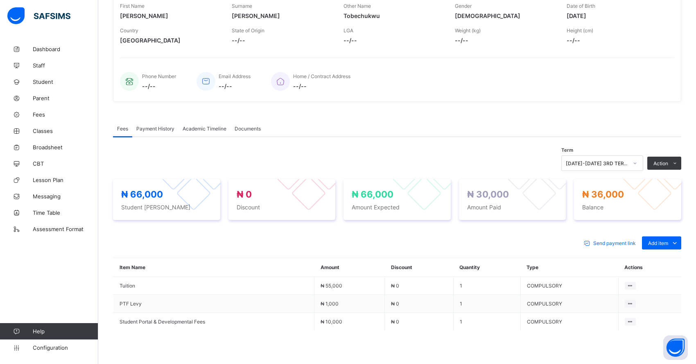
scroll to position [25, 0]
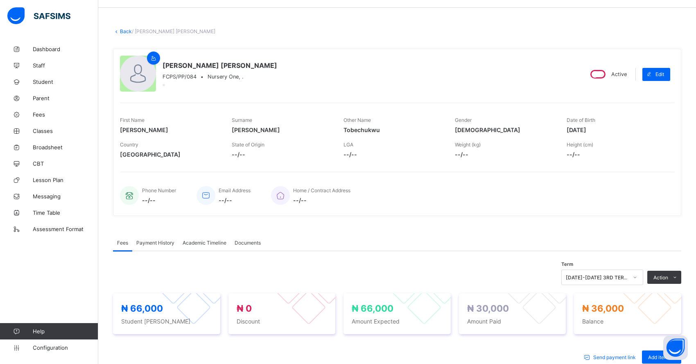
click at [0, 0] on li "Receive Payment" at bounding box center [0, 0] width 0 height 0
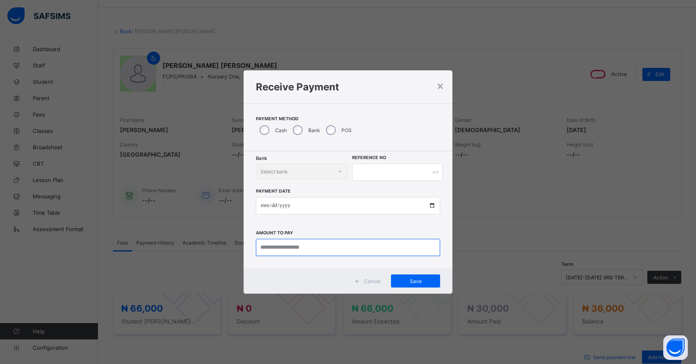
click at [277, 250] on input "currency" at bounding box center [348, 247] width 184 height 17
type input "********"
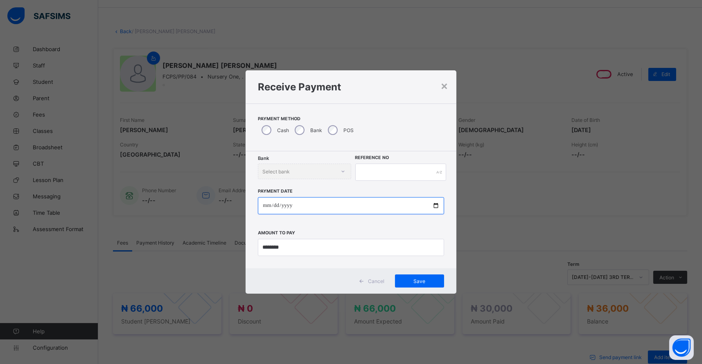
click at [264, 203] on input "date" at bounding box center [351, 205] width 186 height 17
click at [263, 204] on input "date" at bounding box center [351, 205] width 186 height 17
type input "**********"
click at [358, 169] on input "text" at bounding box center [400, 172] width 91 height 17
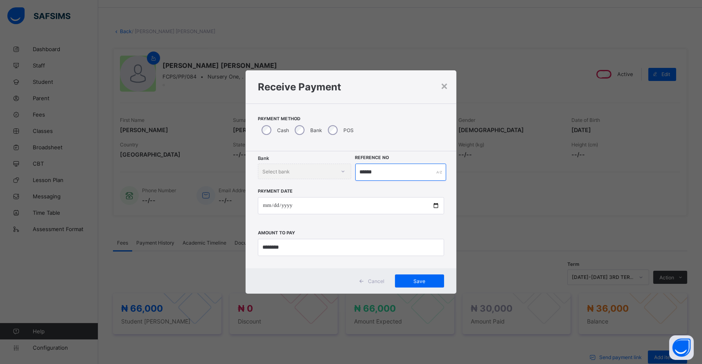
type input "******"
click at [423, 279] on span "Save" at bounding box center [419, 281] width 37 height 6
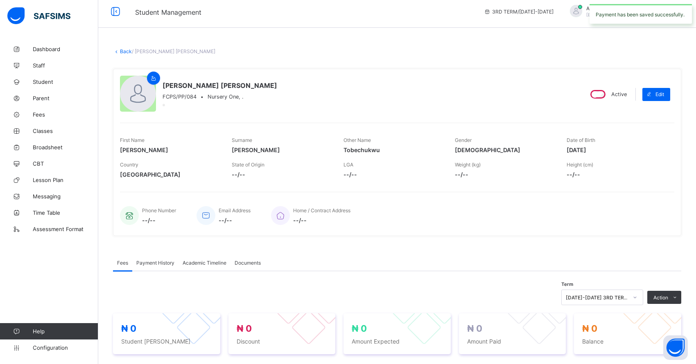
scroll to position [0, 0]
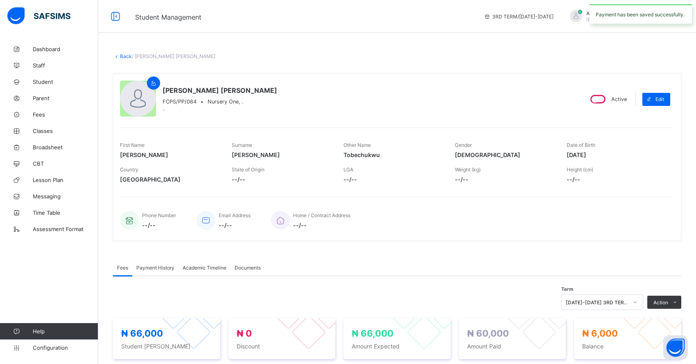
click at [0, 0] on li "Receive Payment" at bounding box center [0, 0] width 0 height 0
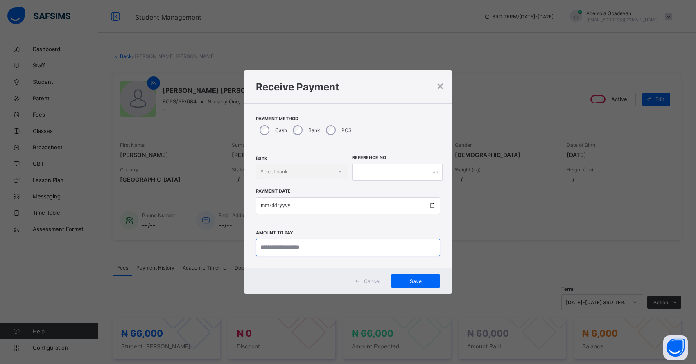
click at [259, 246] on input "currency" at bounding box center [348, 247] width 184 height 17
type input "*******"
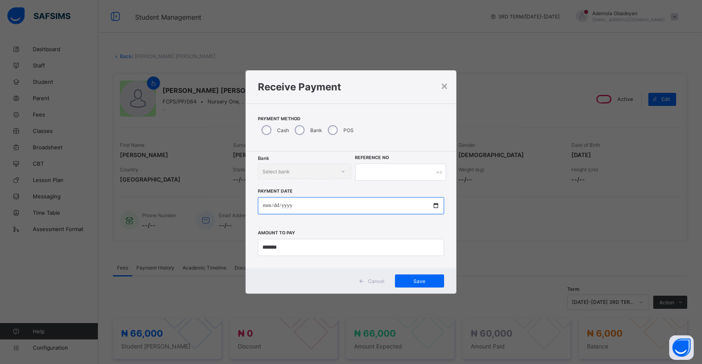
click at [266, 205] on input "date" at bounding box center [351, 205] width 186 height 17
type input "**********"
click at [371, 176] on input "text" at bounding box center [400, 172] width 91 height 17
drag, startPoint x: 424, startPoint y: 287, endPoint x: 425, endPoint y: 280, distance: 6.7
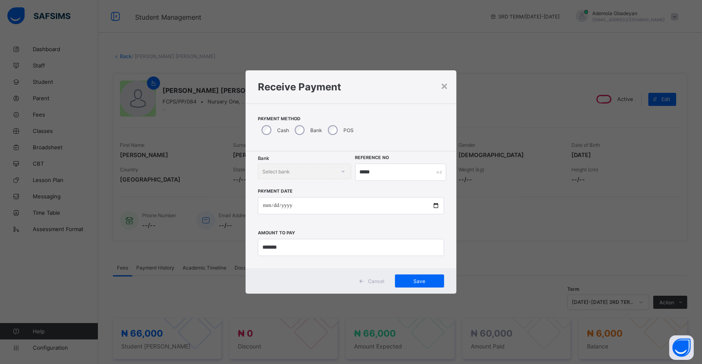
click at [425, 285] on div "Save" at bounding box center [419, 281] width 49 height 13
click at [377, 178] on input "*****" at bounding box center [397, 172] width 90 height 17
click at [420, 276] on div "Save" at bounding box center [419, 281] width 49 height 13
click at [377, 166] on input "****" at bounding box center [397, 172] width 90 height 17
type input "*"
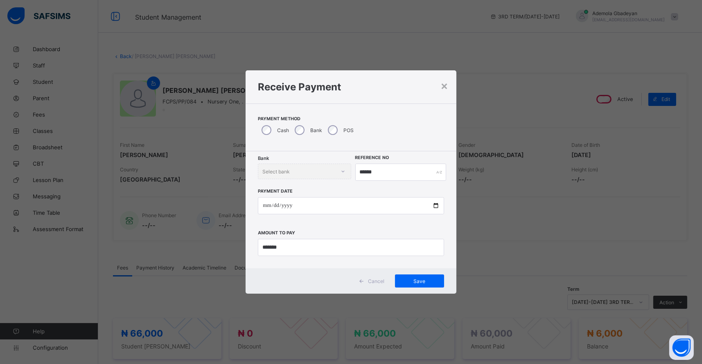
click at [412, 280] on span "Save" at bounding box center [419, 281] width 37 height 6
drag, startPoint x: 412, startPoint y: 280, endPoint x: 429, endPoint y: 316, distance: 39.5
click at [429, 316] on div "**********" at bounding box center [348, 182] width 696 height 364
drag, startPoint x: 429, startPoint y: 316, endPoint x: 408, endPoint y: 279, distance: 42.0
click at [408, 279] on span "Save" at bounding box center [415, 281] width 37 height 6
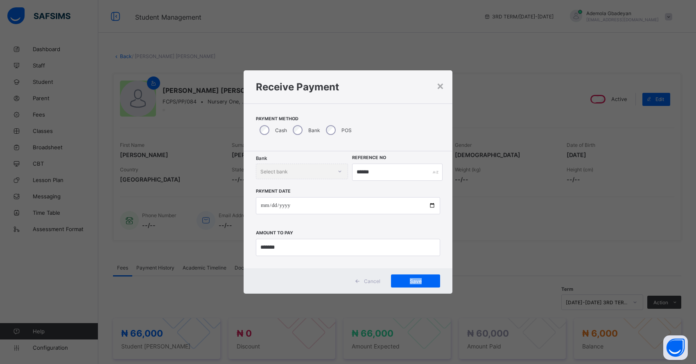
click at [408, 279] on span "Save" at bounding box center [415, 281] width 37 height 6
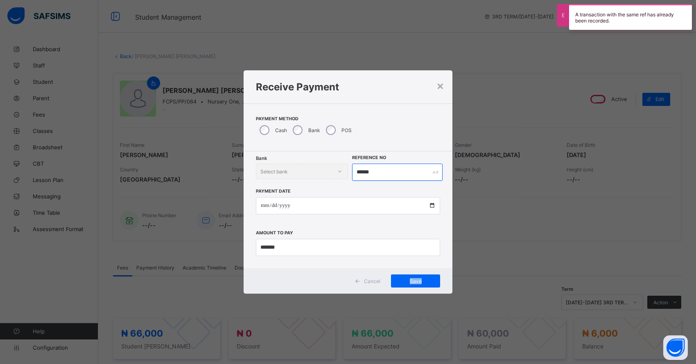
drag, startPoint x: 408, startPoint y: 279, endPoint x: 386, endPoint y: 171, distance: 110.3
click at [386, 171] on input "******" at bounding box center [397, 172] width 90 height 17
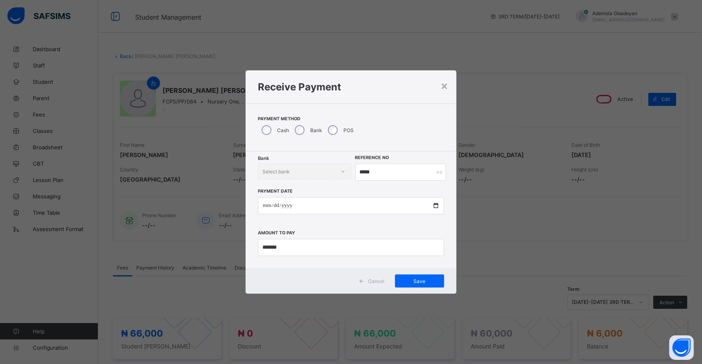
click at [425, 284] on span "Save" at bounding box center [419, 281] width 37 height 6
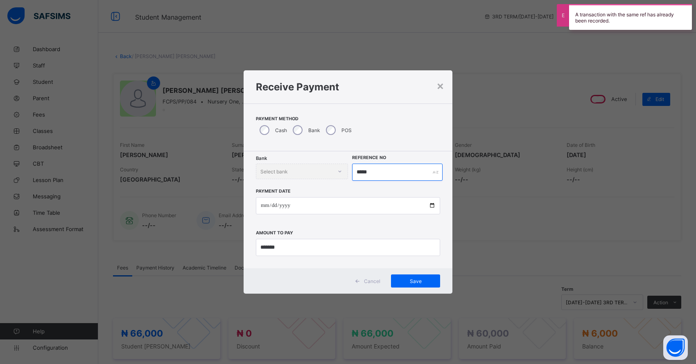
click at [383, 174] on input "*****" at bounding box center [397, 172] width 90 height 17
type input "******"
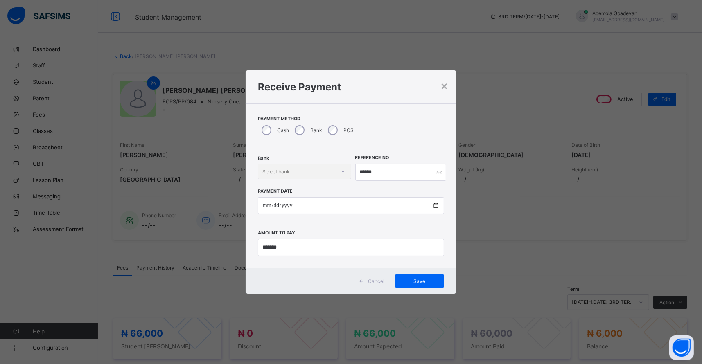
click at [427, 277] on div "Save" at bounding box center [419, 281] width 49 height 13
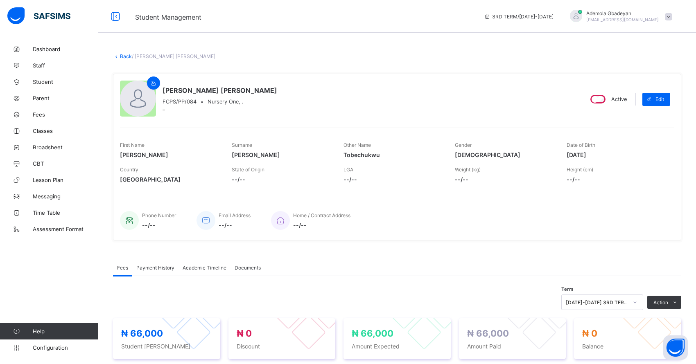
click at [126, 55] on link "Back" at bounding box center [126, 56] width 12 height 6
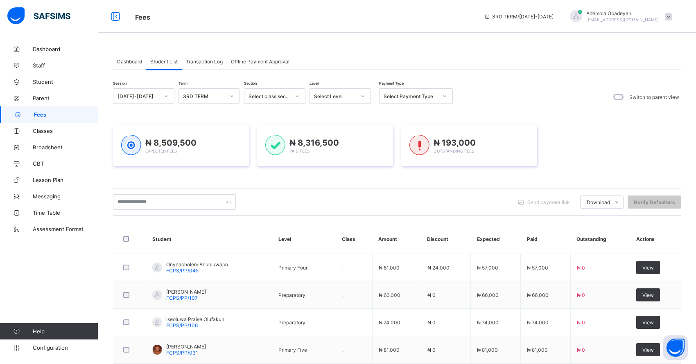
click at [338, 92] on div "Select Level" at bounding box center [332, 95] width 45 height 11
click at [339, 99] on div "Select Level" at bounding box center [335, 96] width 42 height 6
click at [346, 99] on div "Select Level" at bounding box center [332, 95] width 45 height 11
click at [349, 152] on div "Nur 1" at bounding box center [340, 152] width 61 height 13
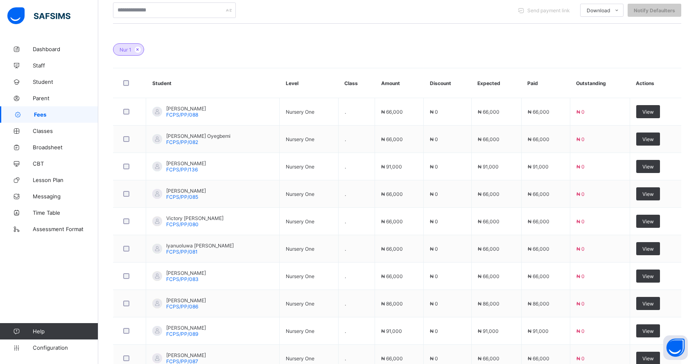
scroll to position [266, 0]
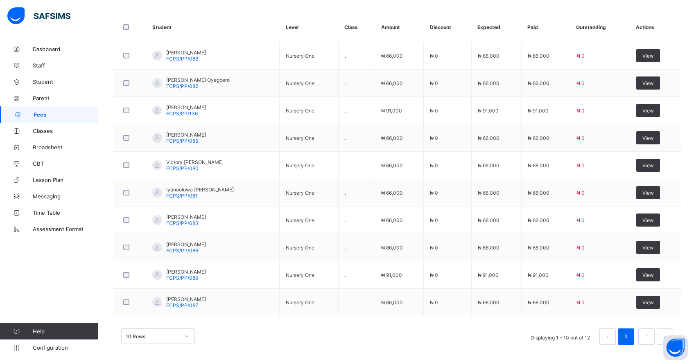
click at [650, 337] on link "2" at bounding box center [646, 336] width 8 height 11
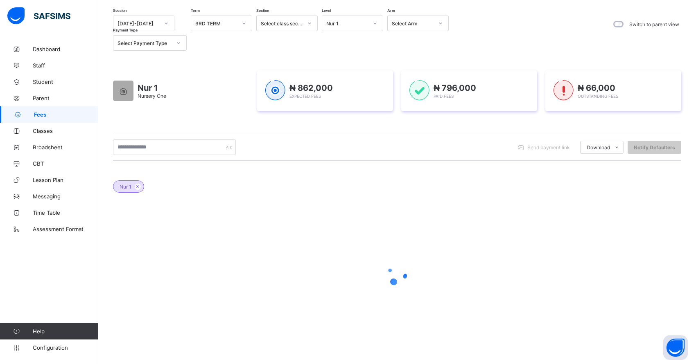
scroll to position [47, 0]
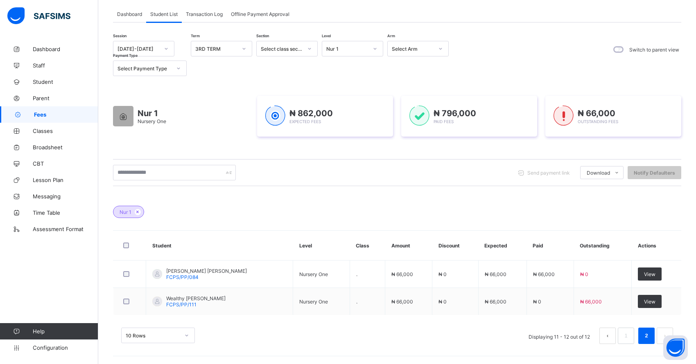
click at [649, 302] on span "View" at bounding box center [649, 302] width 11 height 6
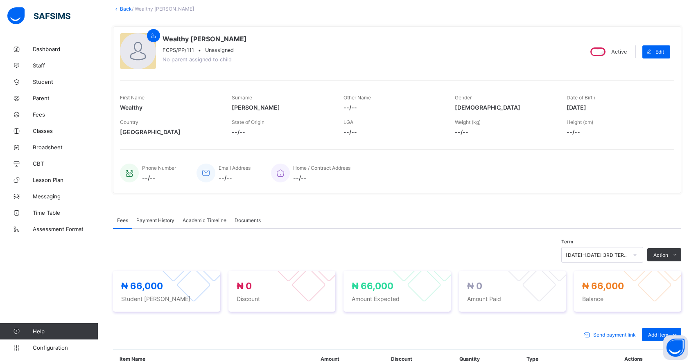
click at [0, 0] on li "Receive Payment" at bounding box center [0, 0] width 0 height 0
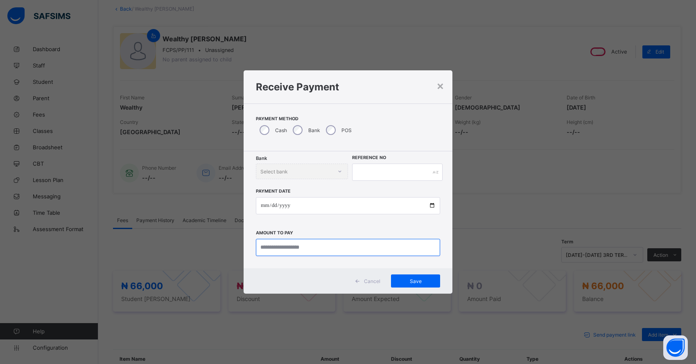
click at [309, 248] on input "currency" at bounding box center [348, 247] width 184 height 17
click at [267, 247] on input "currency" at bounding box center [348, 247] width 184 height 17
type input "********"
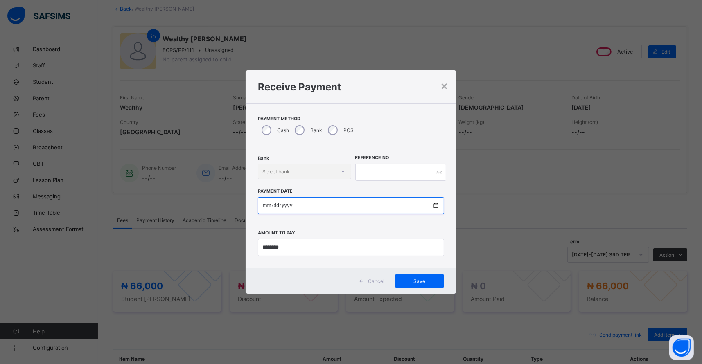
click at [266, 206] on input "date" at bounding box center [351, 205] width 186 height 17
type input "**********"
click at [364, 178] on input "text" at bounding box center [400, 172] width 91 height 17
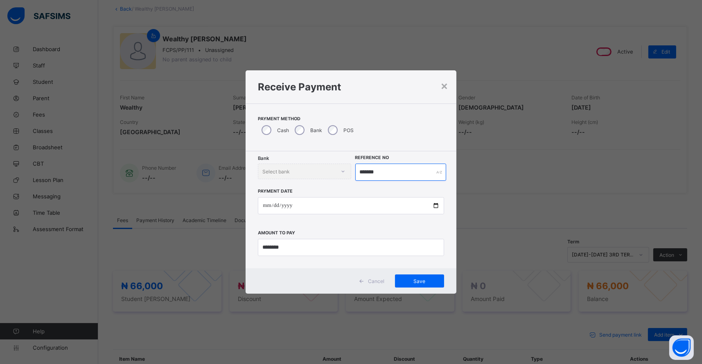
type input "*******"
click at [401, 276] on div "Save" at bounding box center [419, 281] width 49 height 13
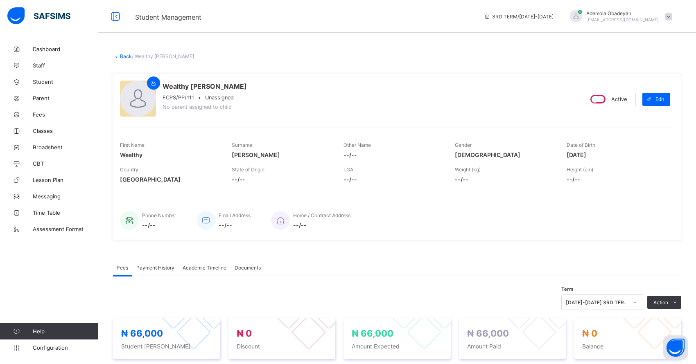
click at [120, 58] on link "Back" at bounding box center [126, 56] width 12 height 6
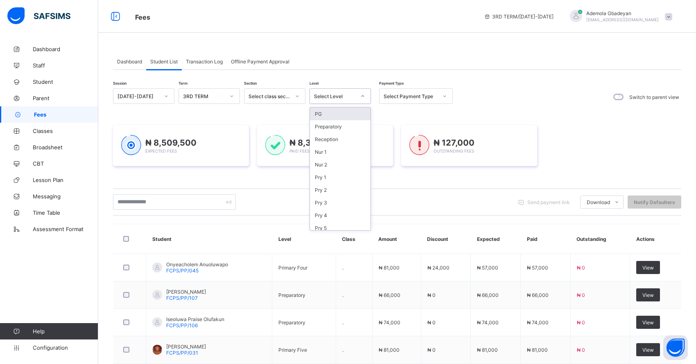
click at [345, 96] on div "Select Level" at bounding box center [335, 96] width 42 height 6
click at [336, 150] on div "Nur 1" at bounding box center [340, 152] width 61 height 13
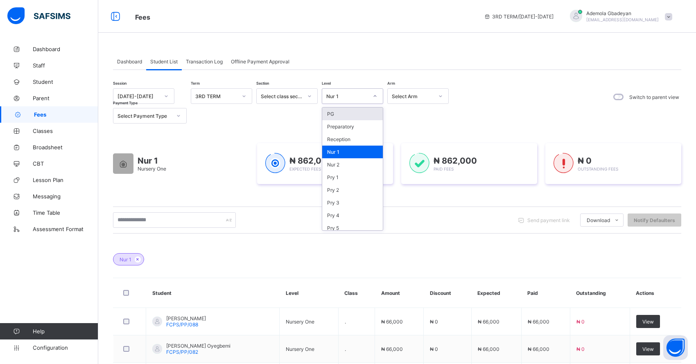
click at [363, 94] on div "Nur 1" at bounding box center [347, 96] width 42 height 6
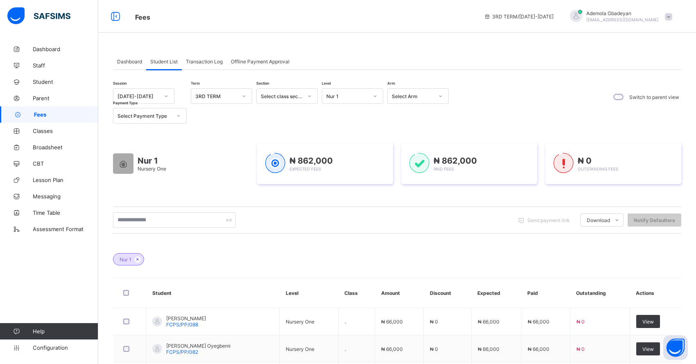
click at [480, 196] on div "Session 2024-2025 Term 3RD TERM Section Select class section Level Nur 1 Arm Se…" at bounding box center [397, 353] width 568 height 531
click at [357, 104] on div "Nur 1" at bounding box center [352, 96] width 61 height 16
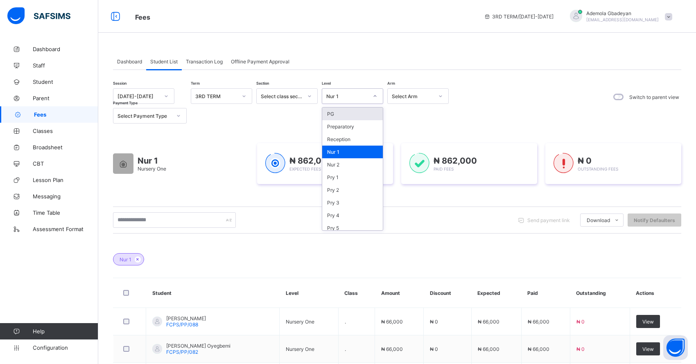
click at [357, 102] on div "Nur 1" at bounding box center [352, 96] width 61 height 16
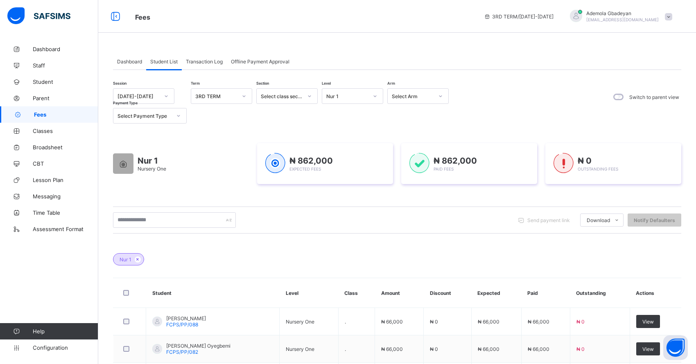
click at [407, 129] on div "Session 2024-2025 Term 3RD TERM Section Select class section Level Nur 1 Arm Se…" at bounding box center [397, 353] width 568 height 531
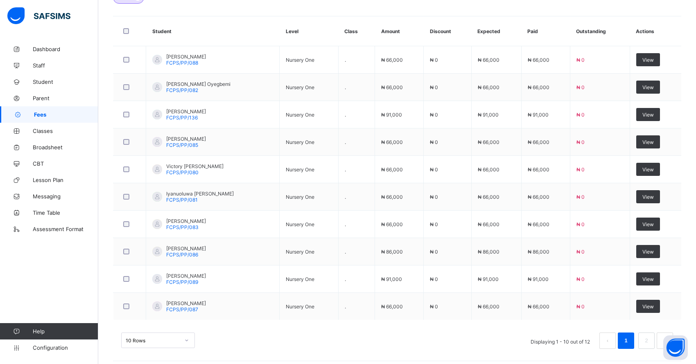
scroll to position [266, 0]
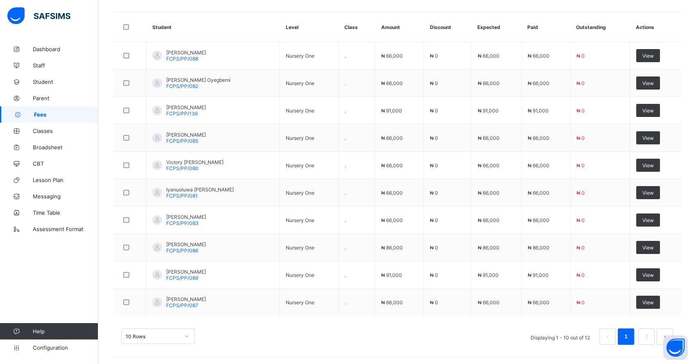
click at [650, 338] on link "2" at bounding box center [646, 336] width 8 height 11
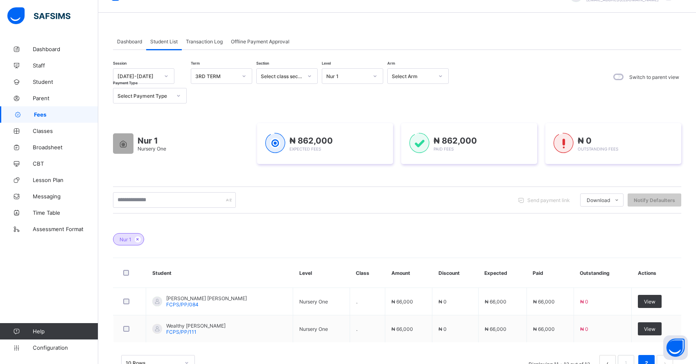
scroll to position [0, 0]
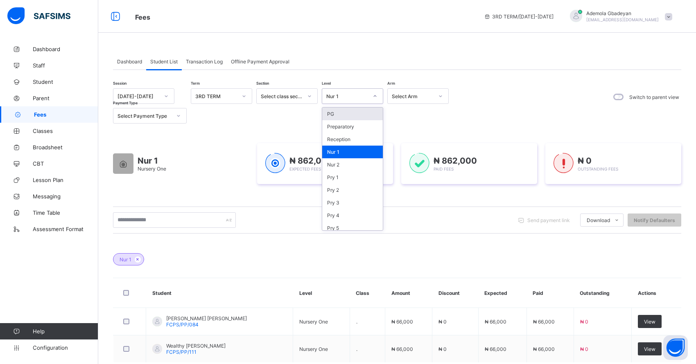
click at [358, 96] on div "Nur 1" at bounding box center [347, 96] width 42 height 6
click at [351, 161] on div "Nur 2" at bounding box center [352, 164] width 61 height 13
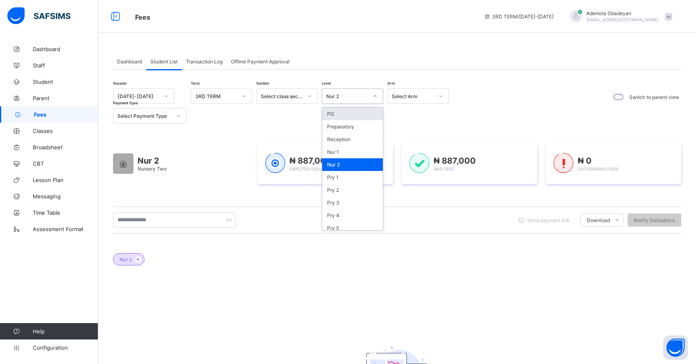
click at [358, 95] on div "Nur 2" at bounding box center [347, 96] width 42 height 6
click at [348, 178] on div "Pry 1" at bounding box center [352, 177] width 61 height 13
click at [356, 95] on div "Pry 1" at bounding box center [347, 96] width 42 height 6
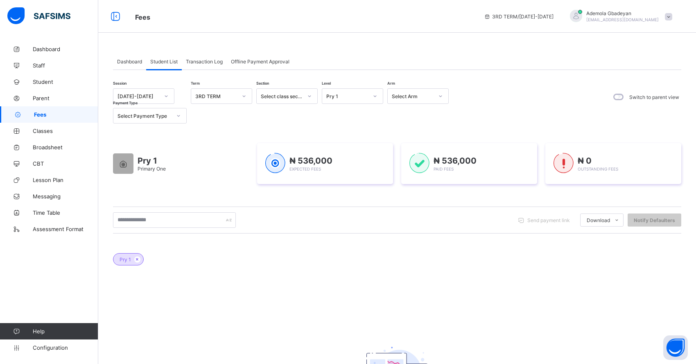
click at [133, 64] on span "Dashboard" at bounding box center [129, 62] width 25 height 6
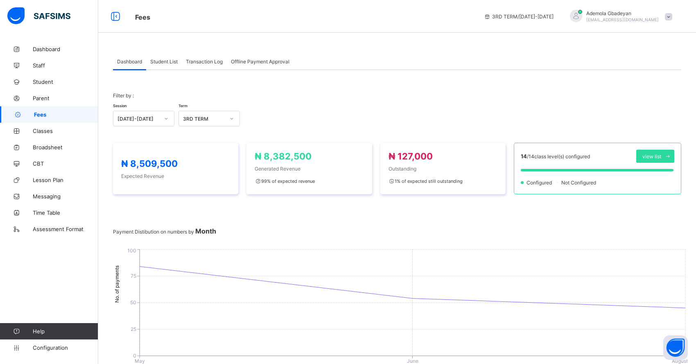
click at [167, 61] on span "Student List" at bounding box center [163, 62] width 27 height 6
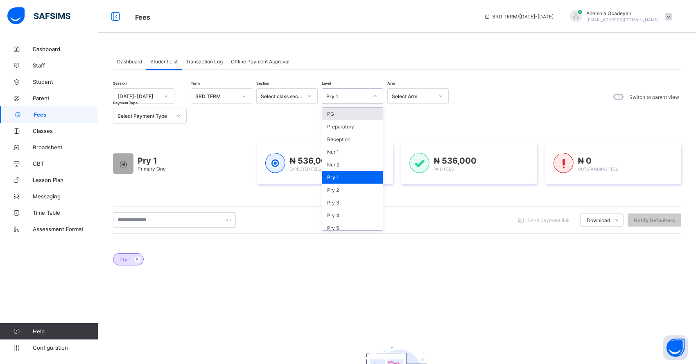
click at [340, 93] on div "Pry 1" at bounding box center [347, 96] width 42 height 6
click at [344, 186] on div "Pry 2" at bounding box center [352, 190] width 61 height 13
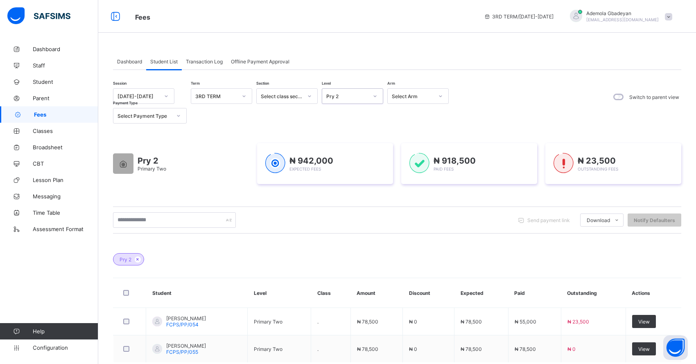
scroll to position [47, 0]
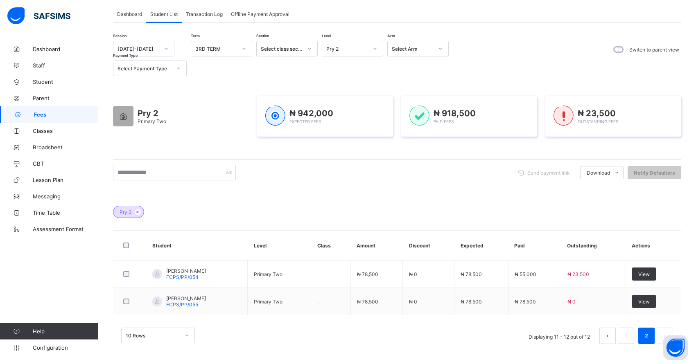
click at [648, 274] on span "View" at bounding box center [643, 274] width 11 height 6
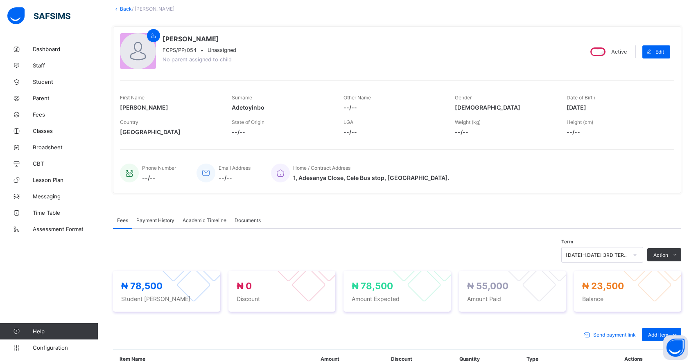
click at [0, 0] on li "Receive Payment" at bounding box center [0, 0] width 0 height 0
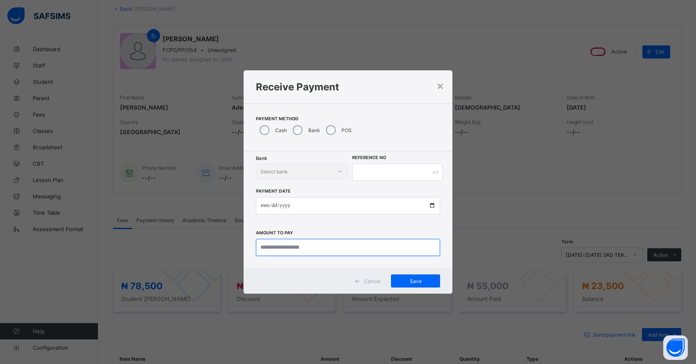
click at [279, 250] on input "currency" at bounding box center [348, 247] width 184 height 17
type input "********"
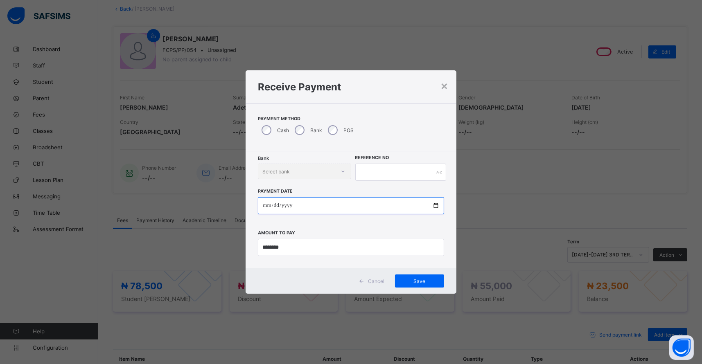
click at [267, 208] on input "date" at bounding box center [351, 205] width 186 height 17
type input "**********"
click at [368, 176] on input "text" at bounding box center [400, 172] width 91 height 17
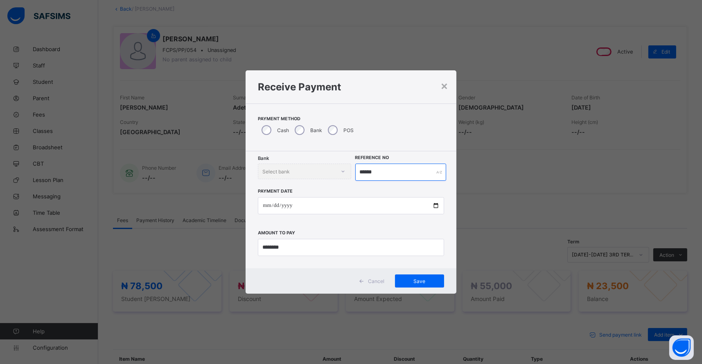
type input "******"
click at [422, 284] on div "Save" at bounding box center [419, 281] width 49 height 13
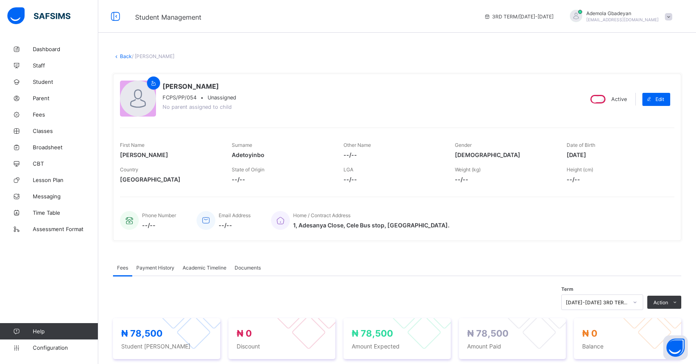
click at [123, 58] on link "Back" at bounding box center [126, 56] width 12 height 6
